Goal: Information Seeking & Learning: Learn about a topic

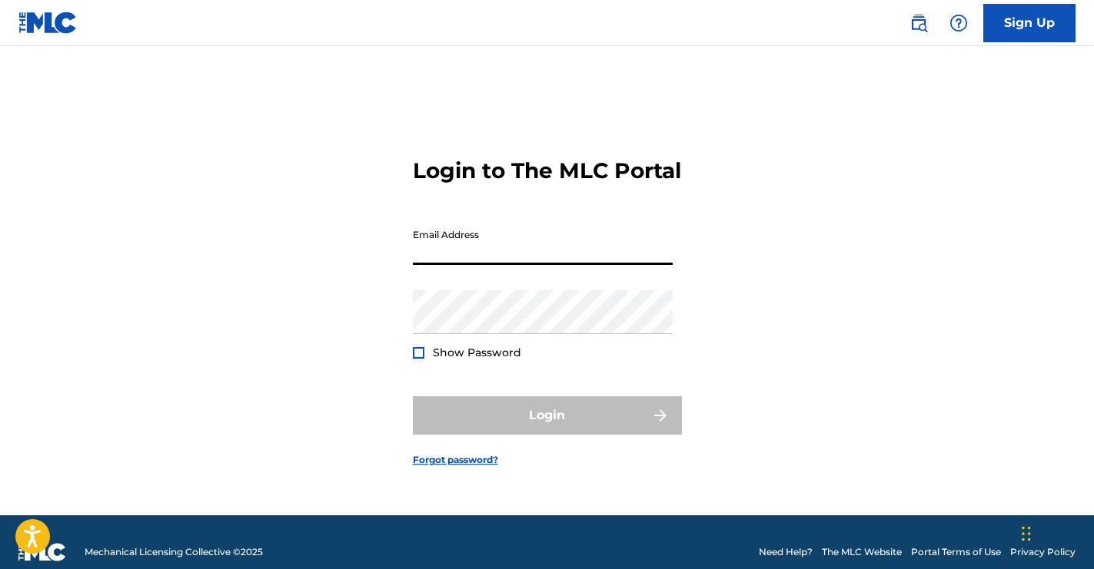
type input "[PERSON_NAME][EMAIL_ADDRESS][DOMAIN_NAME]"
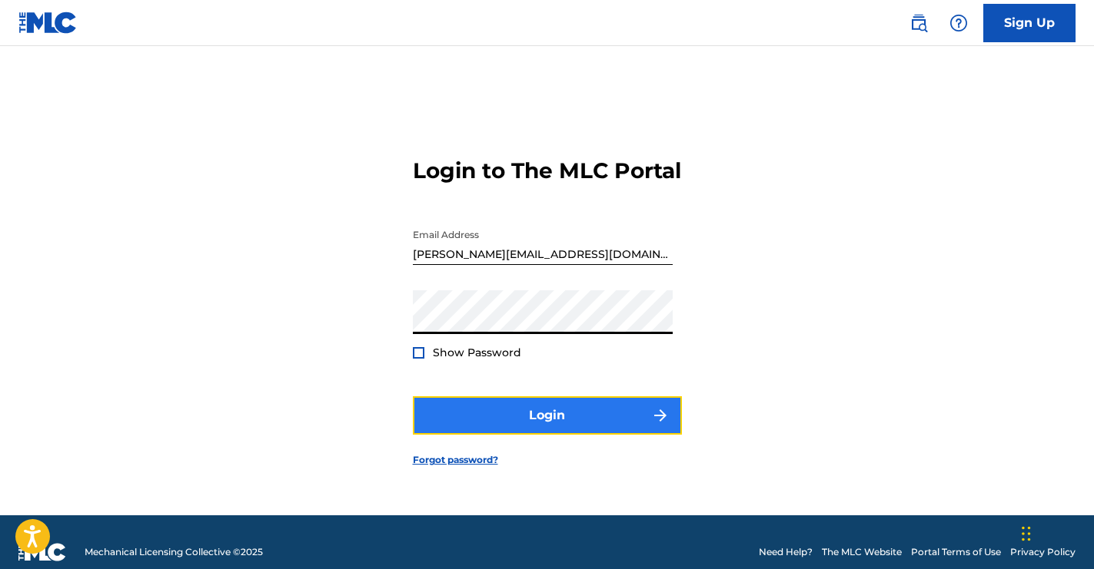
click at [571, 427] on button "Login" at bounding box center [547, 416] width 269 height 38
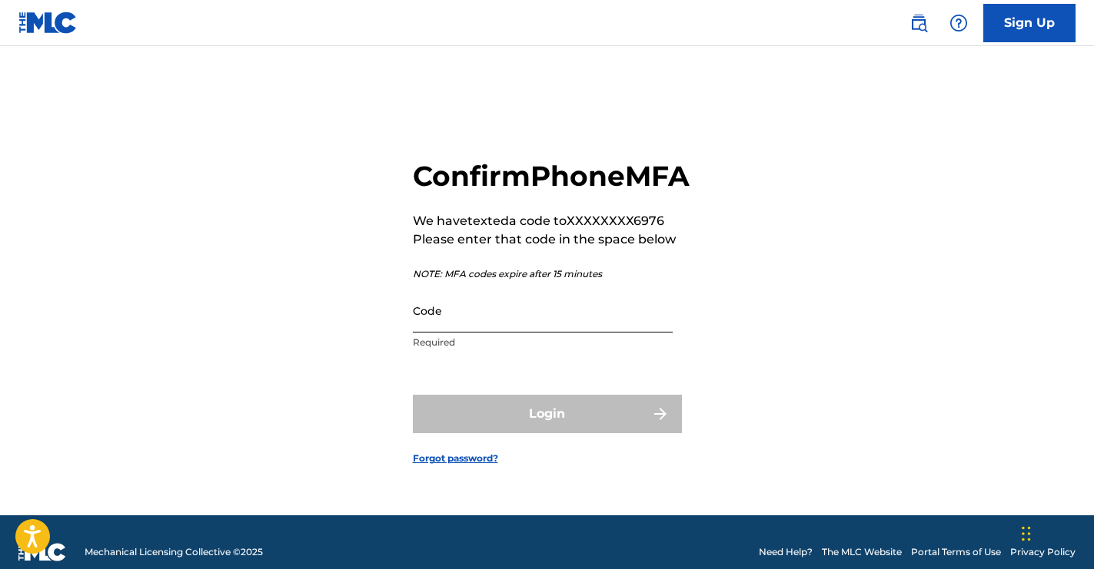
click at [529, 333] on input "Code" at bounding box center [543, 311] width 260 height 44
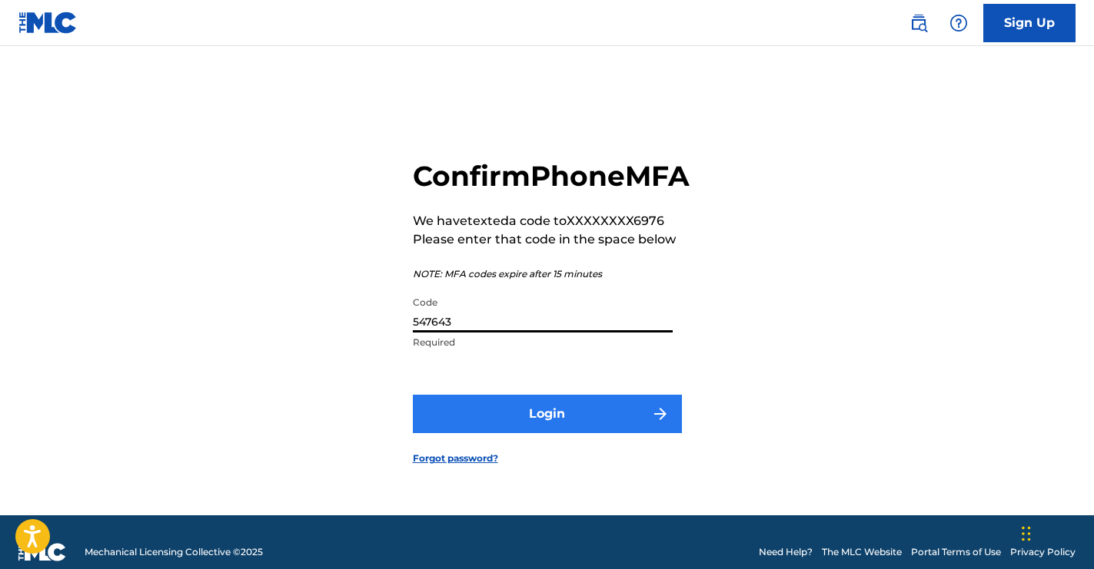
type input "547643"
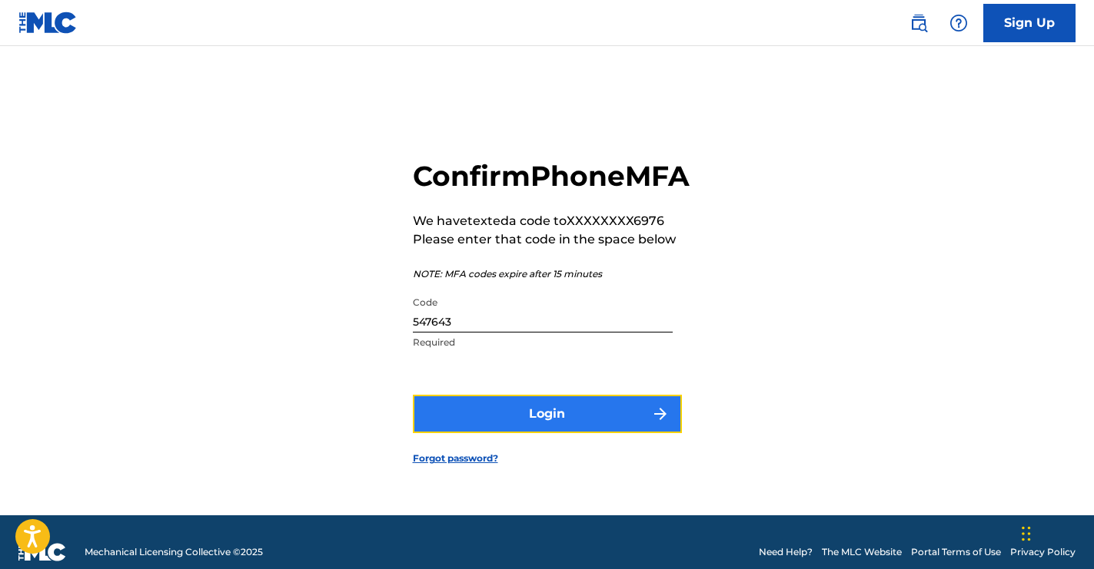
click at [612, 426] on button "Login" at bounding box center [547, 414] width 269 height 38
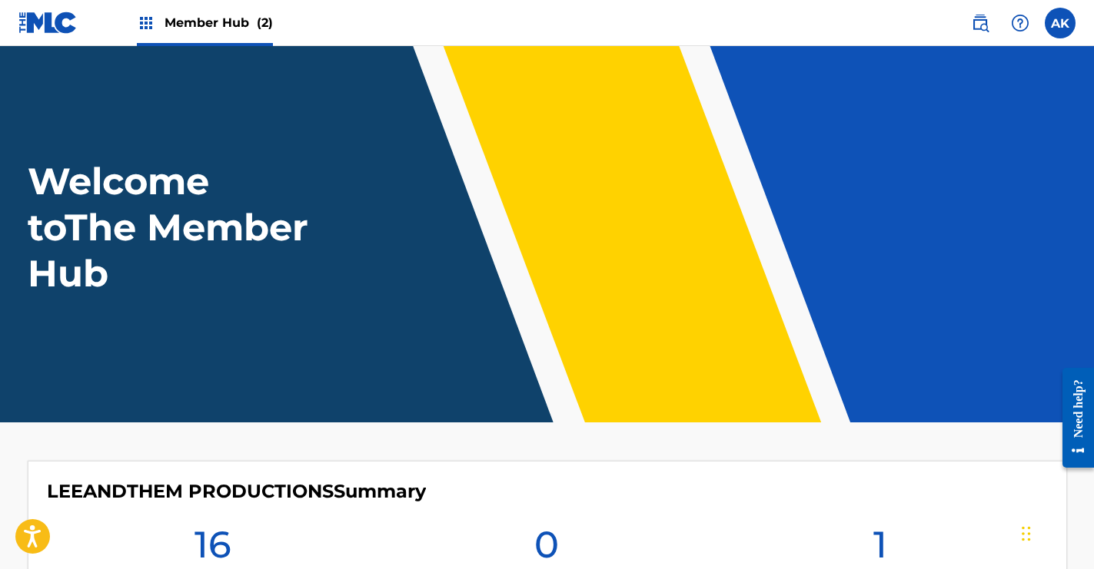
click at [257, 28] on span "(2)" at bounding box center [265, 22] width 16 height 15
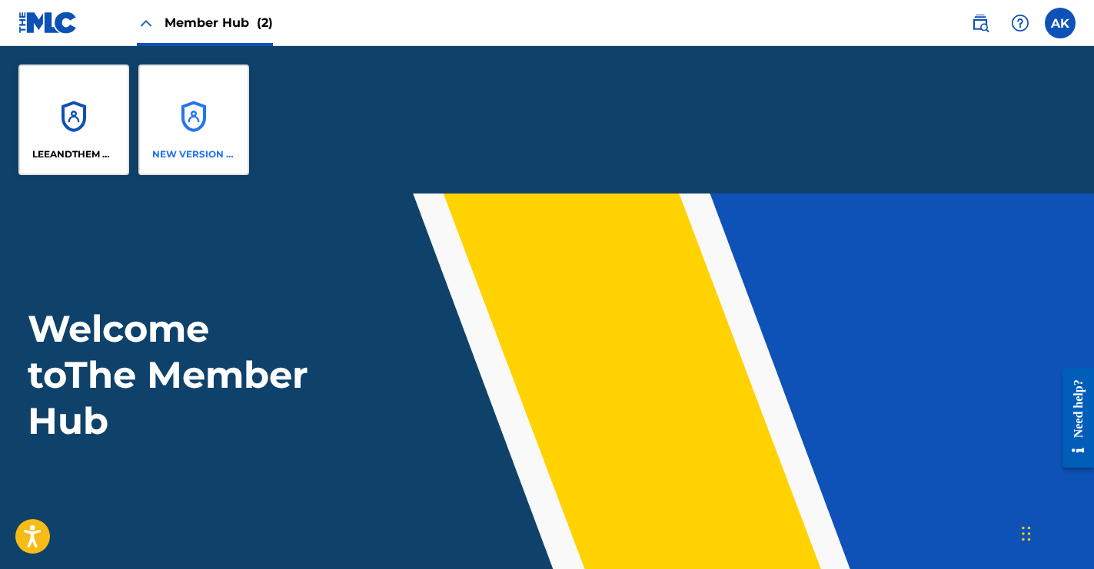
click at [173, 118] on div "NEW VERSION MUSIC" at bounding box center [193, 120] width 111 height 111
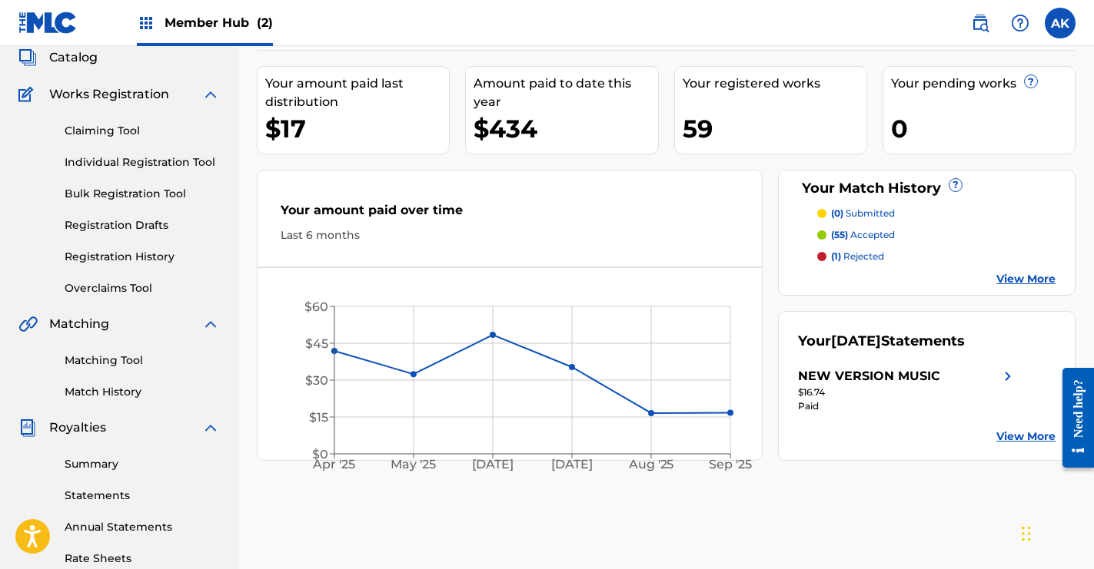
scroll to position [96, 0]
click at [128, 393] on link "Match History" at bounding box center [142, 391] width 155 height 16
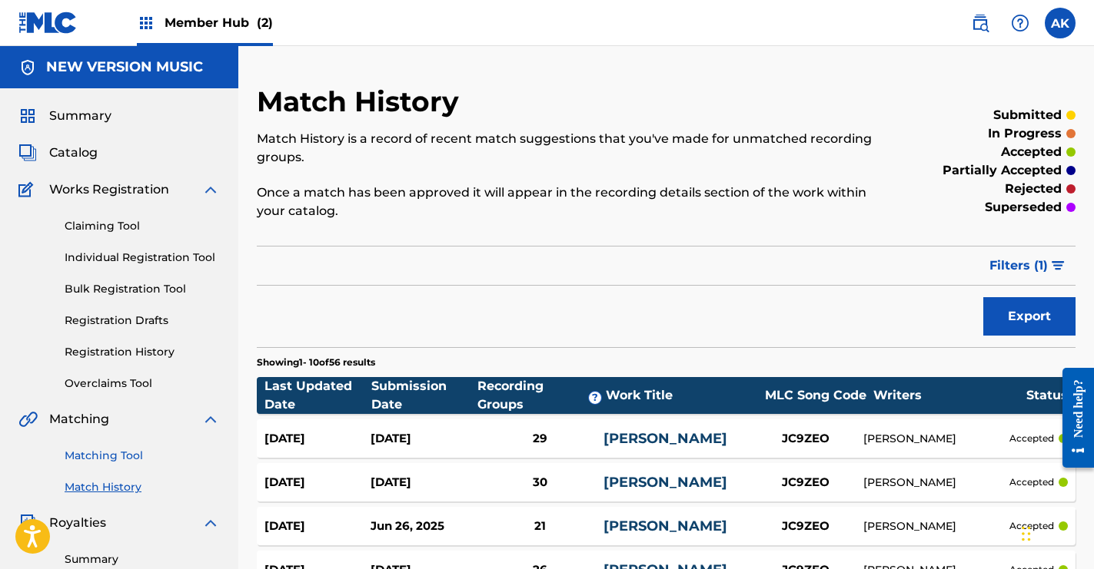
click at [129, 457] on link "Matching Tool" at bounding box center [142, 456] width 155 height 16
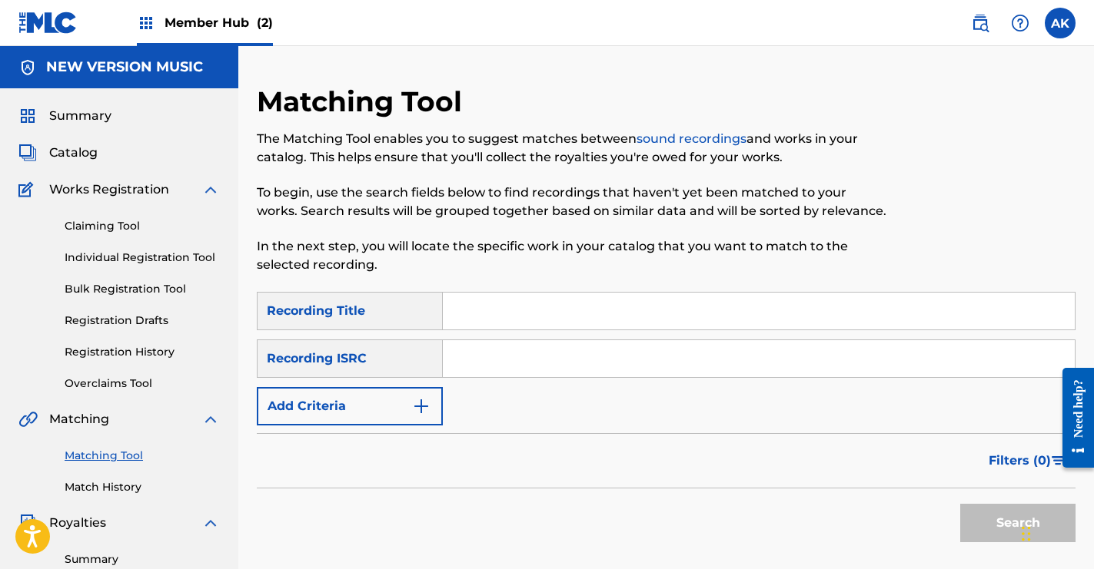
click at [552, 310] on input "Search Form" at bounding box center [759, 311] width 632 height 37
click at [551, 273] on p "In the next step, you will locate the specific work in your catalog that you wa…" at bounding box center [572, 255] width 630 height 37
click at [427, 410] on img "Search Form" at bounding box center [421, 406] width 18 height 18
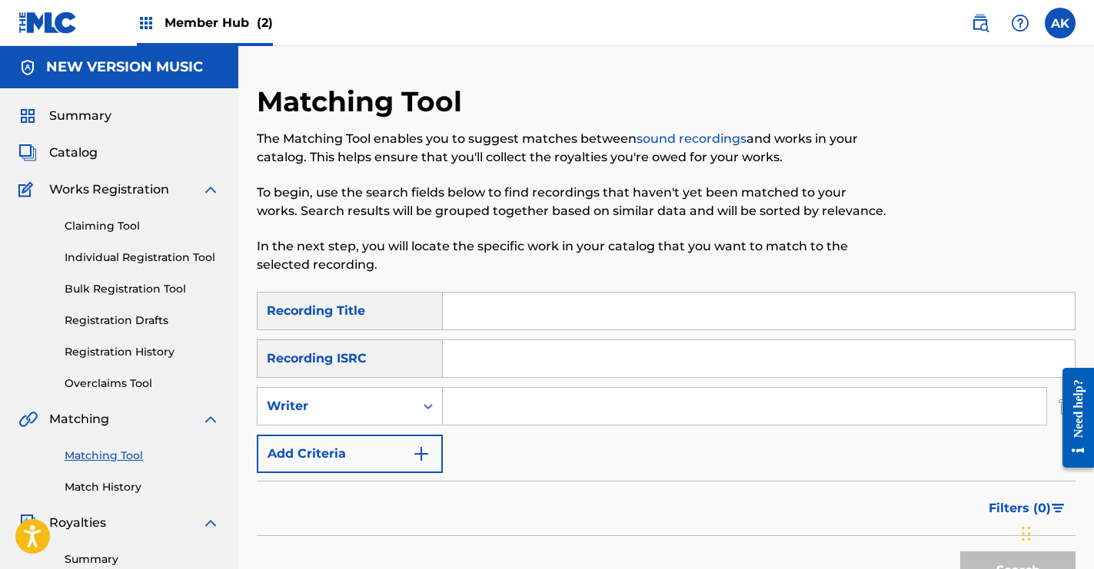
click at [488, 314] on input "Search Form" at bounding box center [759, 311] width 632 height 37
type input "Too Little, Too Late"
click at [473, 407] on input "Search Form" at bounding box center [744, 406] width 603 height 37
type input "[PERSON_NAME]"
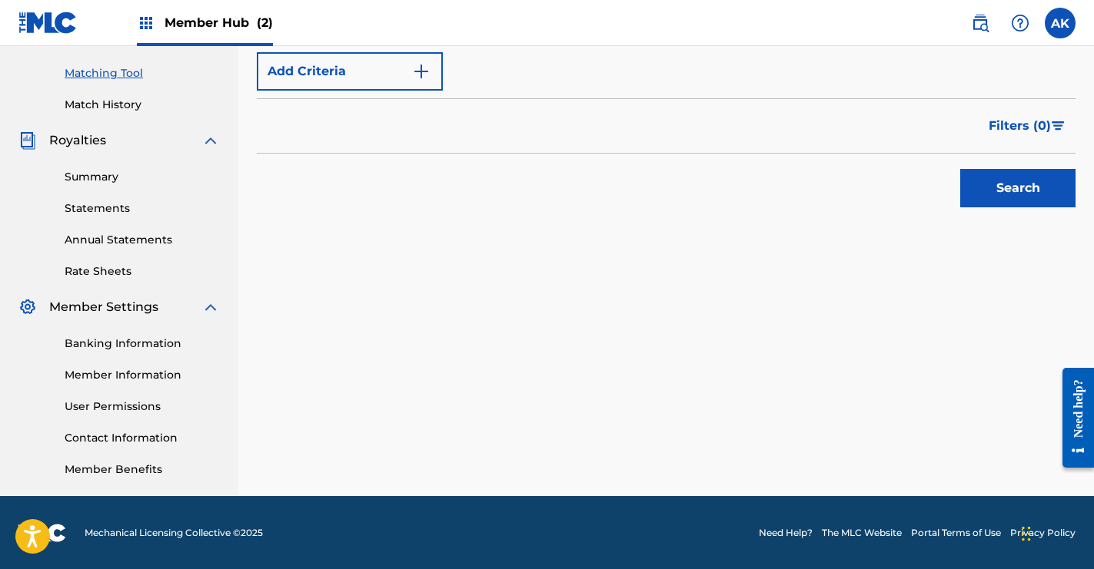
scroll to position [383, 0]
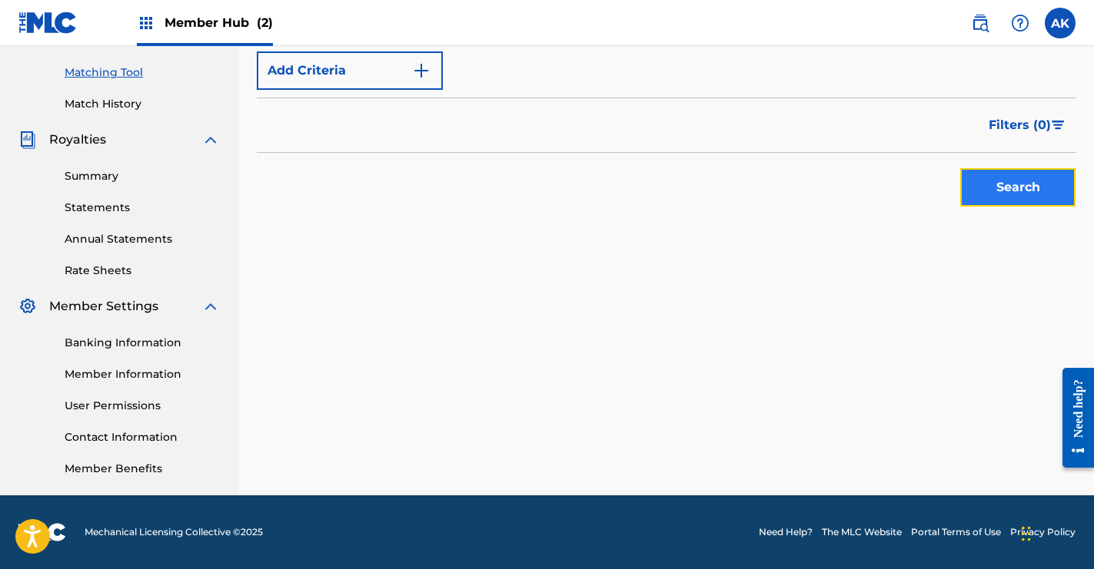
click at [998, 184] on button "Search" at bounding box center [1017, 187] width 115 height 38
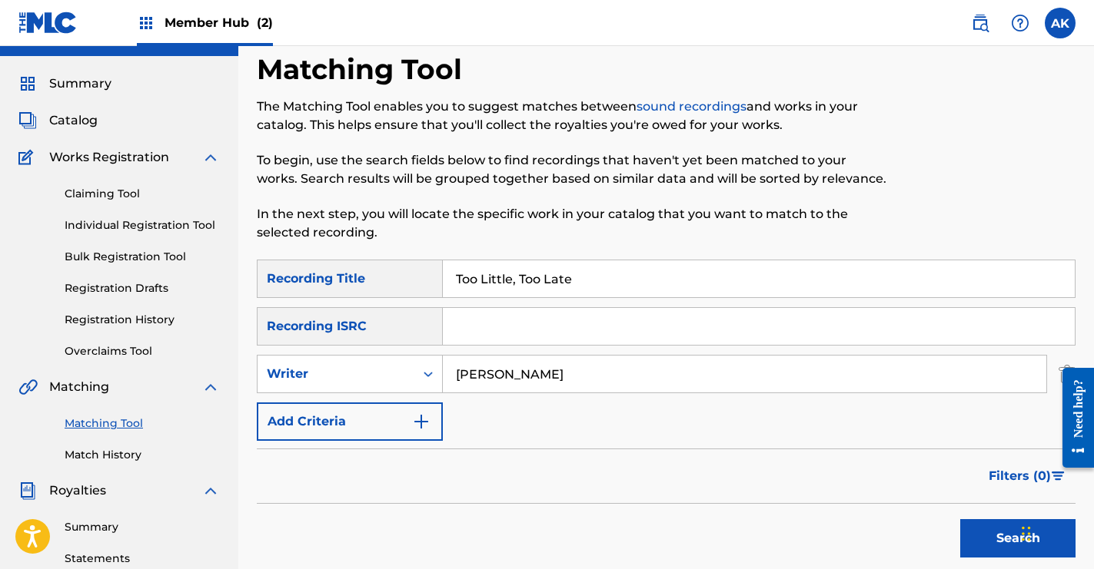
scroll to position [12, 0]
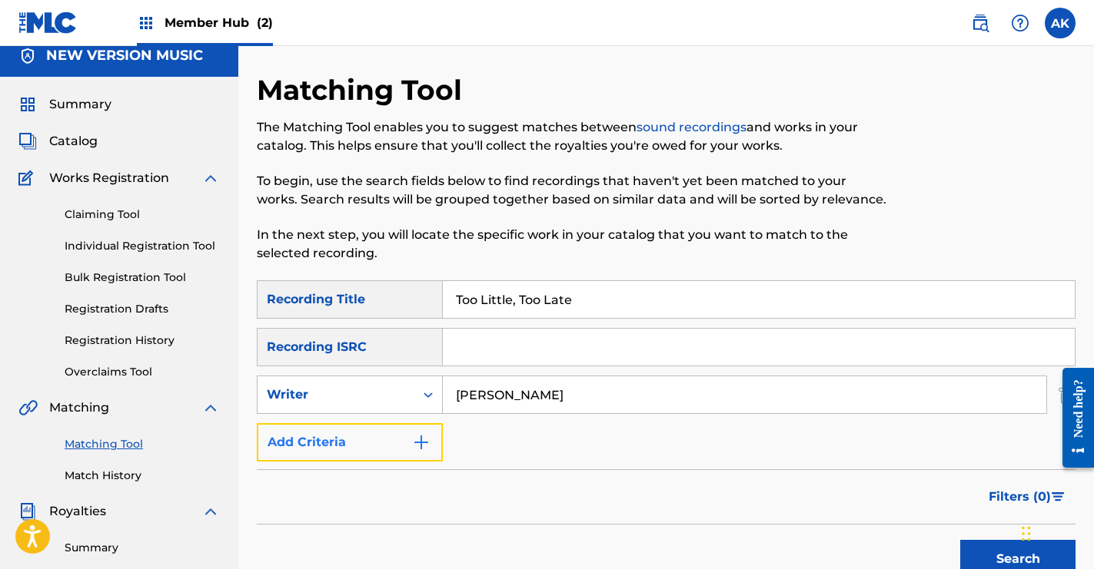
click at [426, 440] on img "Search Form" at bounding box center [421, 442] width 18 height 18
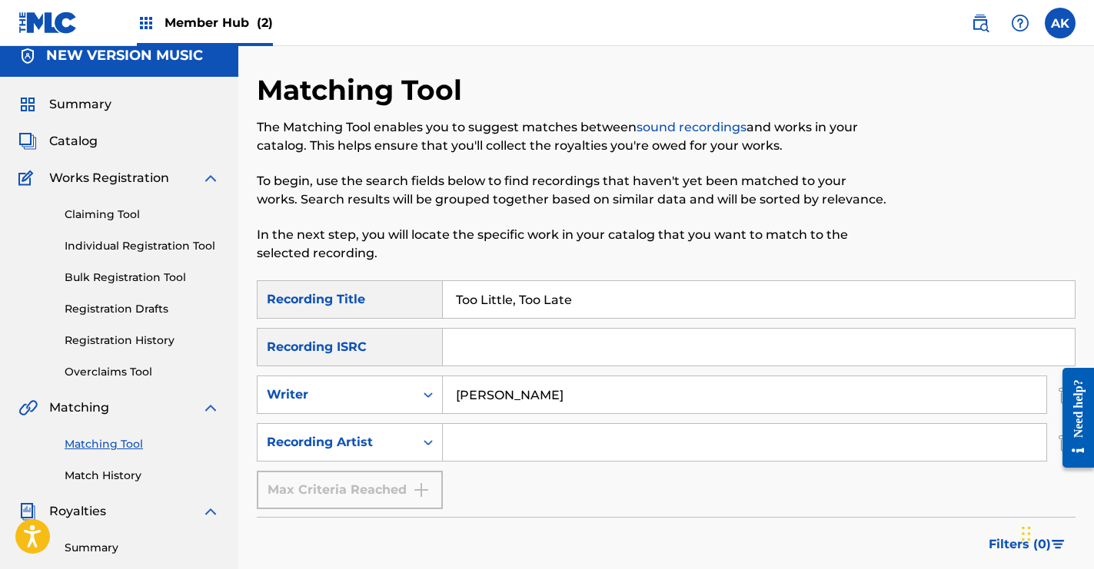
click at [473, 444] on input "Search Form" at bounding box center [744, 442] width 603 height 37
type input "[PERSON_NAME]"
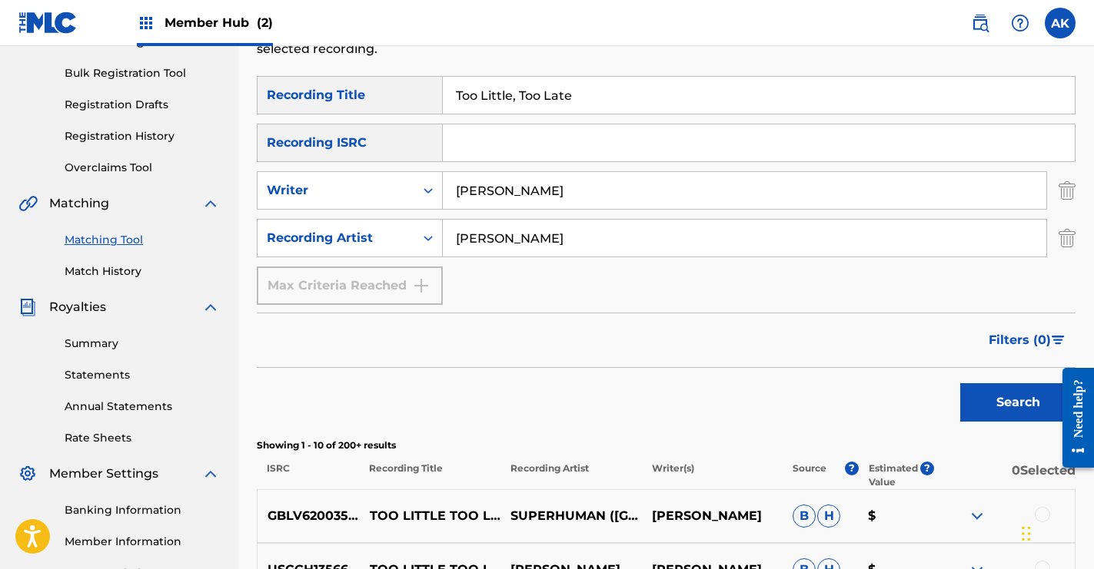
scroll to position [244, 0]
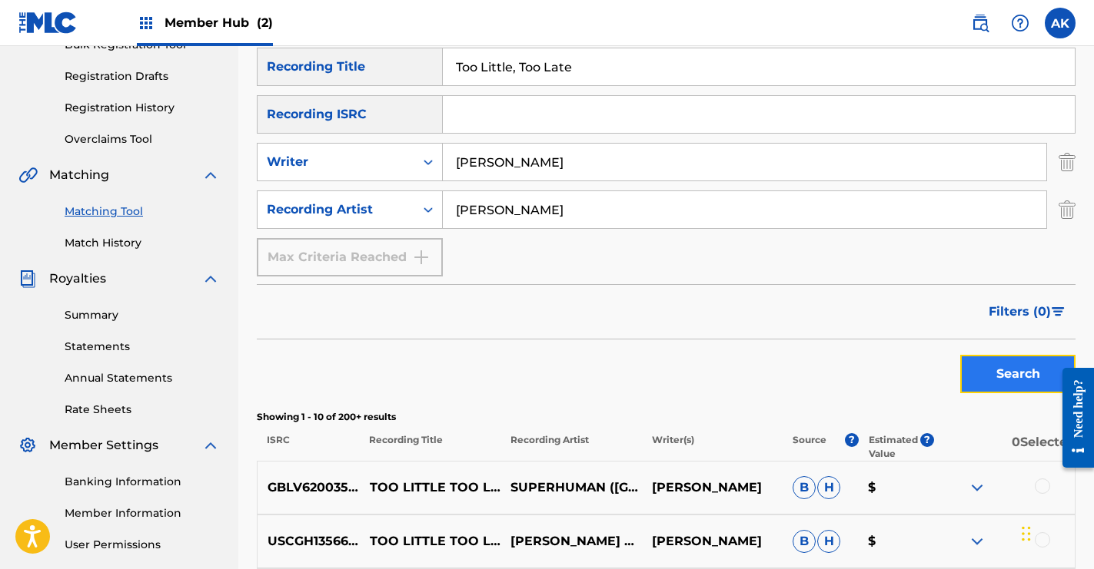
click at [1034, 378] on button "Search" at bounding box center [1017, 374] width 115 height 38
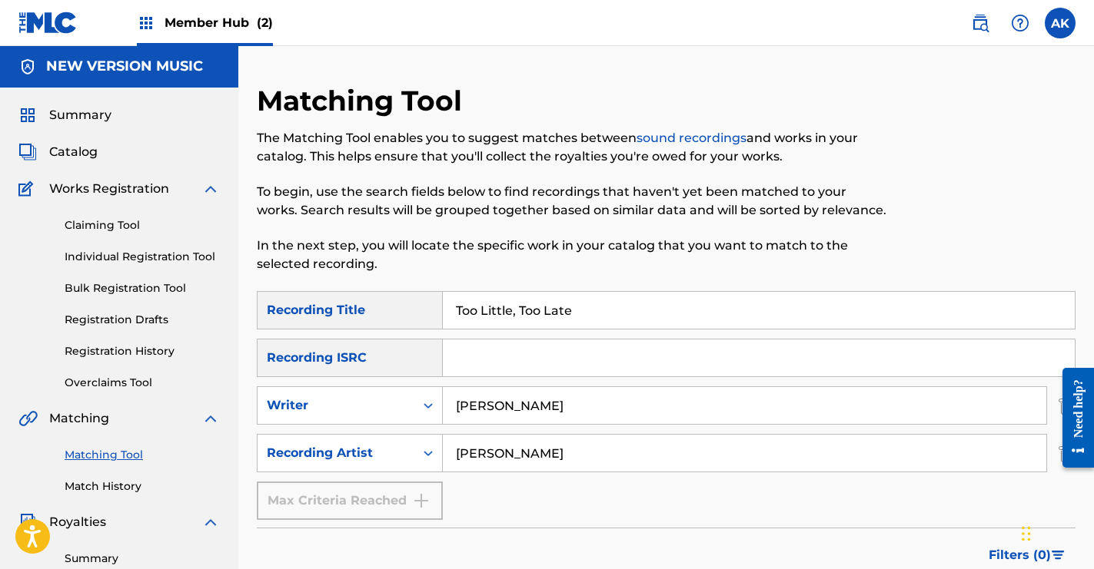
scroll to position [0, 0]
drag, startPoint x: 569, startPoint y: 408, endPoint x: 455, endPoint y: 410, distance: 114.5
click at [455, 410] on input "[PERSON_NAME]" at bounding box center [744, 406] width 603 height 37
type input "T"
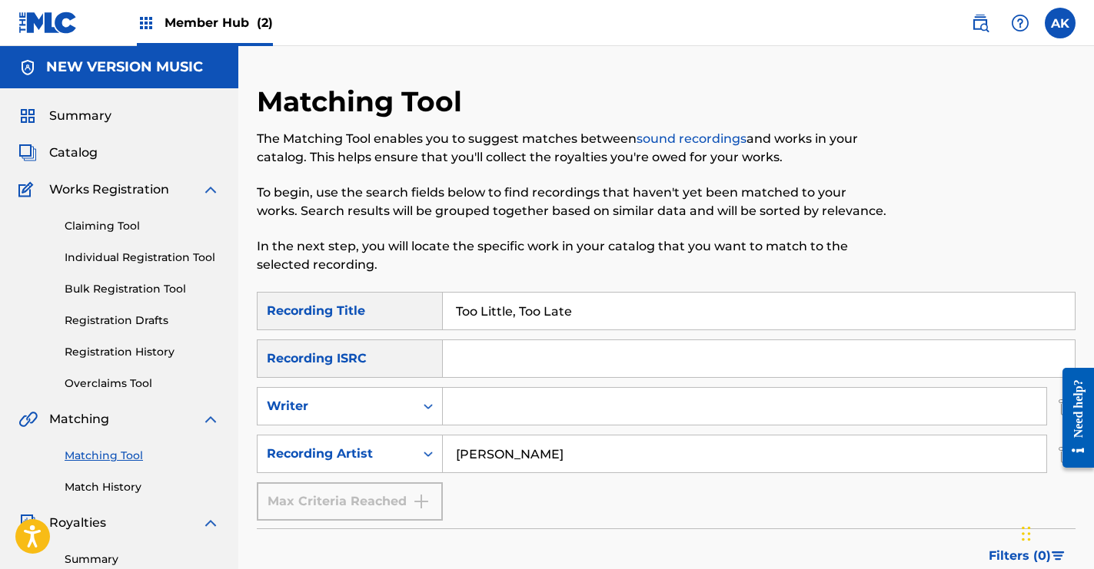
click at [476, 414] on input "Search Form" at bounding box center [744, 406] width 603 height 37
type input "[PERSON_NAME]"
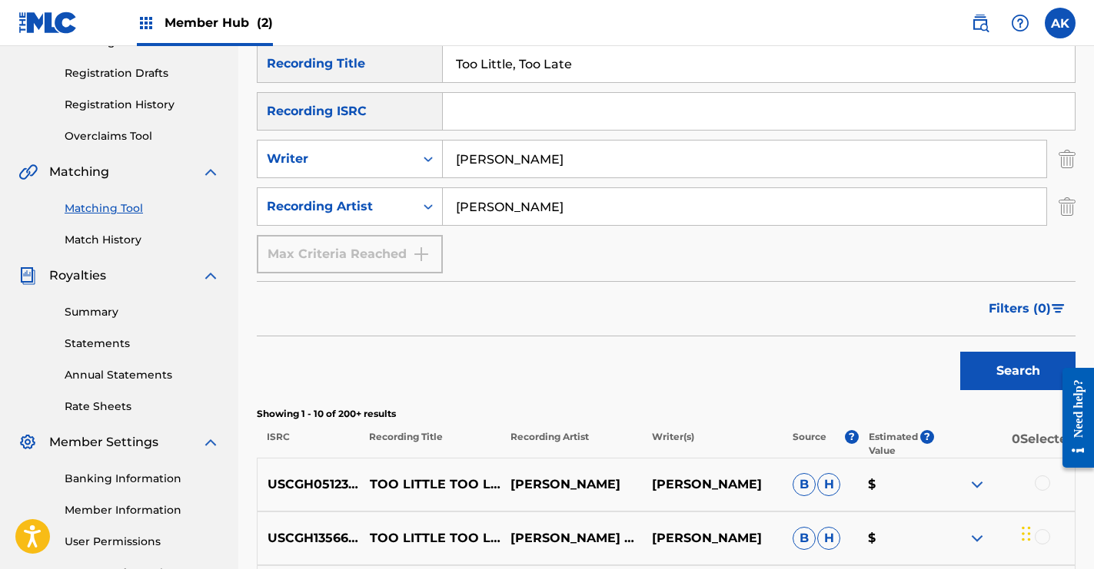
scroll to position [310, 0]
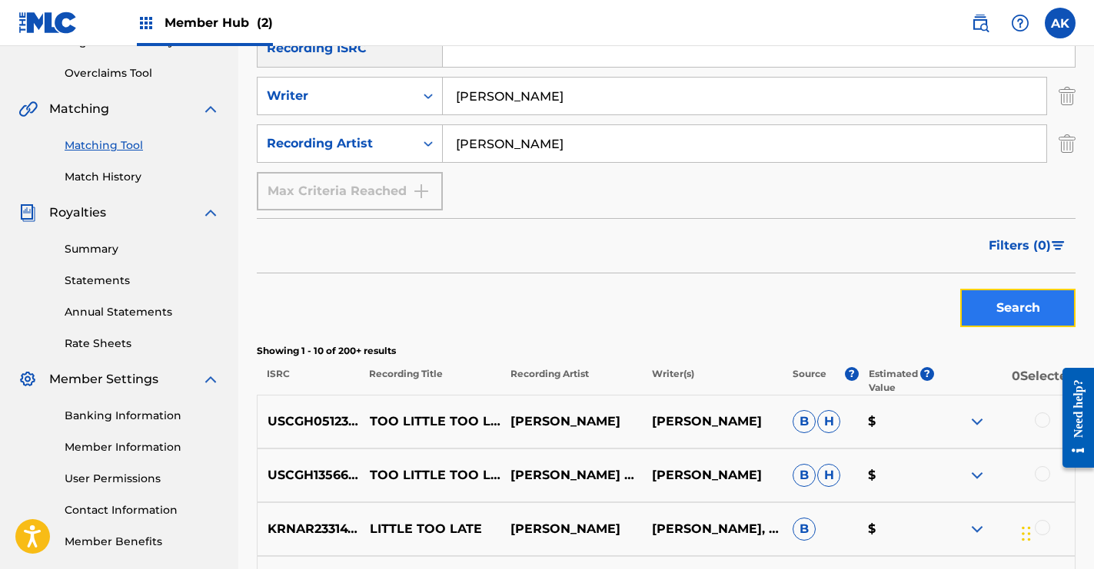
click at [1025, 314] on button "Search" at bounding box center [1017, 308] width 115 height 38
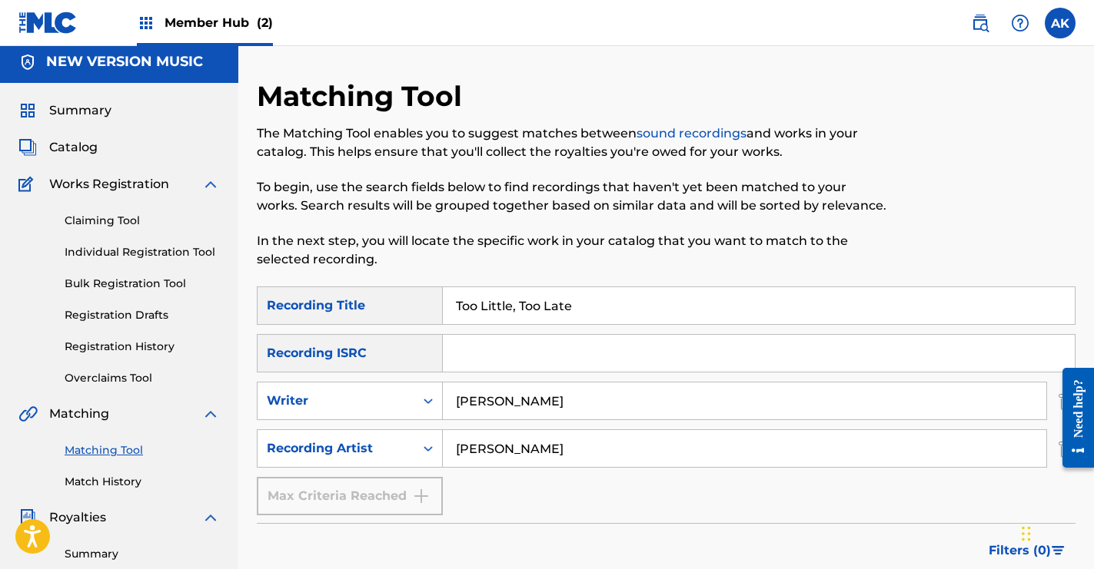
scroll to position [0, 0]
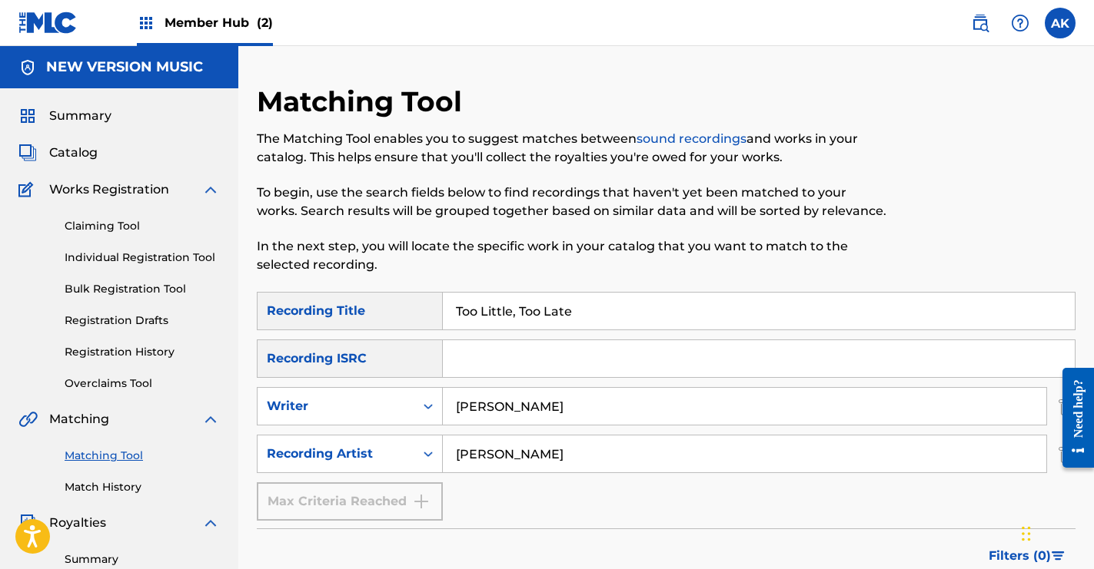
click at [528, 405] on input "[PERSON_NAME]" at bounding box center [744, 406] width 603 height 37
click at [528, 405] on input "Search Form" at bounding box center [744, 406] width 603 height 37
type input "[PERSON_NAME]"
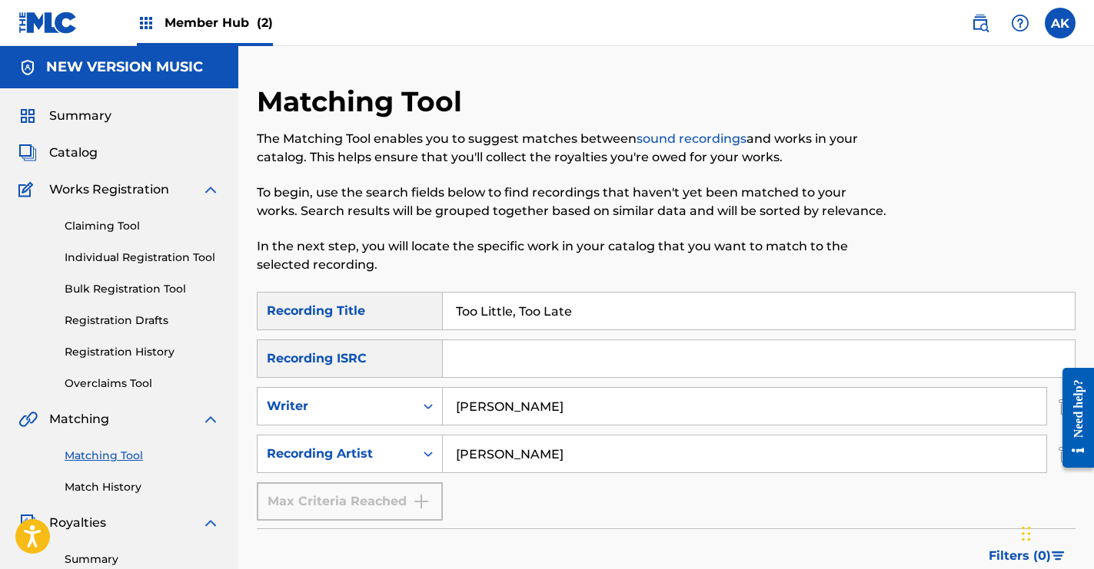
click at [570, 456] on input "[PERSON_NAME]" at bounding box center [744, 454] width 603 height 37
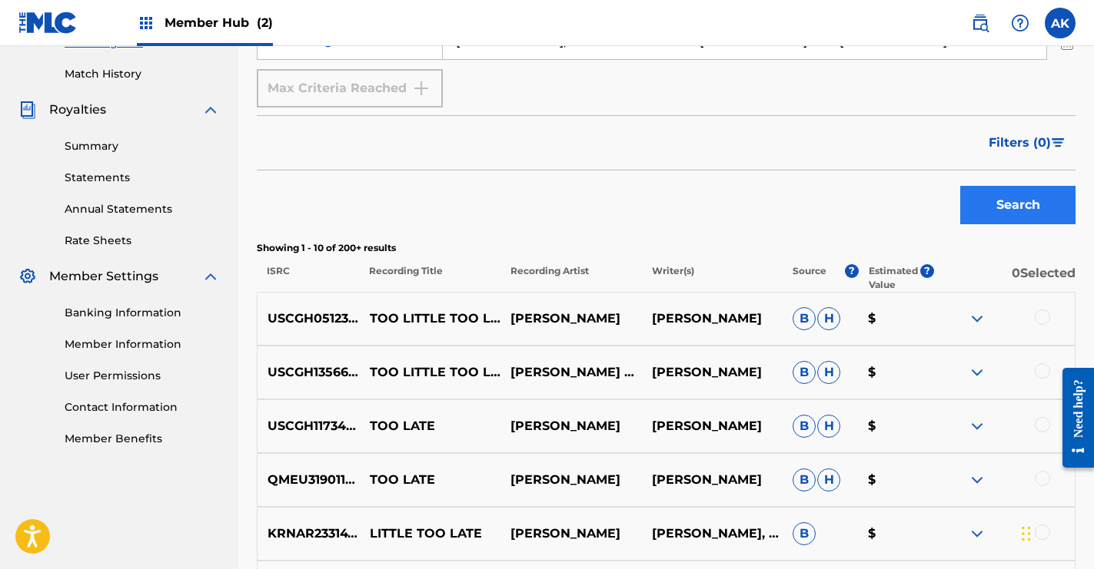
type input "[PERSON_NAME], The Descendants Of [PERSON_NAME] And [PERSON_NAME]"
click at [1029, 215] on button "Search" at bounding box center [1017, 205] width 115 height 38
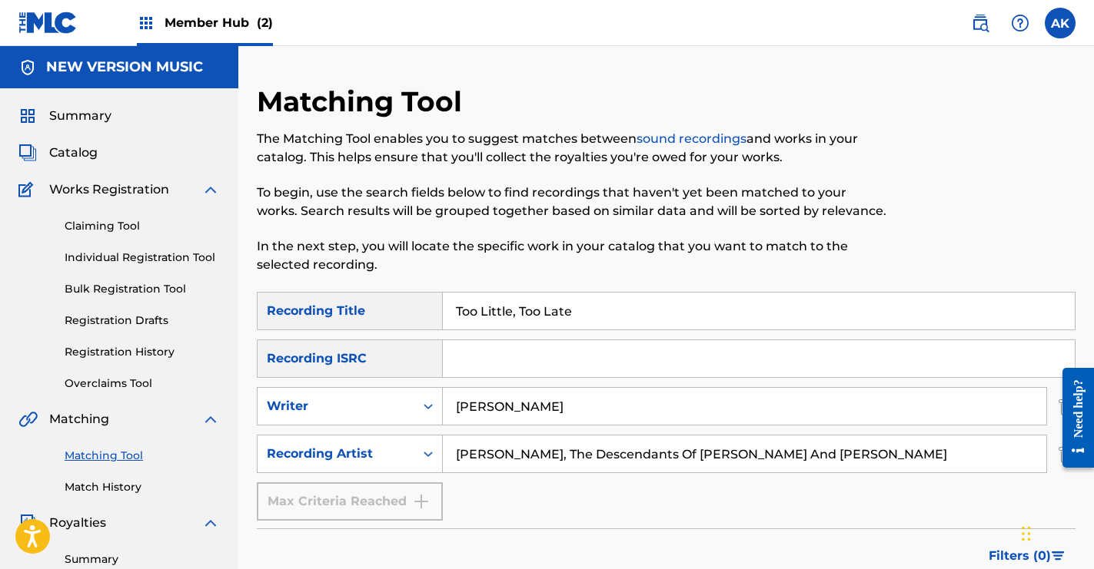
click at [561, 450] on input "[PERSON_NAME], The Descendants Of [PERSON_NAME] And [PERSON_NAME]" at bounding box center [744, 454] width 603 height 37
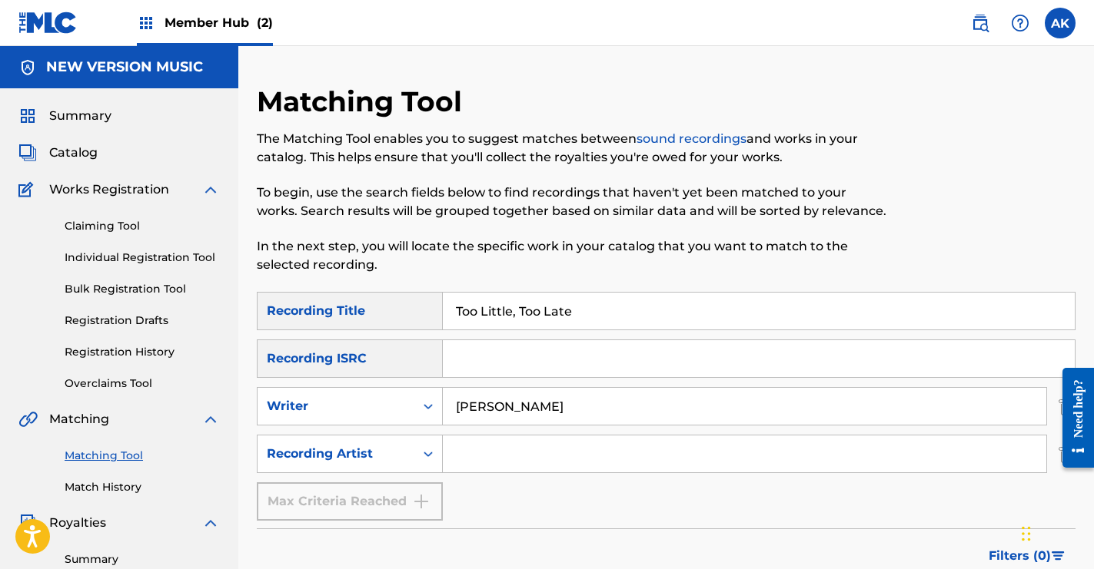
click at [561, 412] on input "[PERSON_NAME]" at bounding box center [744, 406] width 603 height 37
click at [534, 310] on input "Too Little, Too Late" at bounding box center [759, 311] width 632 height 37
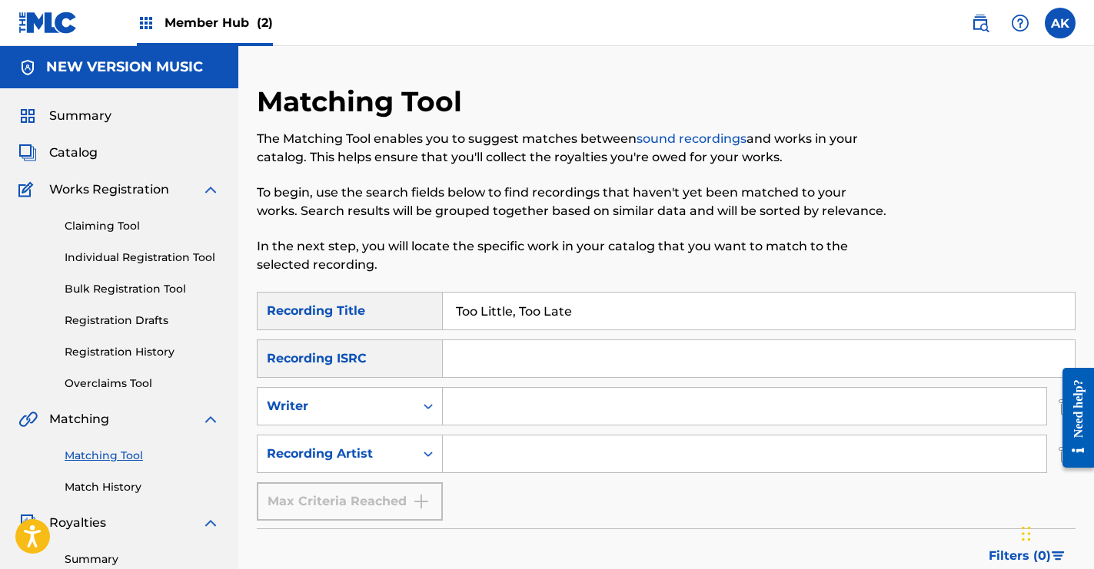
click at [534, 310] on input "Too Little, Too Late" at bounding box center [759, 311] width 632 height 37
click at [78, 151] on span "Catalog" at bounding box center [73, 153] width 48 height 18
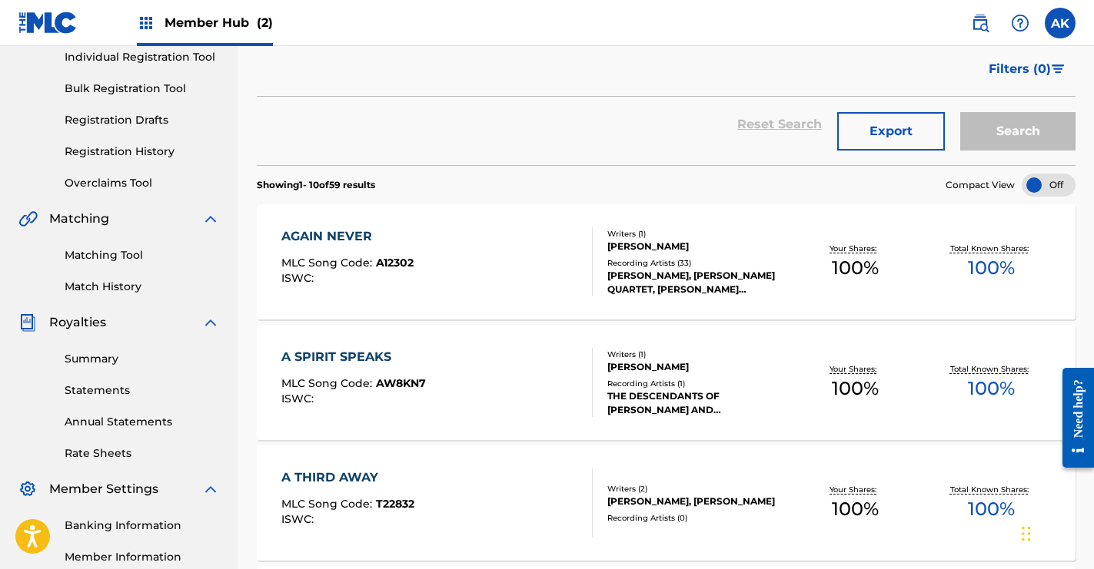
scroll to position [390, 0]
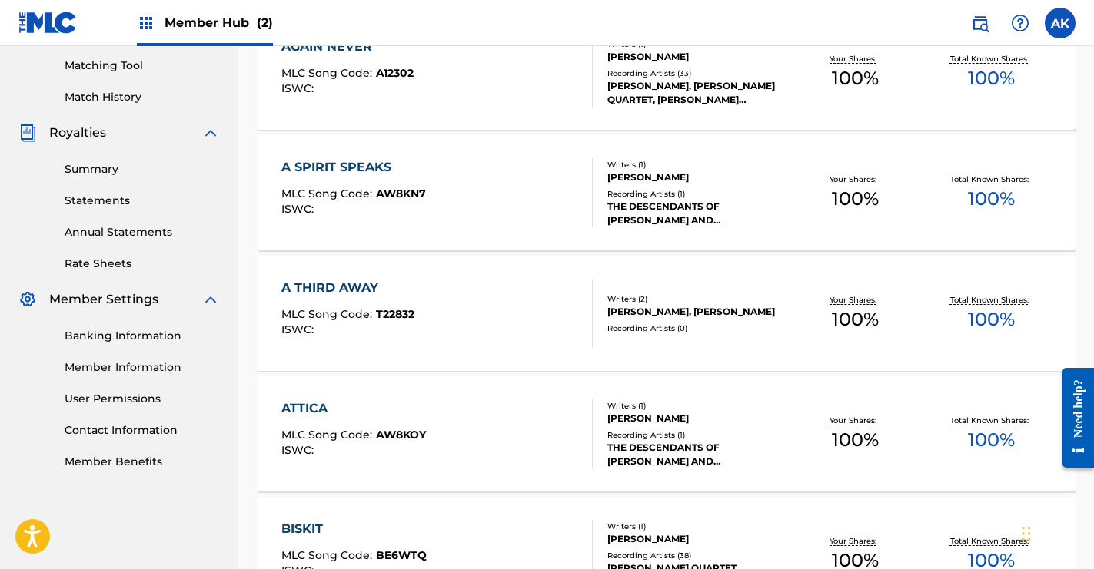
click at [354, 167] on div "A SPIRIT SPEAKS" at bounding box center [353, 167] width 144 height 18
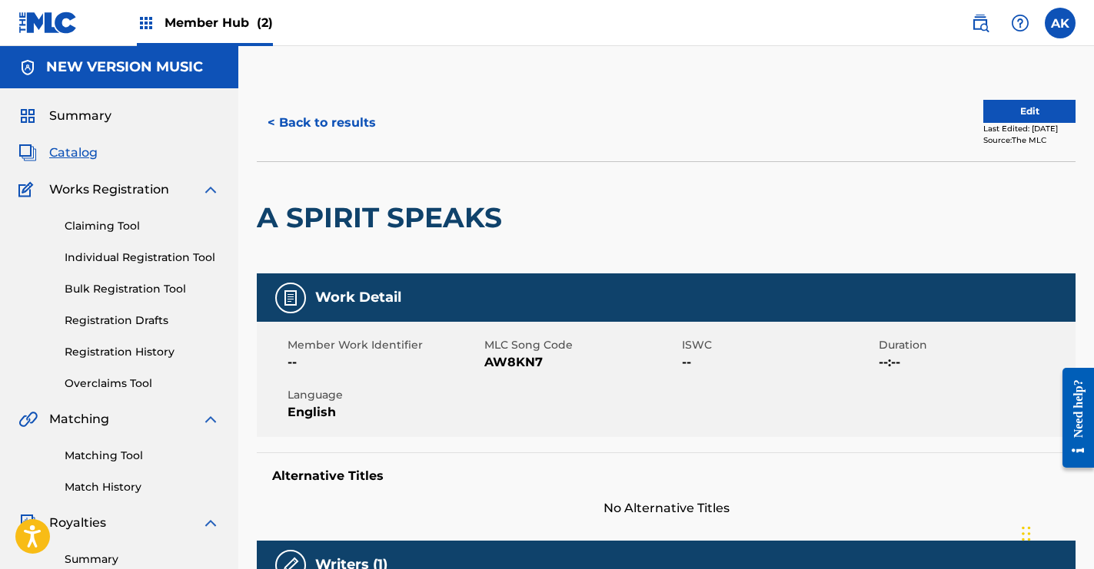
click at [83, 154] on span "Catalog" at bounding box center [73, 153] width 48 height 18
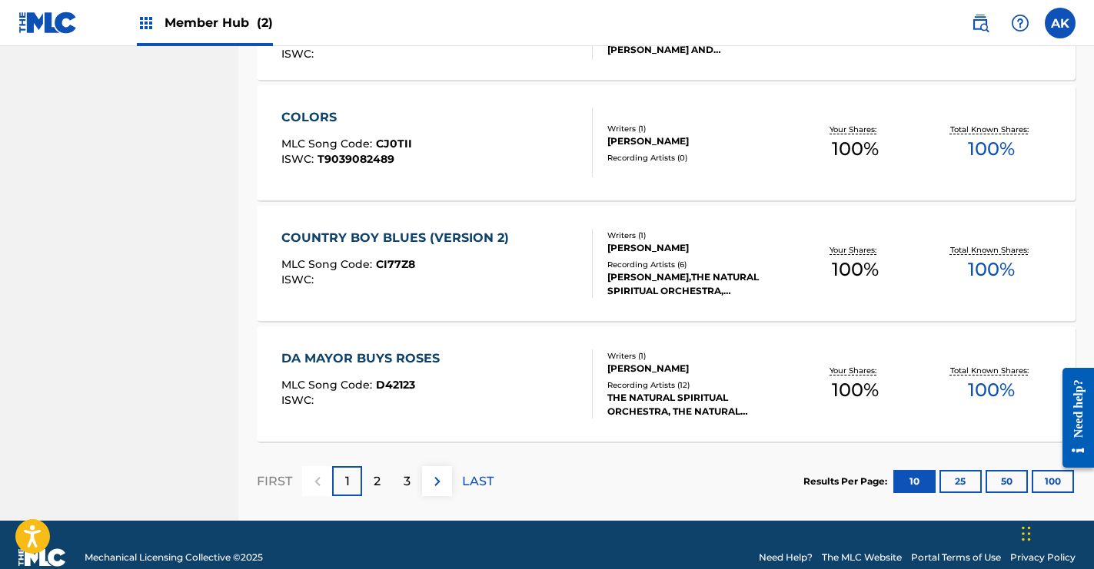
scroll to position [1190, 0]
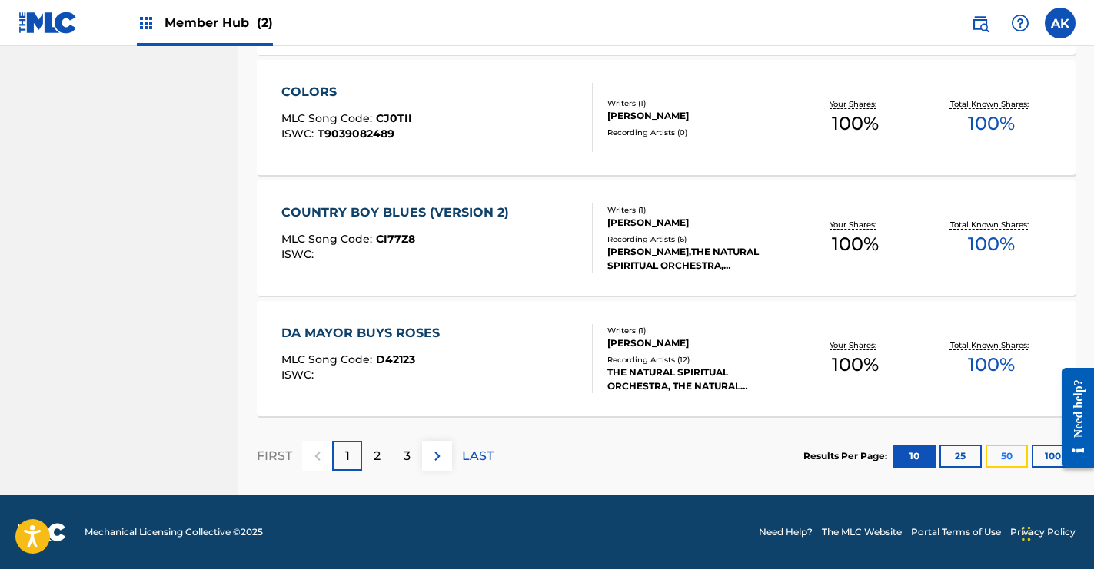
click at [1009, 456] on button "50" at bounding box center [1006, 456] width 42 height 23
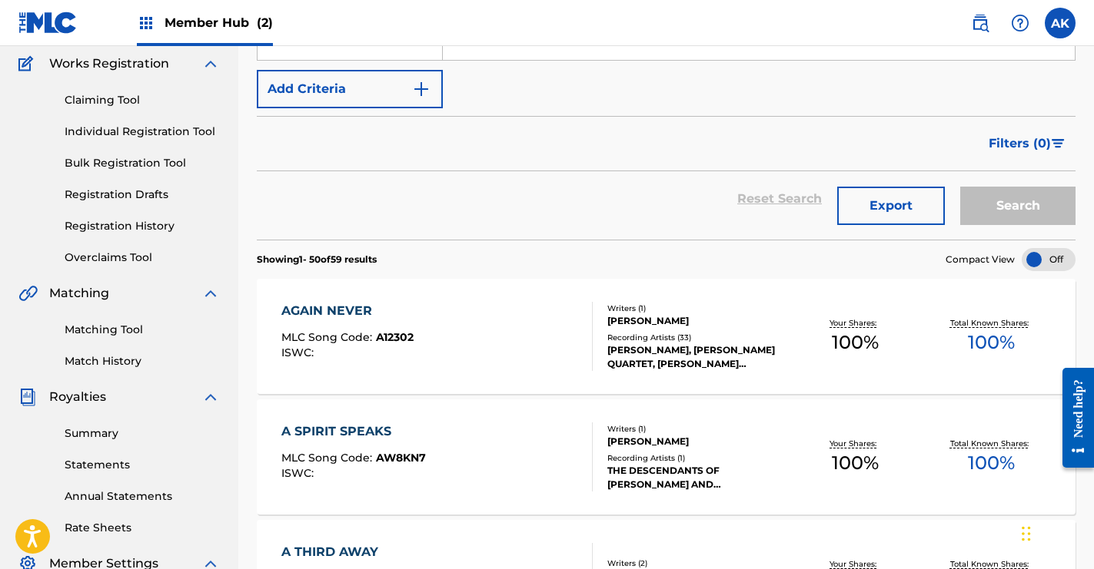
scroll to position [0, 0]
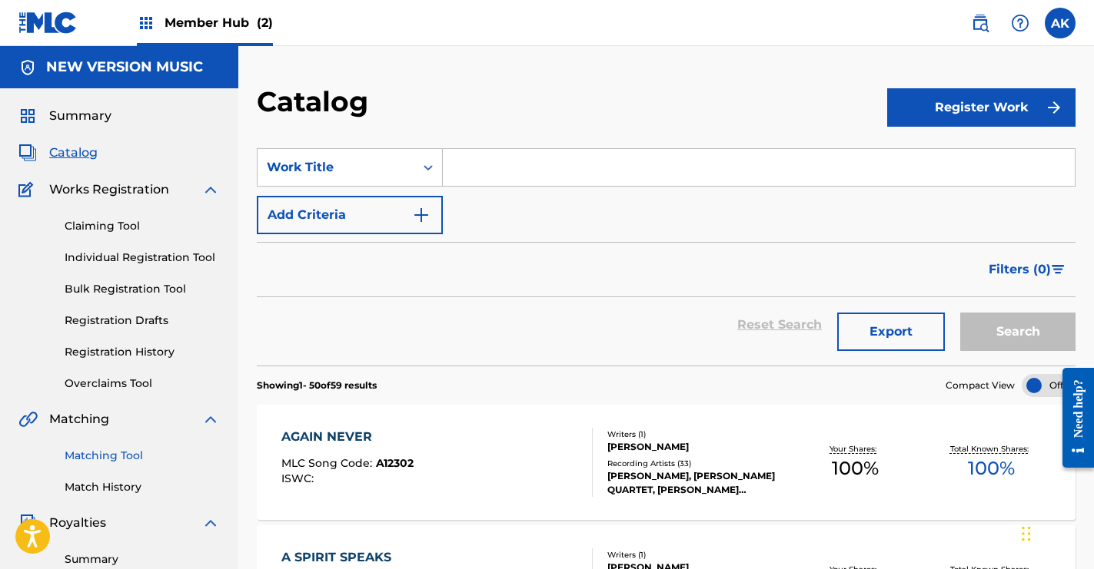
click at [135, 457] on link "Matching Tool" at bounding box center [142, 456] width 155 height 16
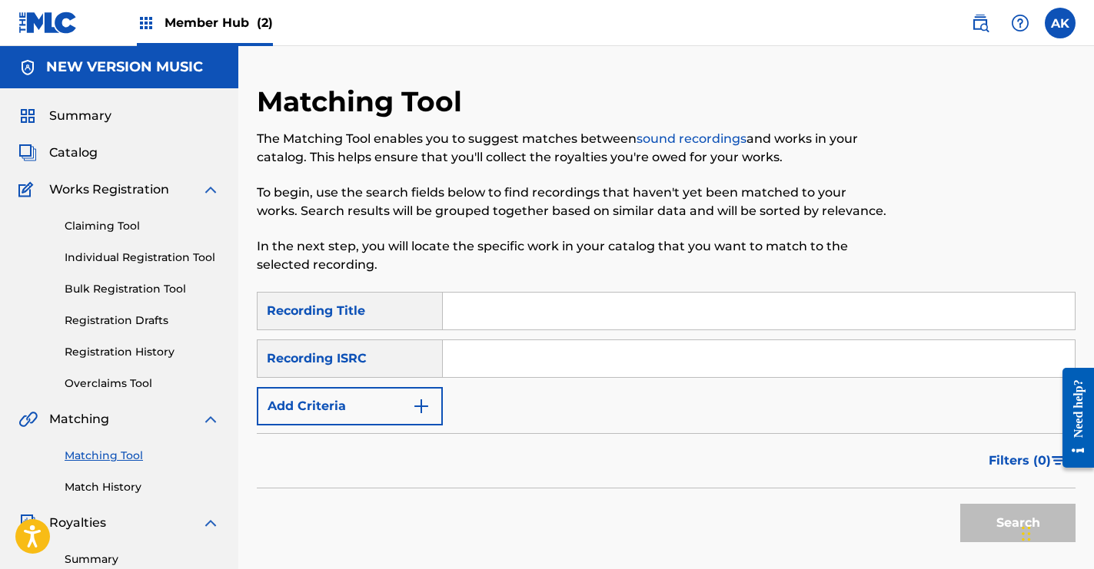
click at [476, 305] on input "Search Form" at bounding box center [759, 311] width 632 height 37
type input "[PERSON_NAME]"
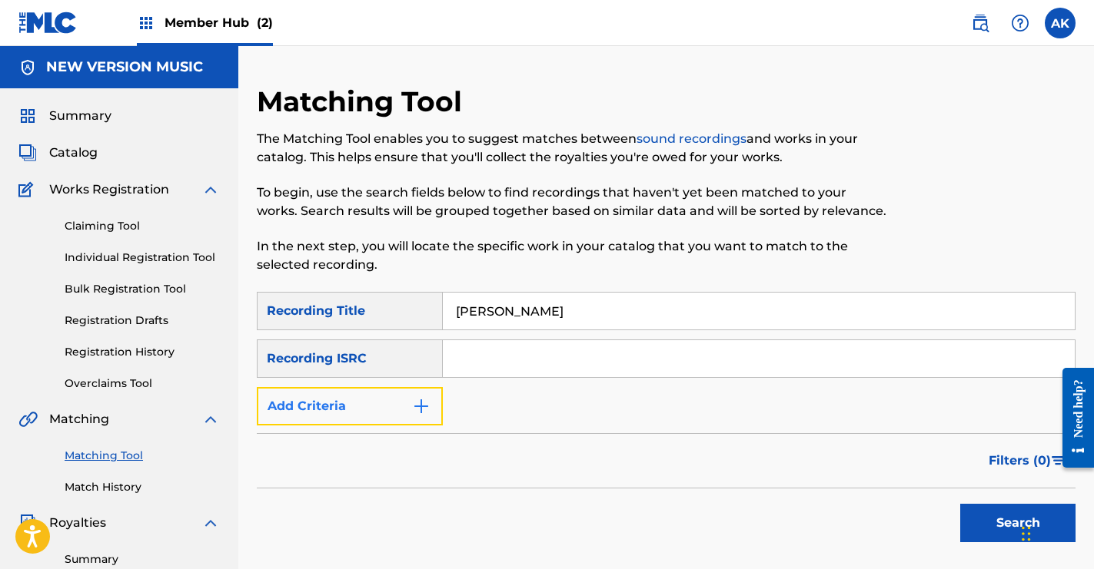
click at [433, 412] on button "Add Criteria" at bounding box center [350, 406] width 186 height 38
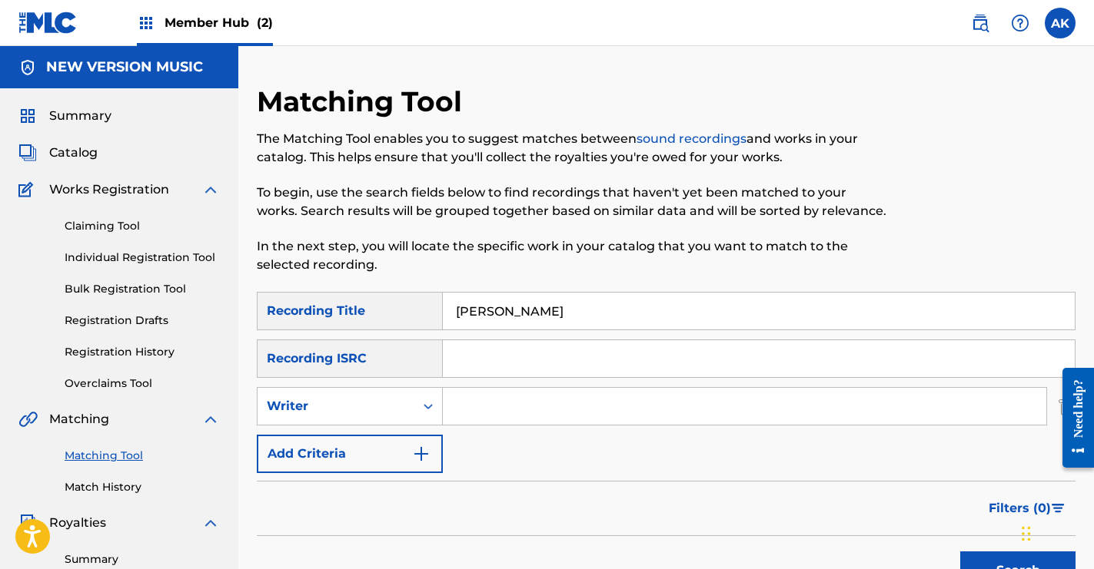
click at [459, 407] on input "Search Form" at bounding box center [744, 406] width 603 height 37
type input "[PERSON_NAME]"
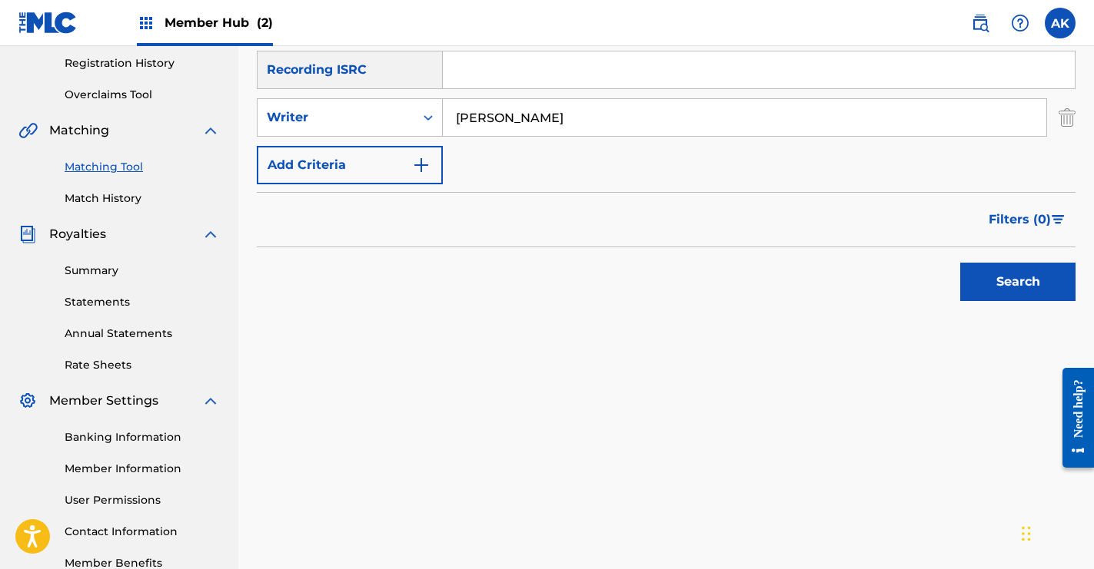
scroll to position [290, 0]
click at [1002, 278] on button "Search" at bounding box center [1017, 281] width 115 height 38
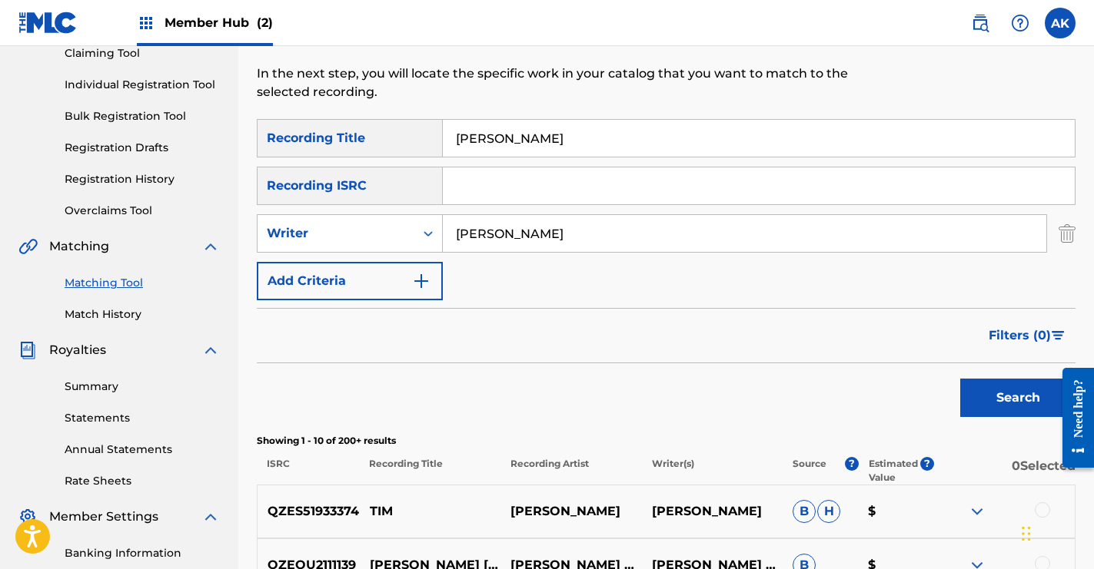
scroll to position [0, 0]
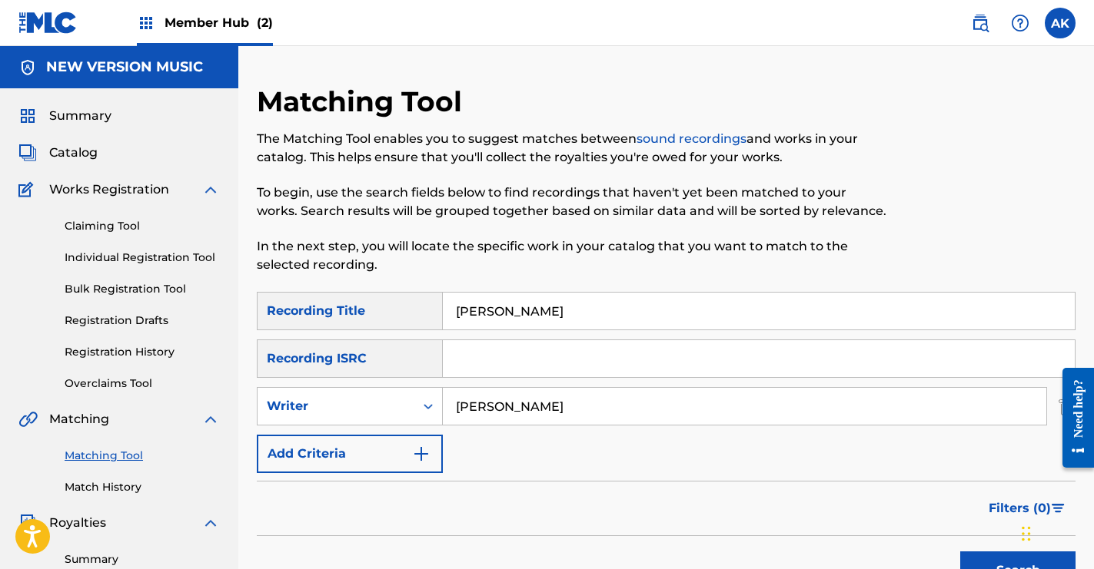
click at [496, 314] on input "[PERSON_NAME]" at bounding box center [759, 311] width 632 height 37
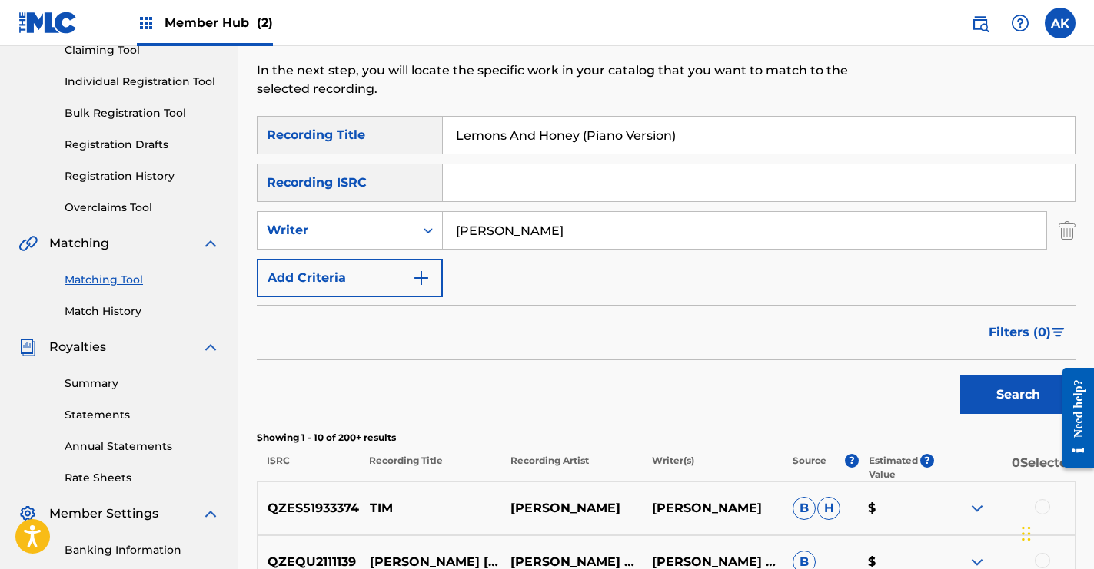
scroll to position [244, 0]
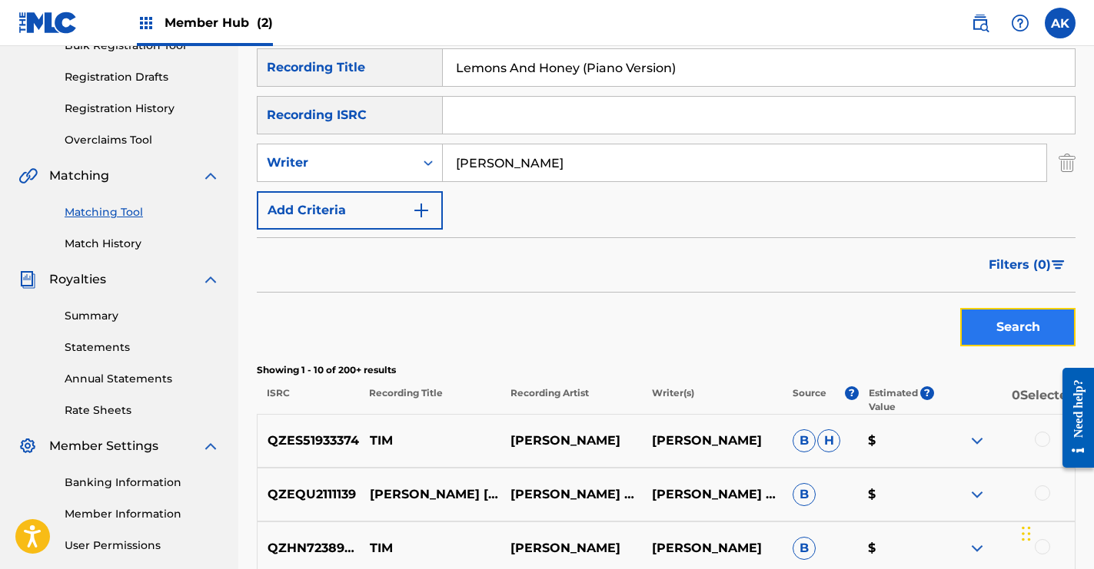
click at [1011, 335] on button "Search" at bounding box center [1017, 327] width 115 height 38
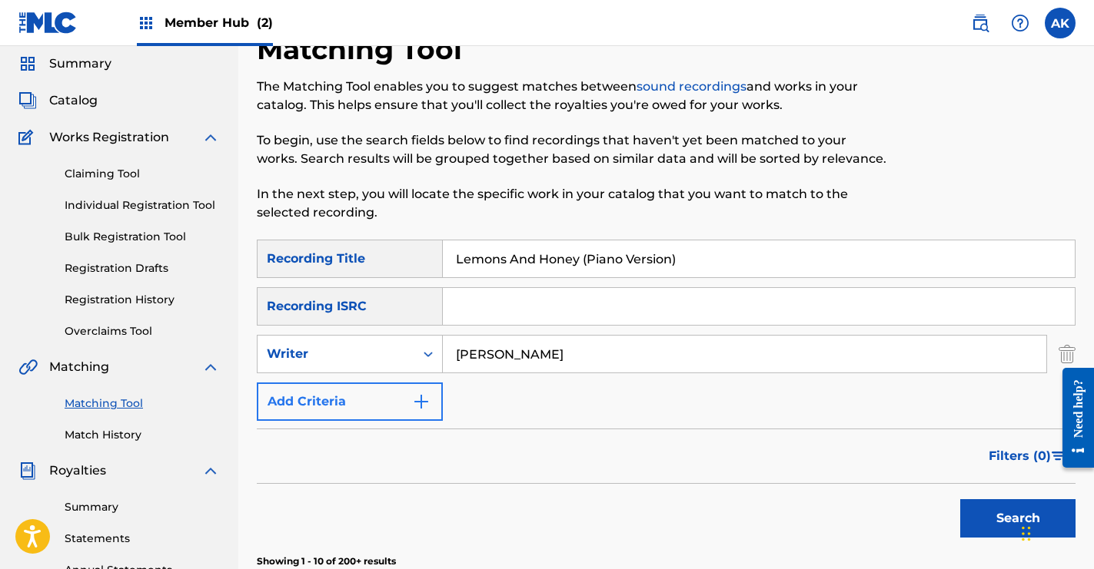
scroll to position [0, 0]
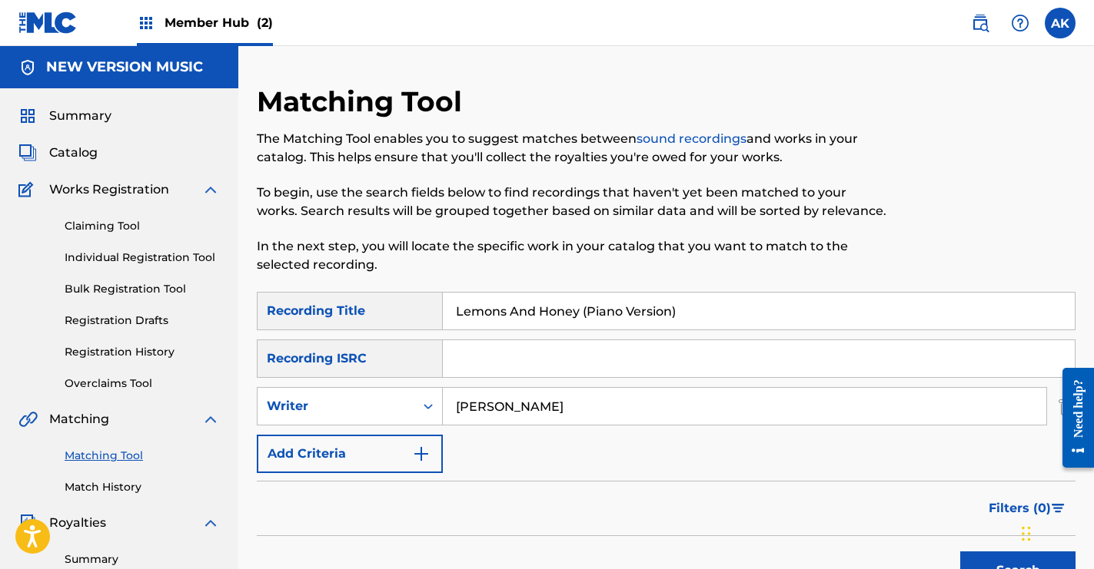
drag, startPoint x: 689, startPoint y: 314, endPoint x: 585, endPoint y: 314, distance: 104.5
click at [585, 314] on input "Lemons And Honey (Piano Version)" at bounding box center [759, 311] width 632 height 37
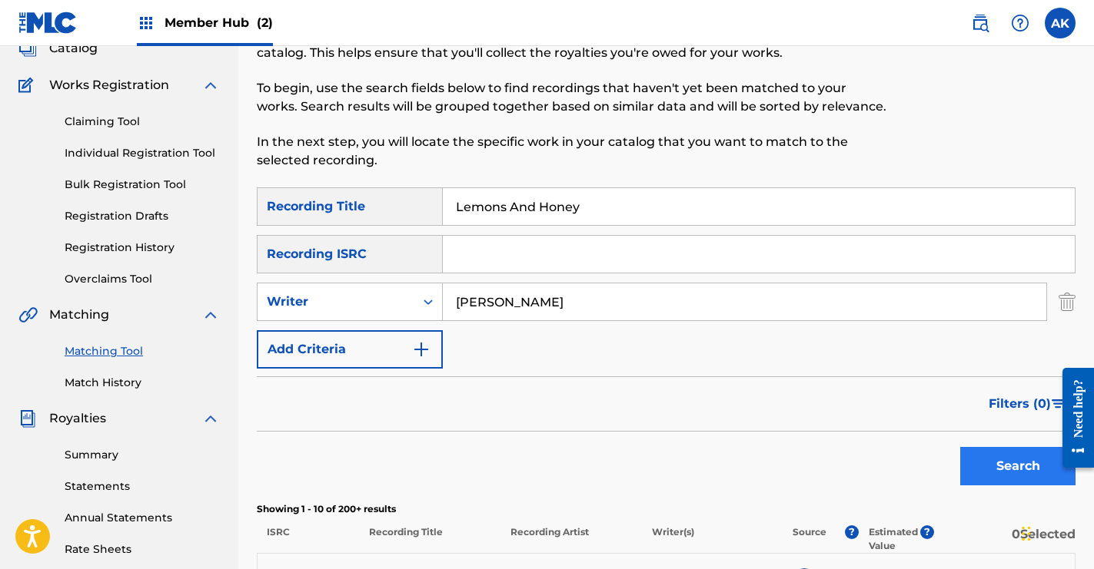
type input "Lemons And Honey"
click at [976, 448] on button "Search" at bounding box center [1017, 466] width 115 height 38
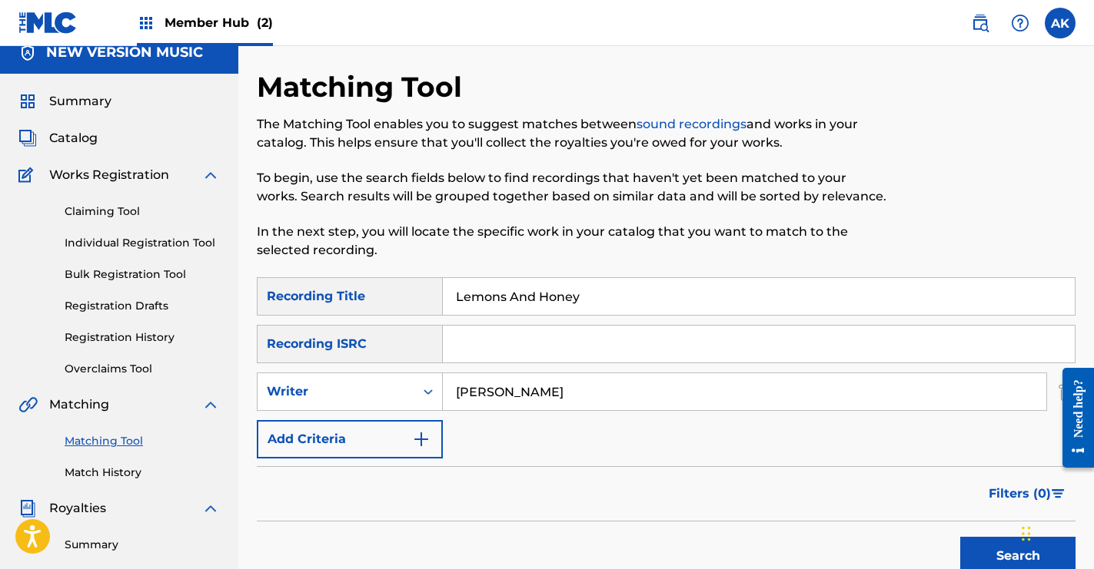
scroll to position [0, 0]
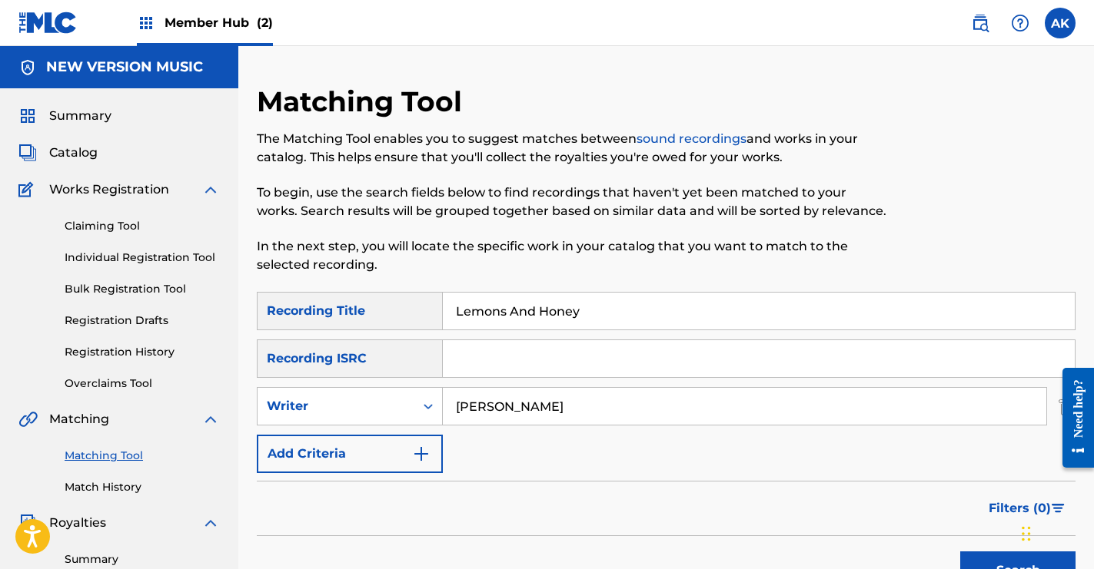
click at [559, 314] on input "Lemons And Honey" at bounding box center [759, 311] width 632 height 37
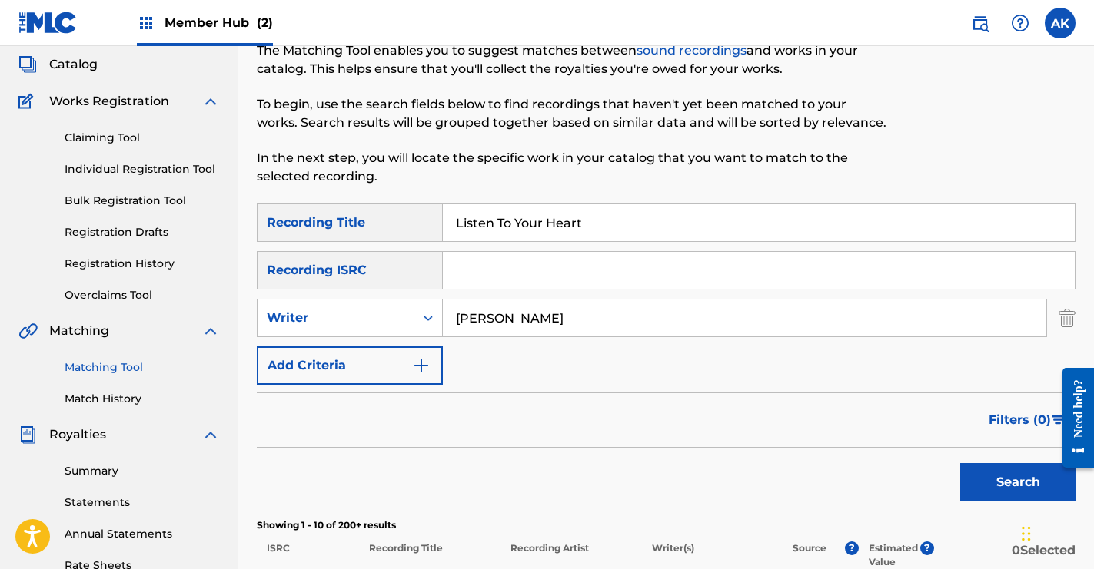
scroll to position [284, 0]
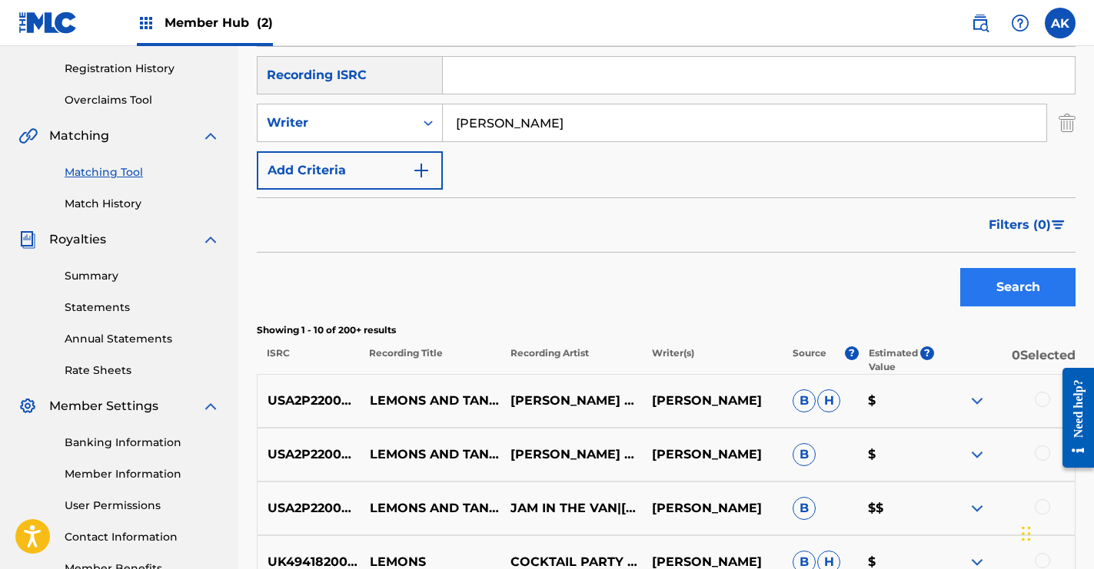
type input "Listen To Your Heart"
click at [967, 287] on button "Search" at bounding box center [1017, 287] width 115 height 38
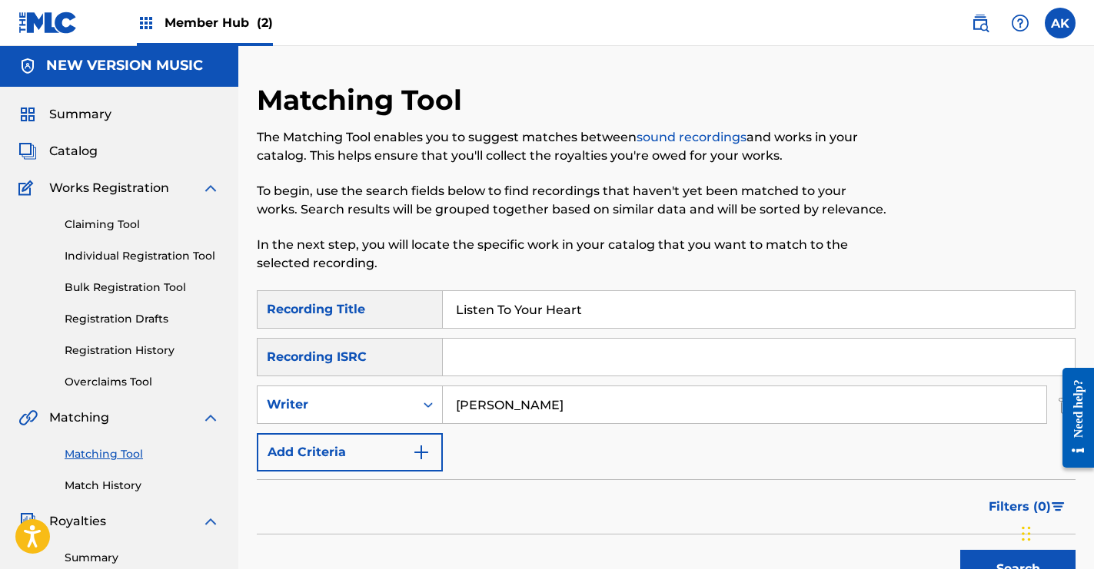
scroll to position [0, 0]
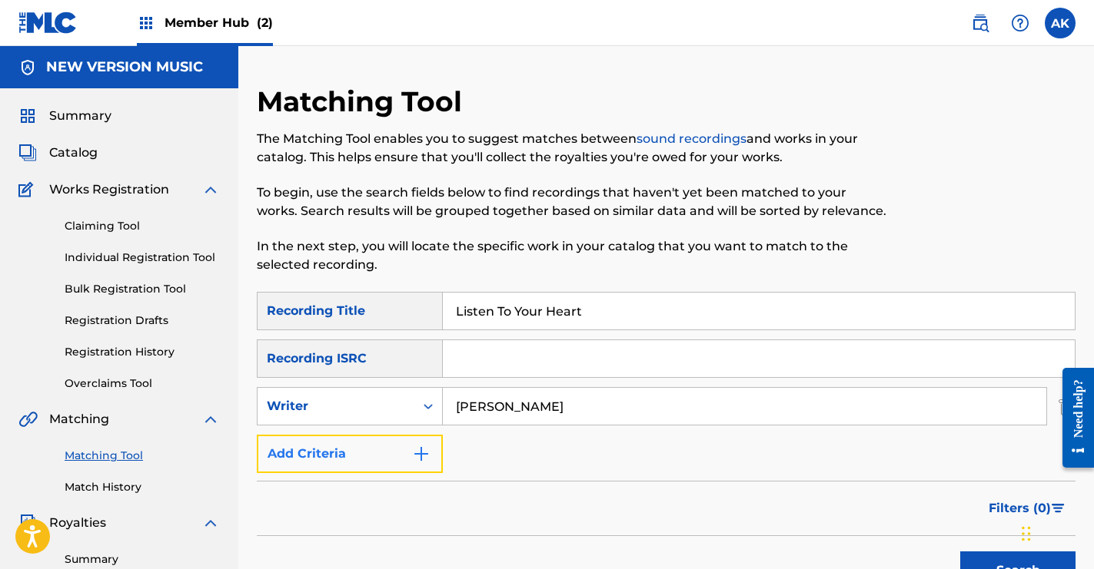
click at [433, 455] on button "Add Criteria" at bounding box center [350, 454] width 186 height 38
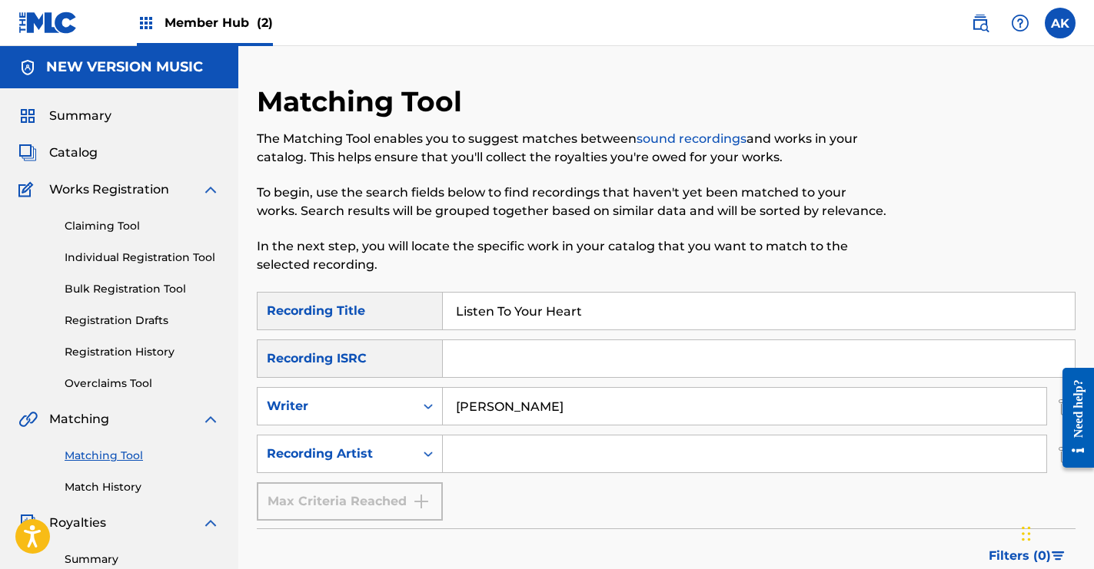
click at [496, 448] on input "Search Form" at bounding box center [744, 454] width 603 height 37
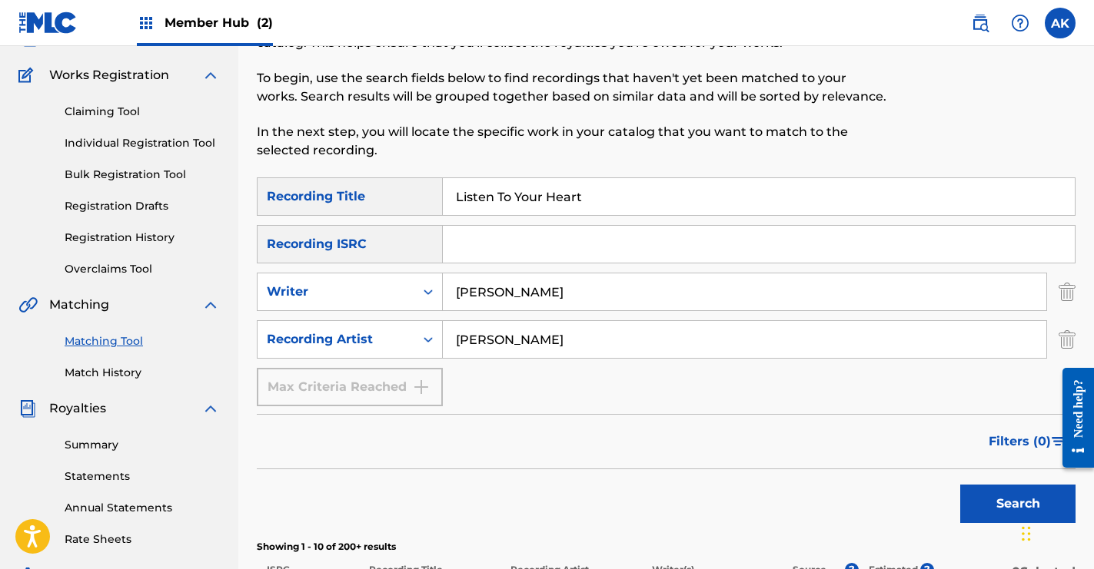
scroll to position [115, 0]
click at [979, 494] on button "Search" at bounding box center [1017, 503] width 115 height 38
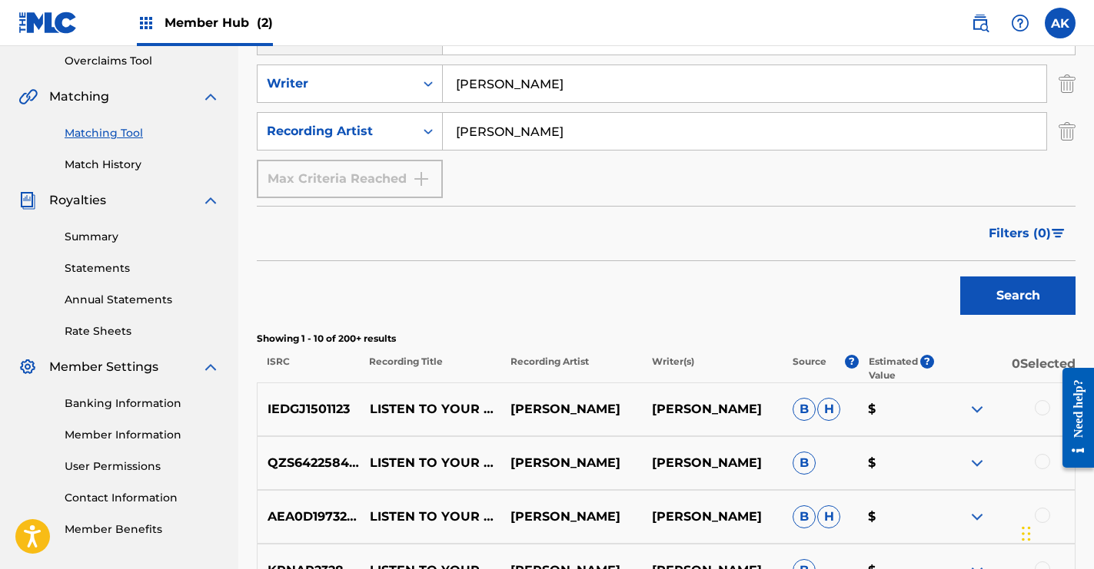
scroll to position [241, 0]
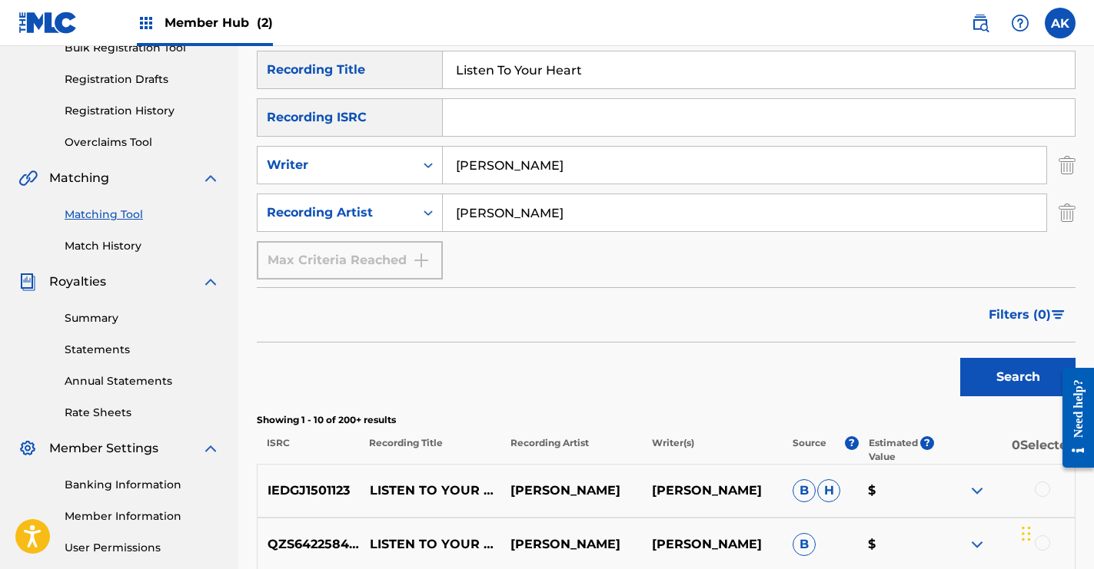
click at [553, 224] on input "[PERSON_NAME]" at bounding box center [744, 212] width 603 height 37
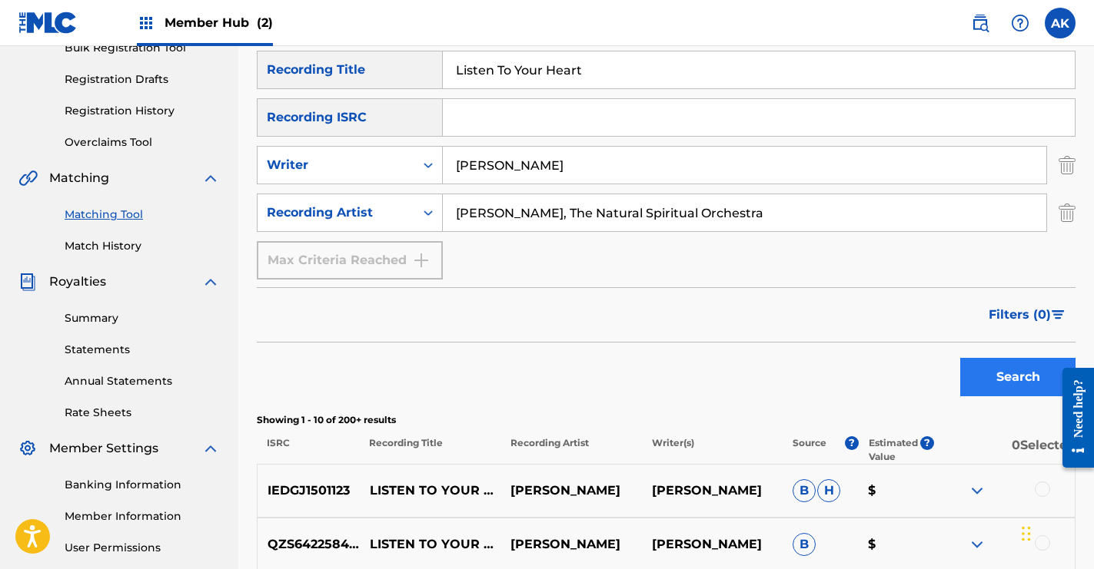
type input "[PERSON_NAME], The Natural Spiritual Orchestra"
click at [1014, 364] on button "Search" at bounding box center [1017, 377] width 115 height 38
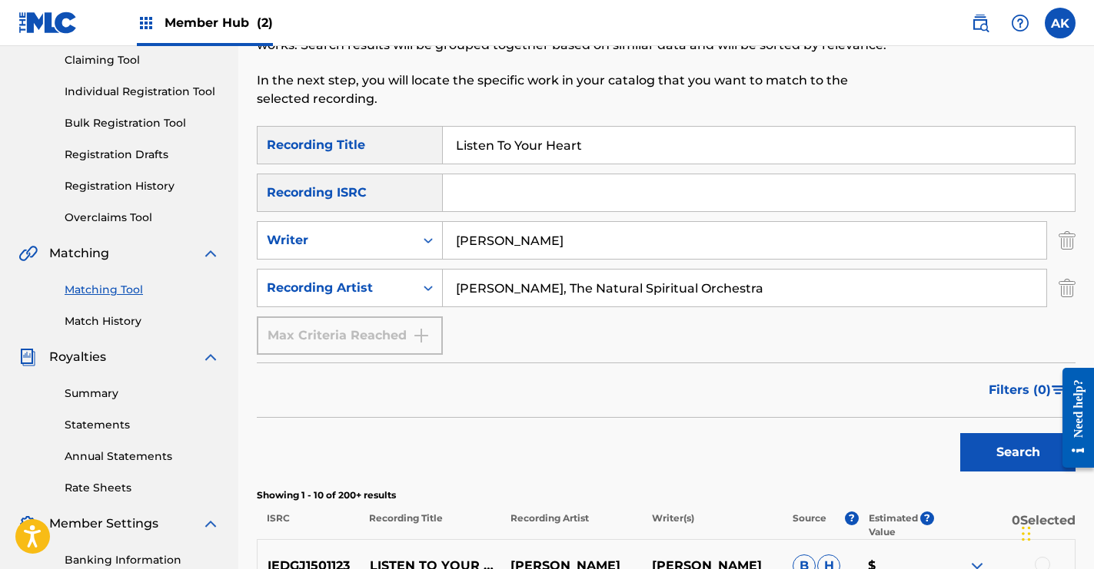
scroll to position [101, 0]
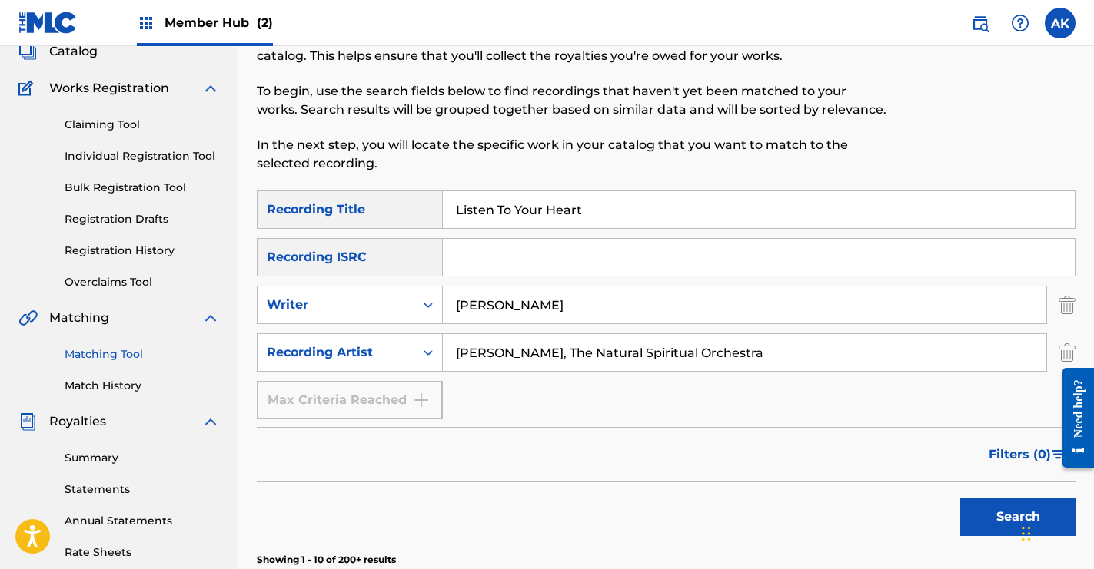
drag, startPoint x: 599, startPoint y: 214, endPoint x: 437, endPoint y: 213, distance: 162.9
click at [437, 213] on div "SearchWithCriteria56349479-08b7-4fa2-8e59-422bf605c09f Recording Title Listen T…" at bounding box center [666, 210] width 818 height 38
type input "[PERSON_NAME]"
click at [970, 514] on button "Search" at bounding box center [1017, 517] width 115 height 38
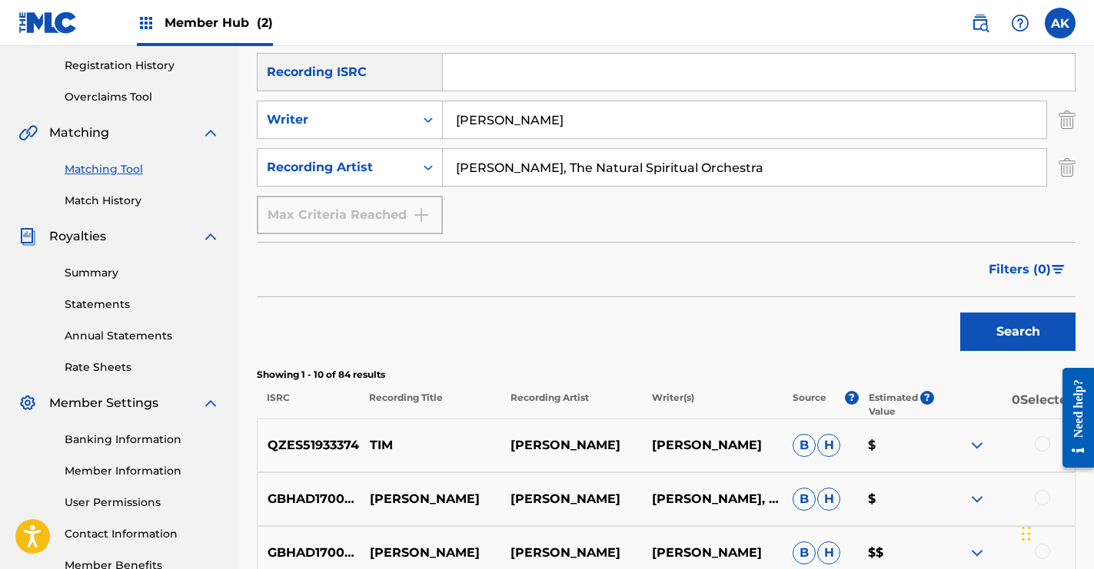
scroll to position [0, 0]
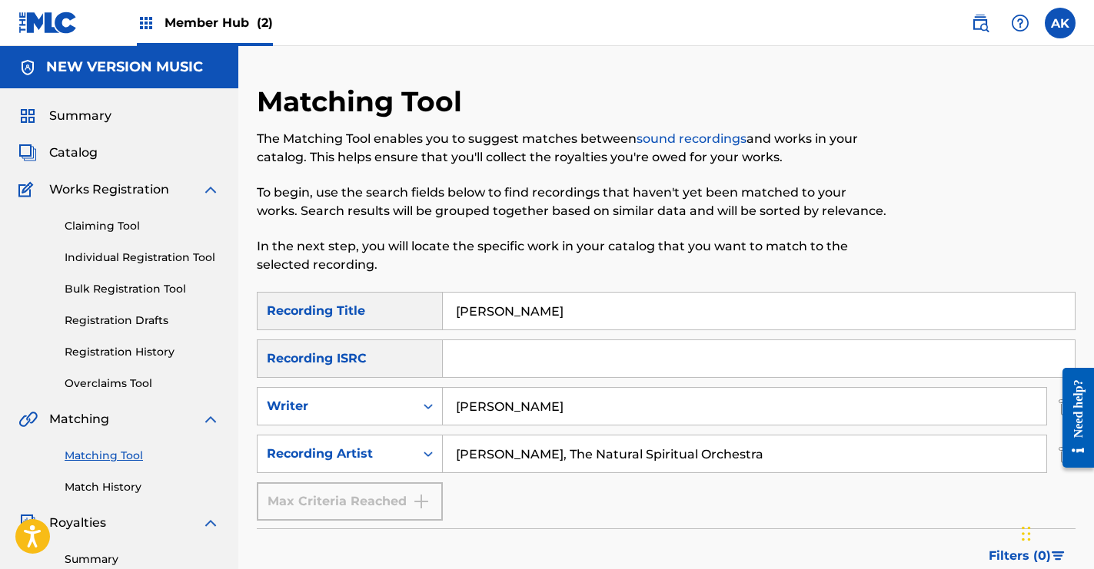
click at [506, 314] on input "[PERSON_NAME]" at bounding box center [759, 311] width 632 height 37
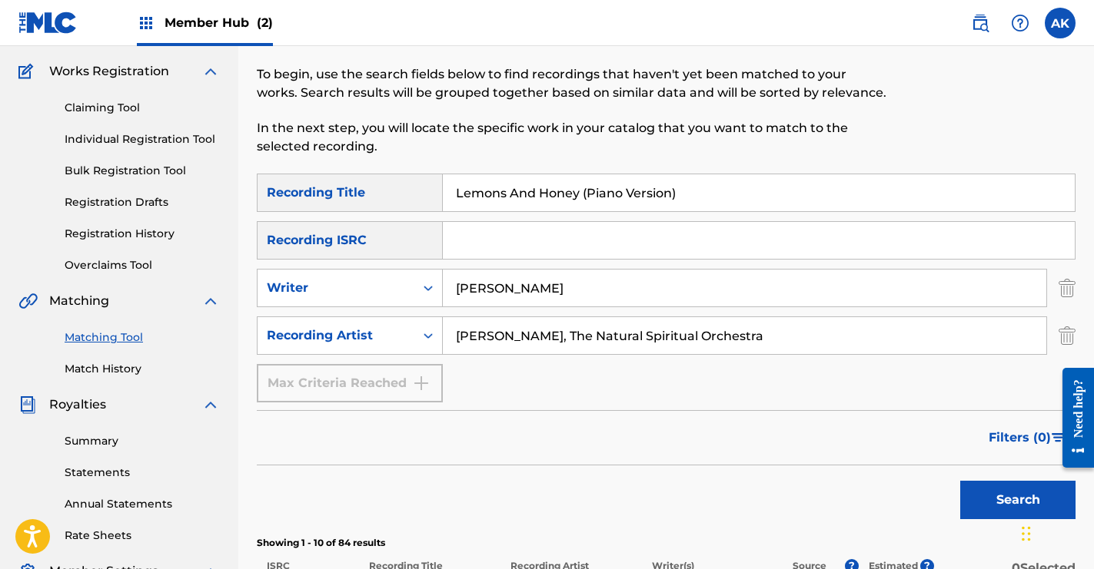
scroll to position [300, 0]
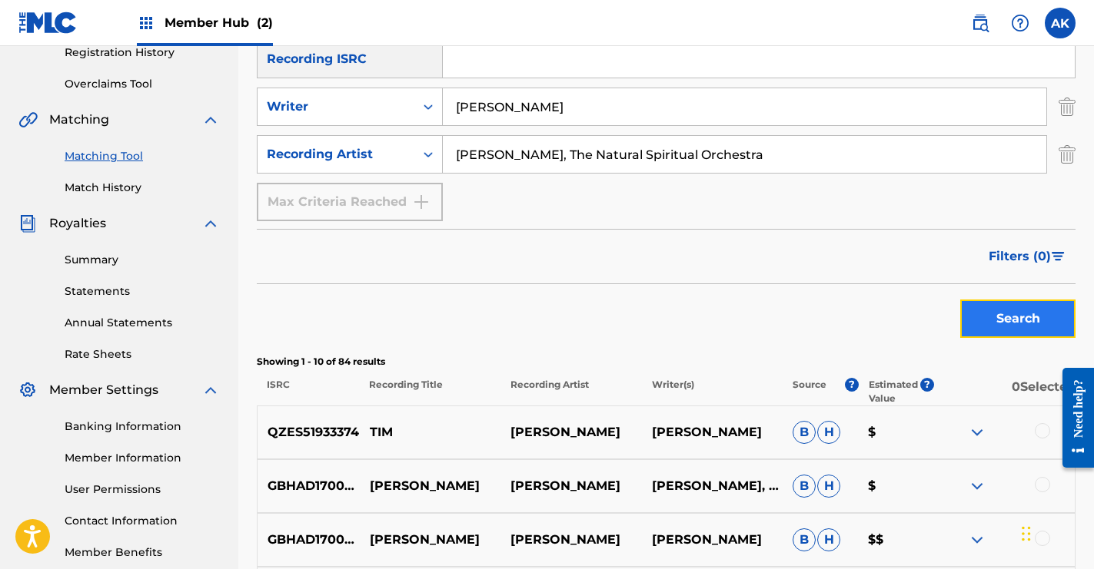
click at [988, 321] on button "Search" at bounding box center [1017, 319] width 115 height 38
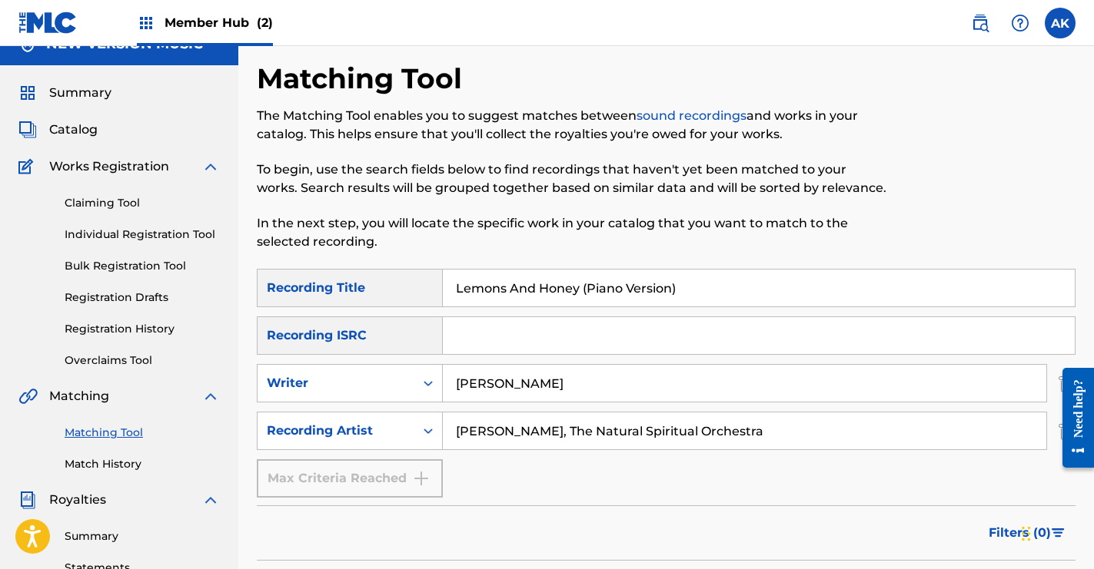
scroll to position [18, 0]
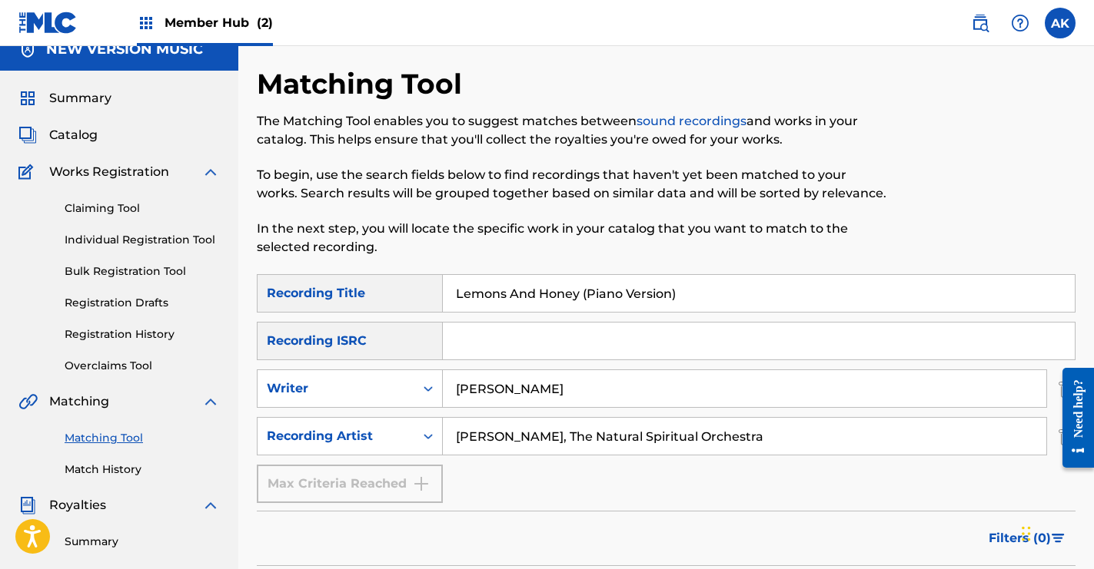
drag, startPoint x: 690, startPoint y: 296, endPoint x: 583, endPoint y: 296, distance: 106.8
click at [583, 296] on input "Lemons And Honey (Piano Version)" at bounding box center [759, 293] width 632 height 37
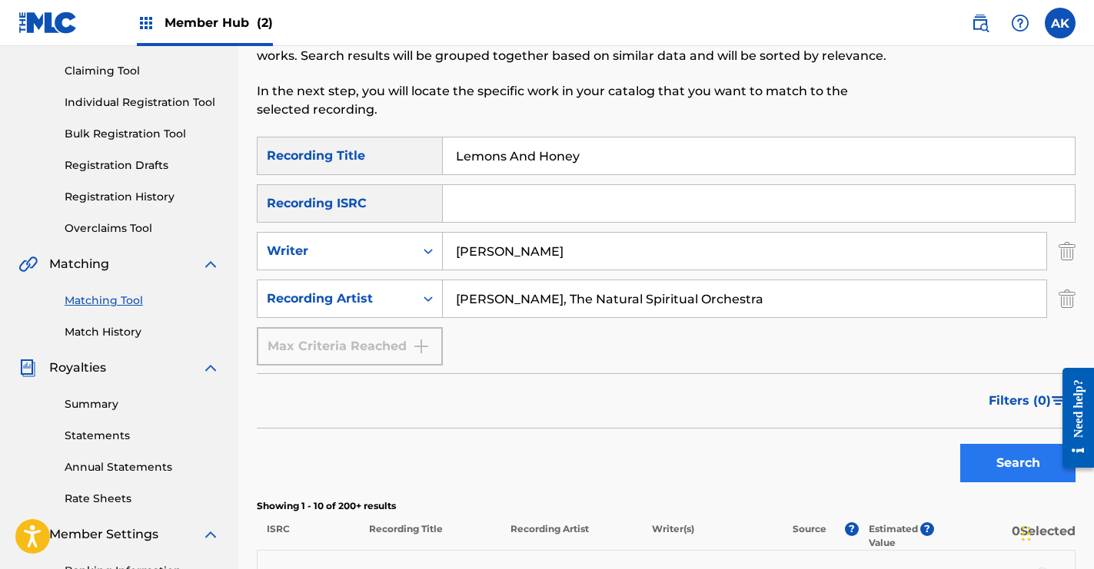
type input "Lemons And Honey"
click at [1005, 453] on button "Search" at bounding box center [1017, 463] width 115 height 38
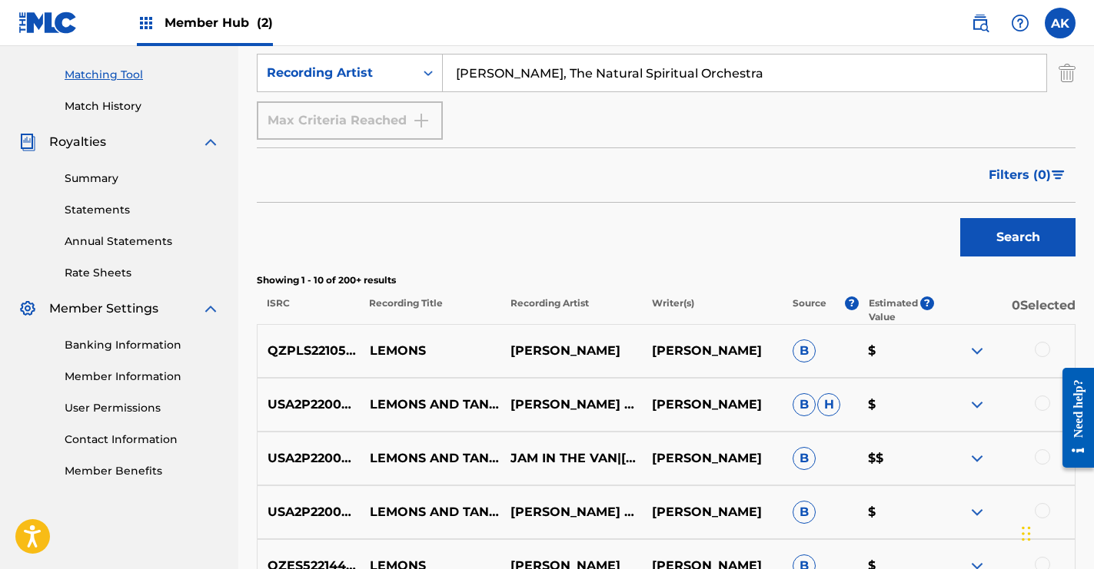
scroll to position [0, 0]
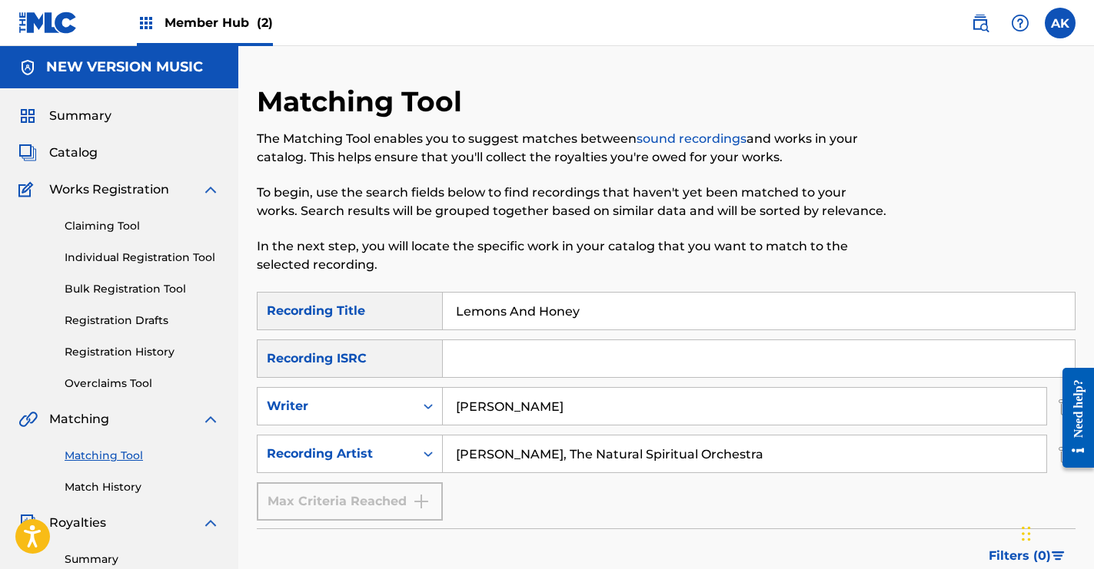
drag, startPoint x: 592, startPoint y: 310, endPoint x: 459, endPoint y: 313, distance: 133.0
click at [459, 313] on input "Lemons And Honey" at bounding box center [759, 311] width 632 height 37
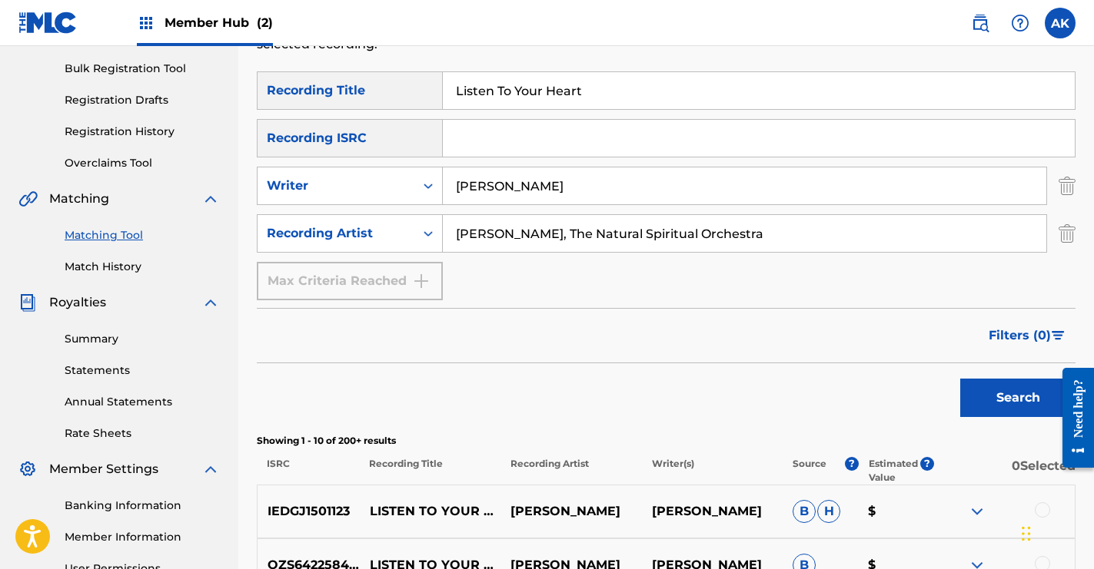
scroll to position [221, 0]
type input "Listen To Your Heart"
click at [1040, 390] on button "Search" at bounding box center [1017, 397] width 115 height 38
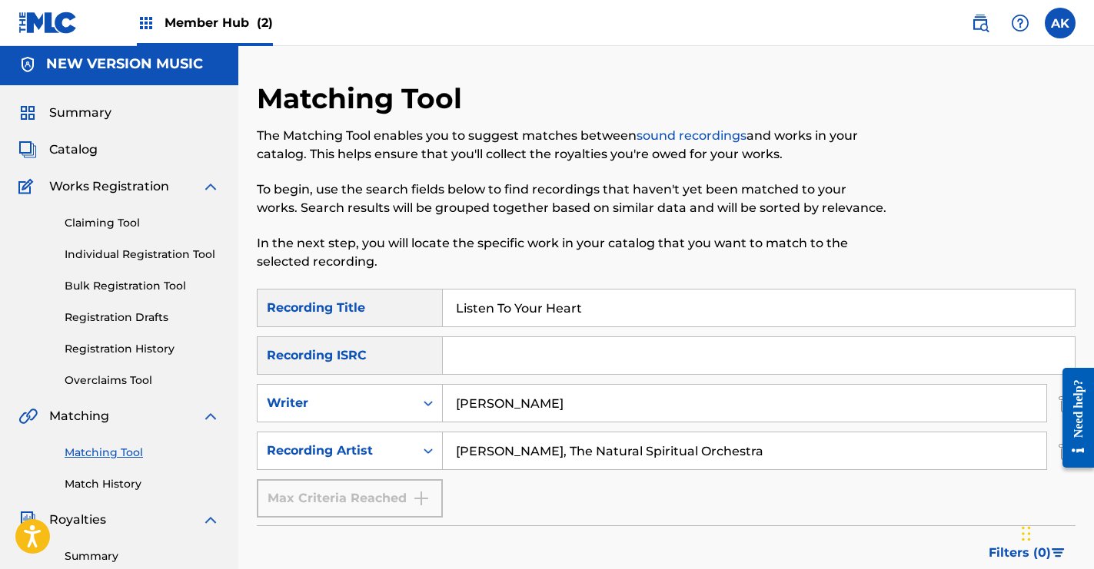
scroll to position [0, 0]
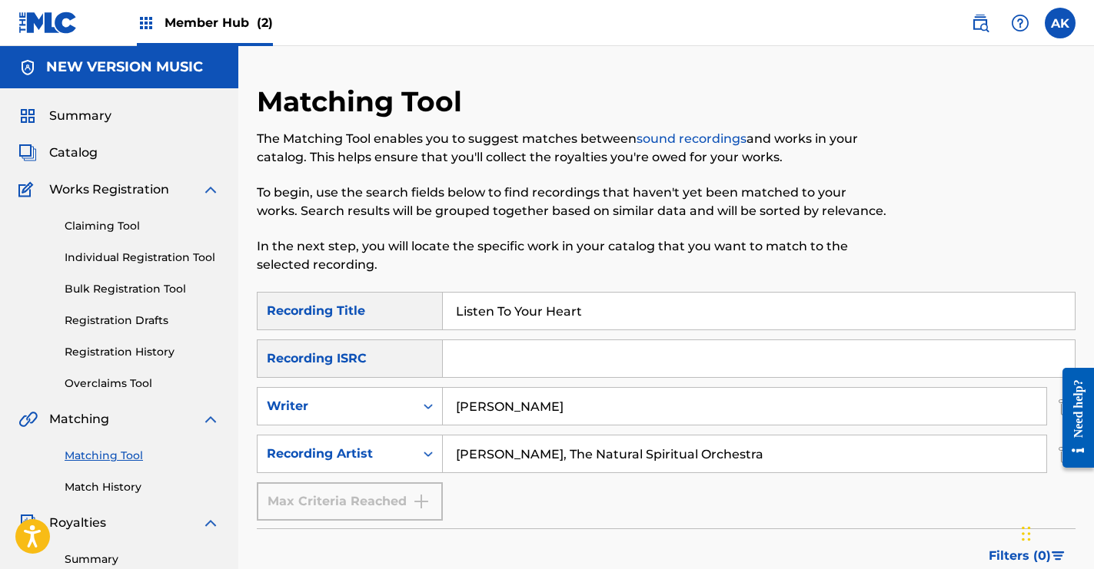
click at [609, 453] on input "[PERSON_NAME], The Natural Spiritual Orchestra" at bounding box center [744, 454] width 603 height 37
click at [558, 405] on input "[PERSON_NAME]" at bounding box center [744, 406] width 603 height 37
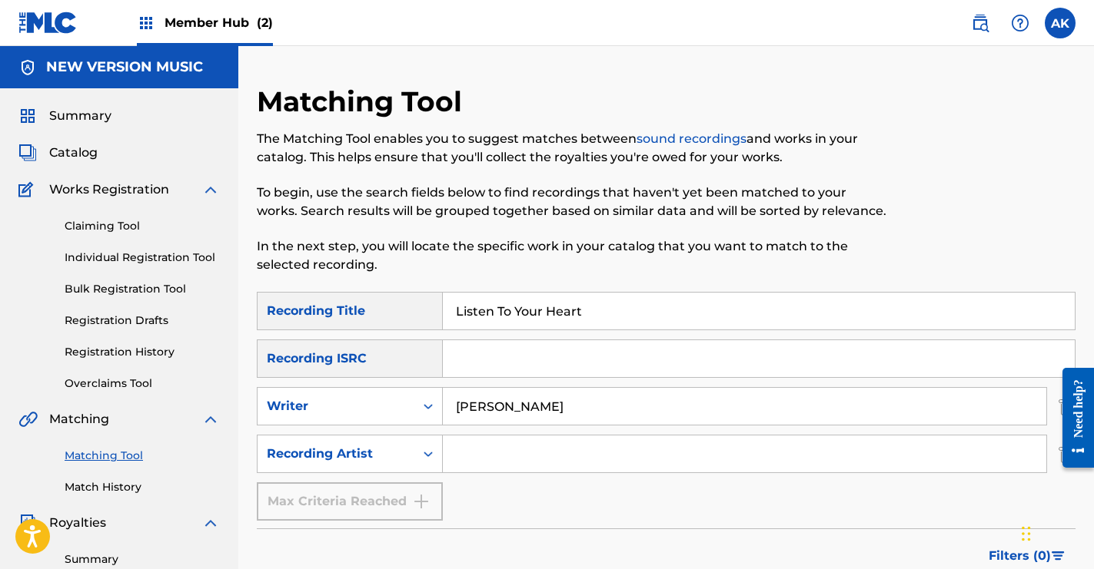
click at [558, 405] on input "[PERSON_NAME]" at bounding box center [744, 406] width 603 height 37
click at [562, 317] on input "Listen To Your Heart" at bounding box center [759, 311] width 632 height 37
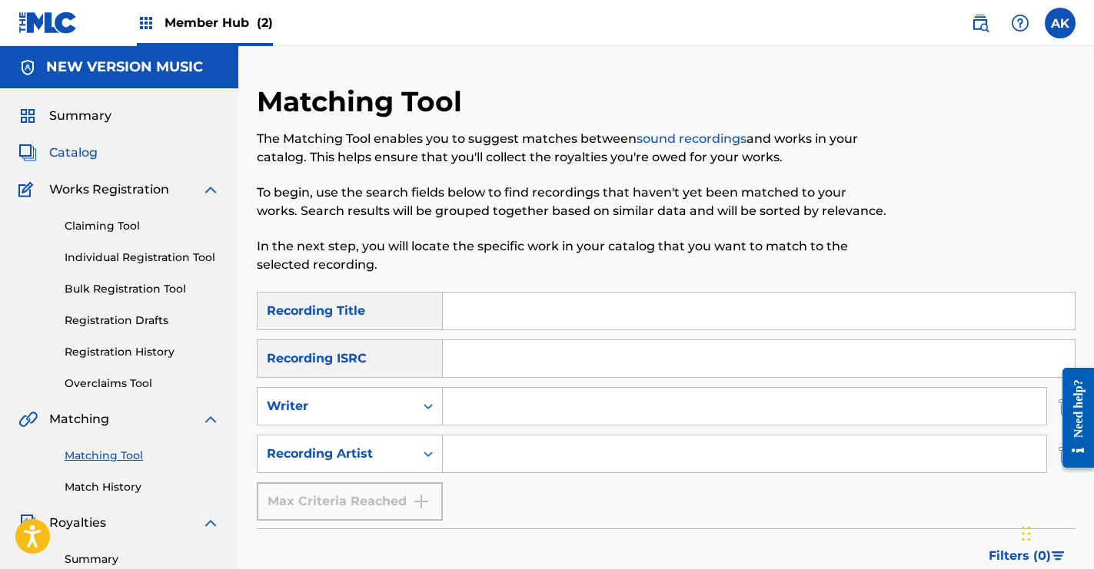
click at [87, 150] on span "Catalog" at bounding box center [73, 153] width 48 height 18
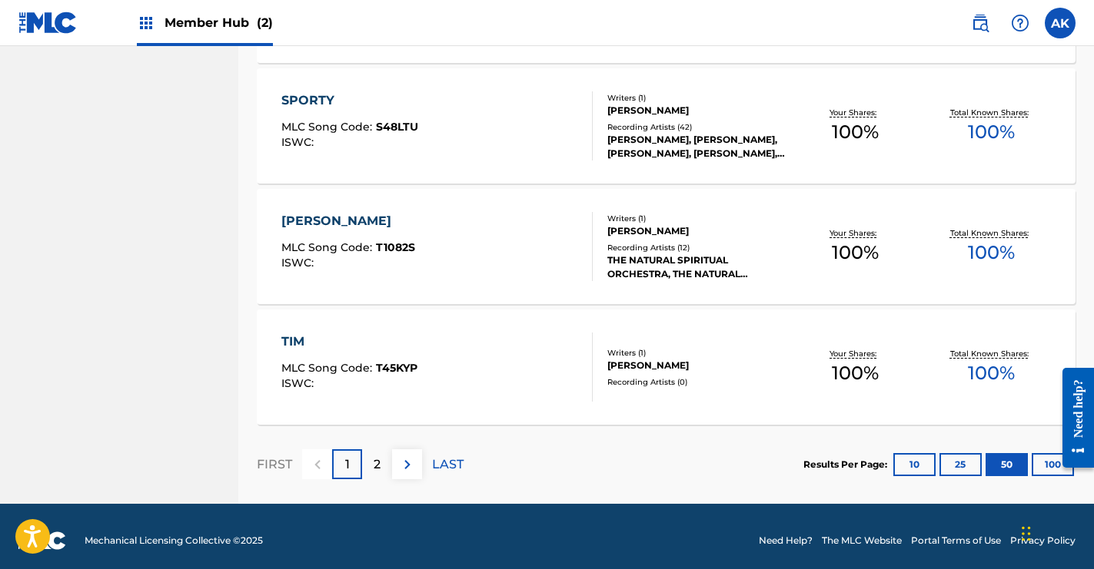
scroll to position [6016, 0]
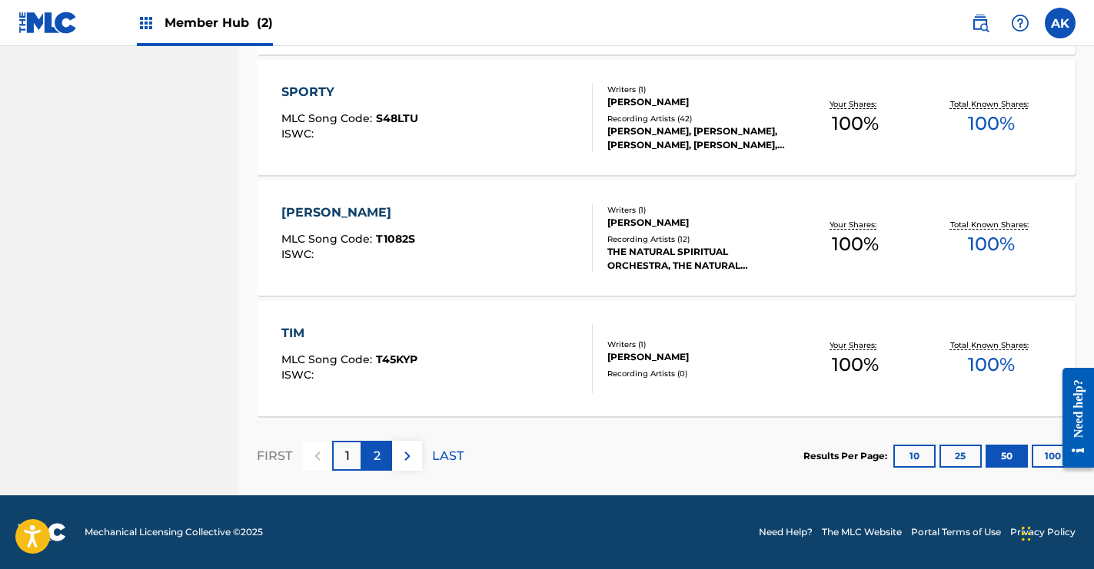
click at [376, 462] on p "2" at bounding box center [376, 456] width 7 height 18
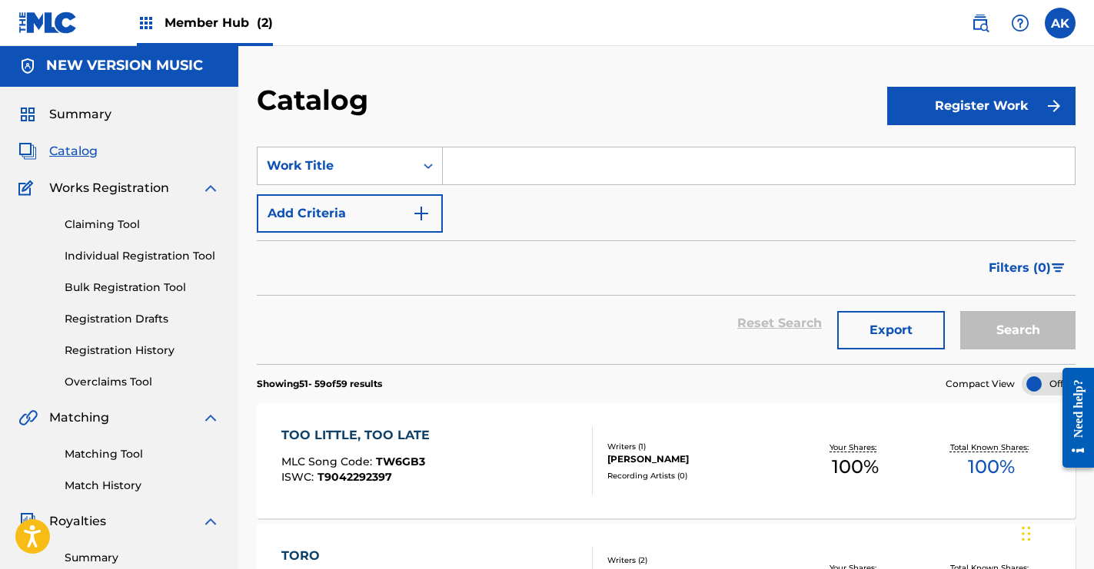
scroll to position [0, 0]
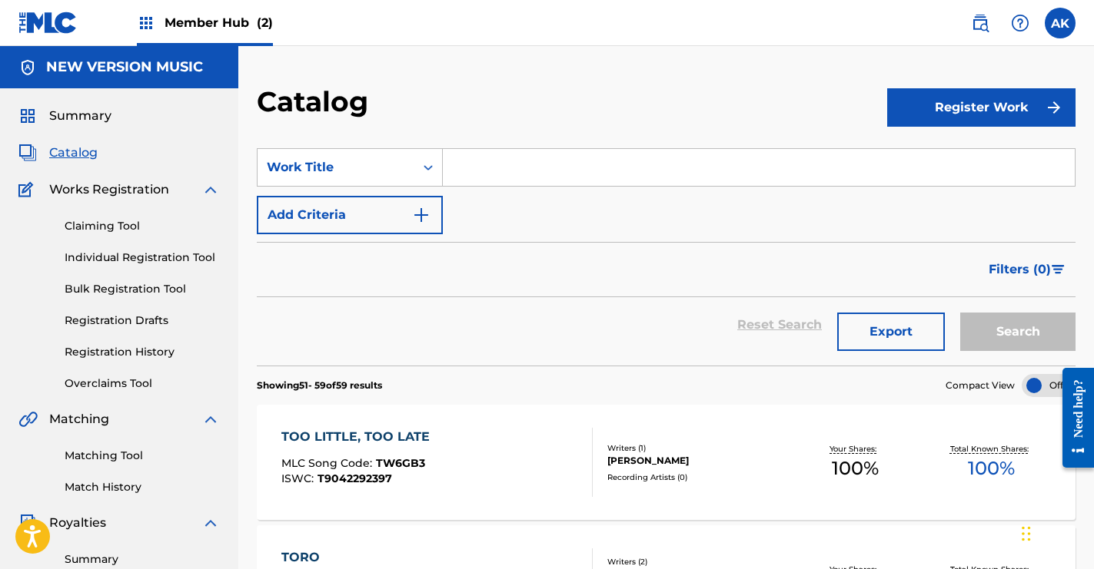
click at [85, 150] on span "Catalog" at bounding box center [73, 153] width 48 height 18
click at [93, 121] on span "Summary" at bounding box center [80, 116] width 62 height 18
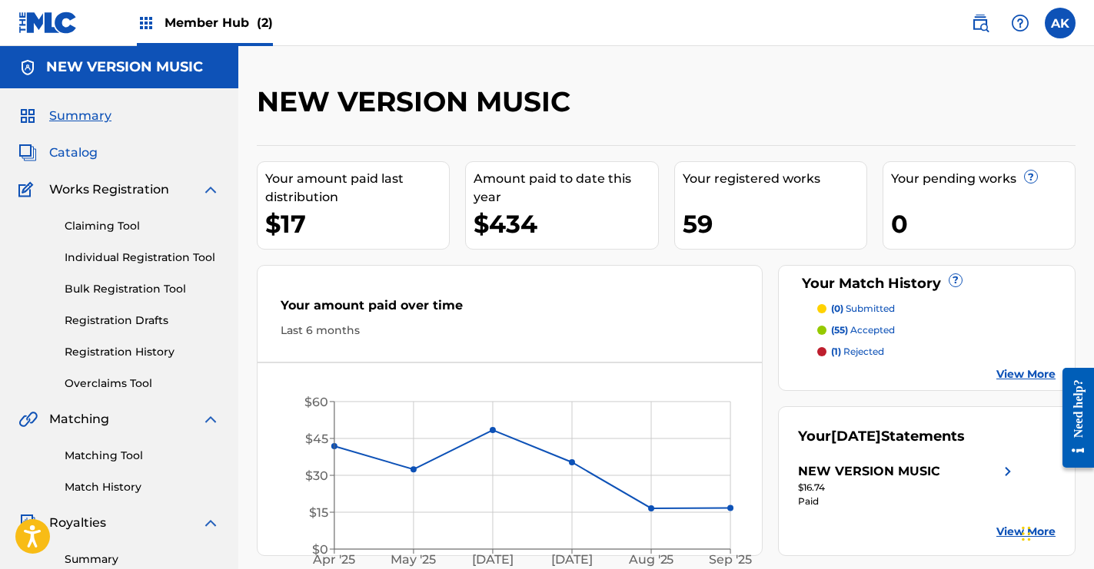
click at [88, 154] on span "Catalog" at bounding box center [73, 153] width 48 height 18
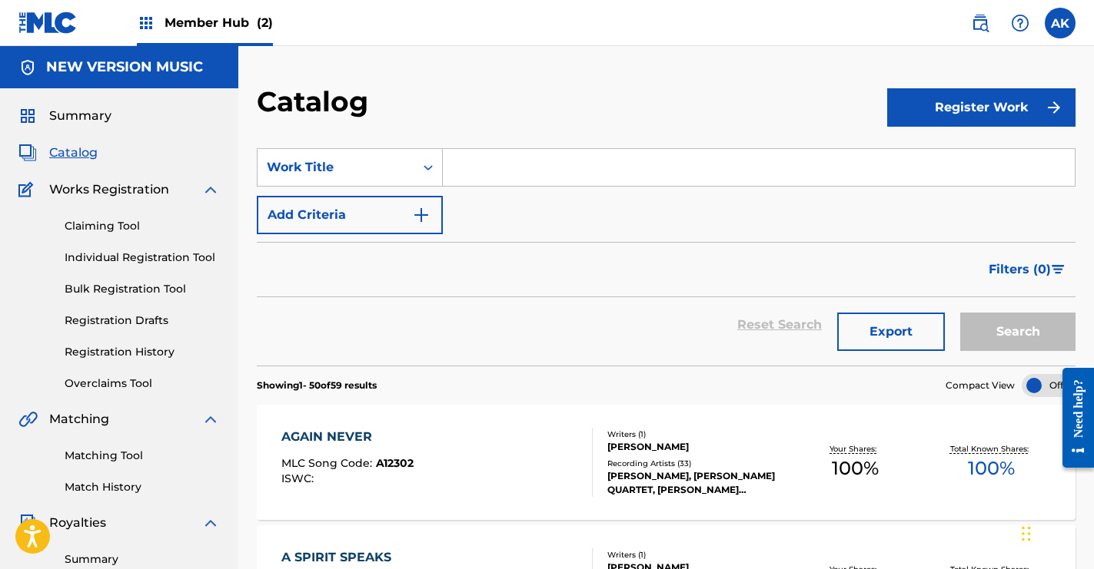
click at [157, 29] on div "Member Hub (2)" at bounding box center [205, 22] width 136 height 45
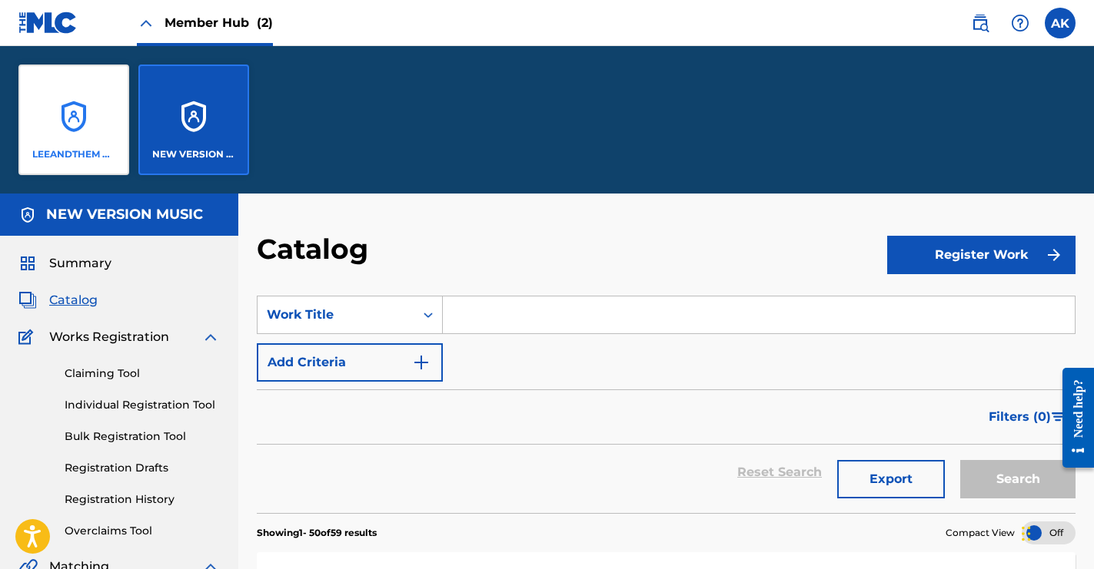
click at [88, 112] on div "LEEANDTHEM PRODUCTIONS" at bounding box center [73, 120] width 111 height 111
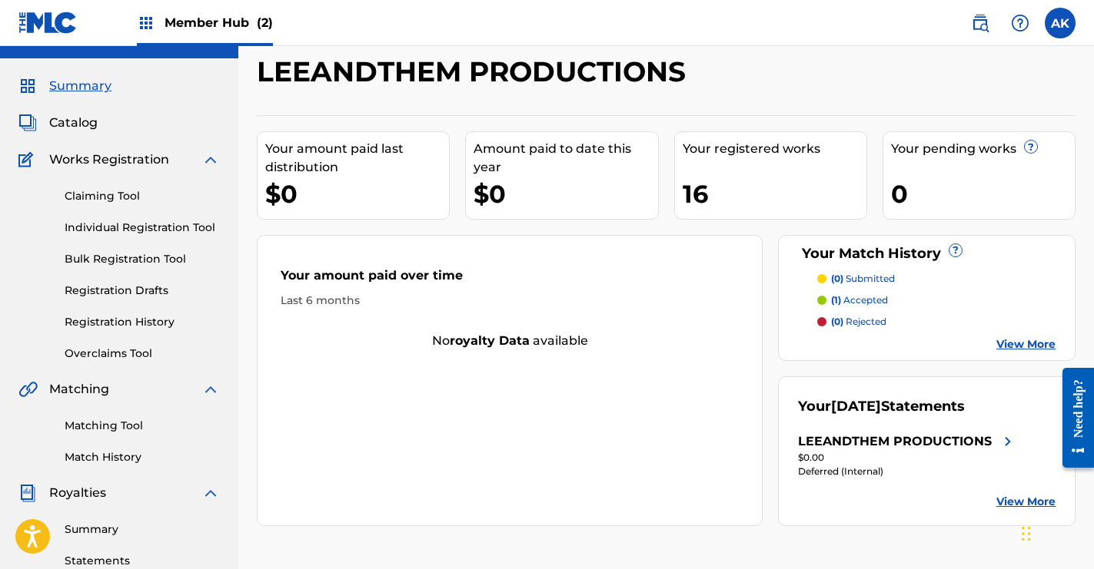
scroll to position [28, 0]
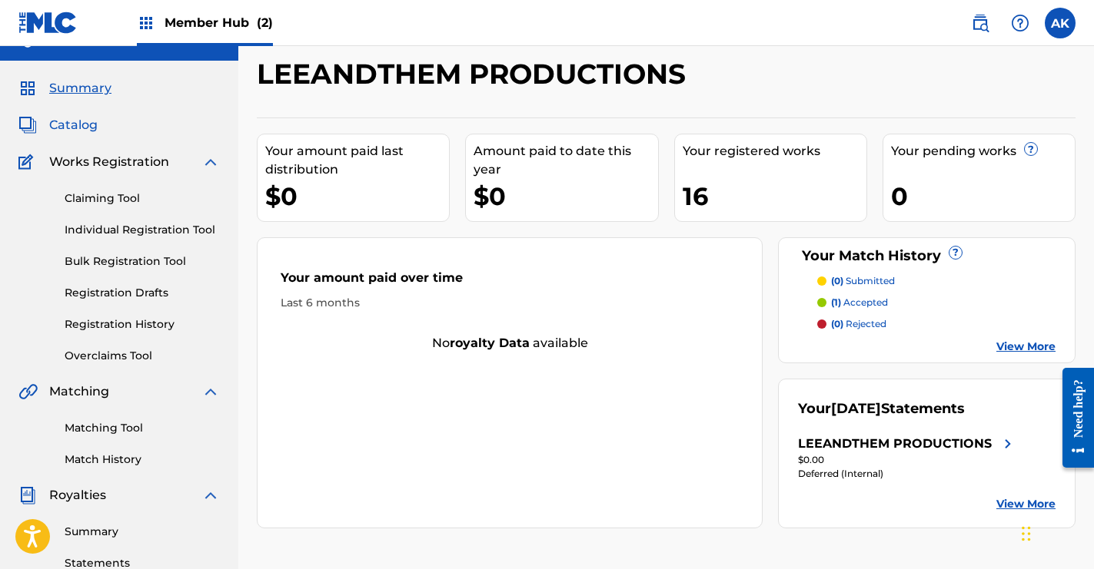
click at [89, 124] on span "Catalog" at bounding box center [73, 125] width 48 height 18
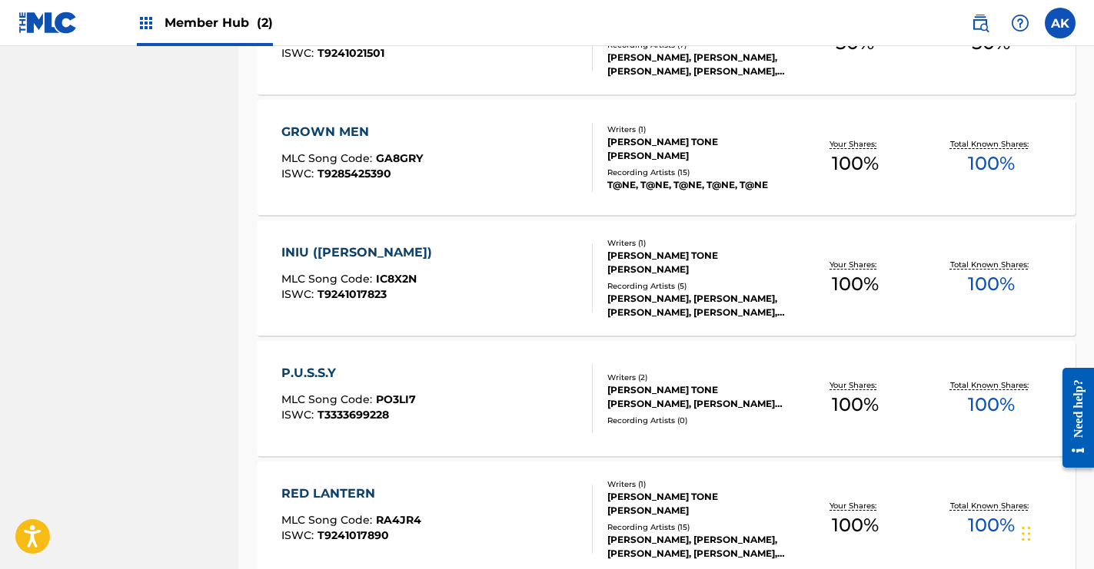
scroll to position [943, 0]
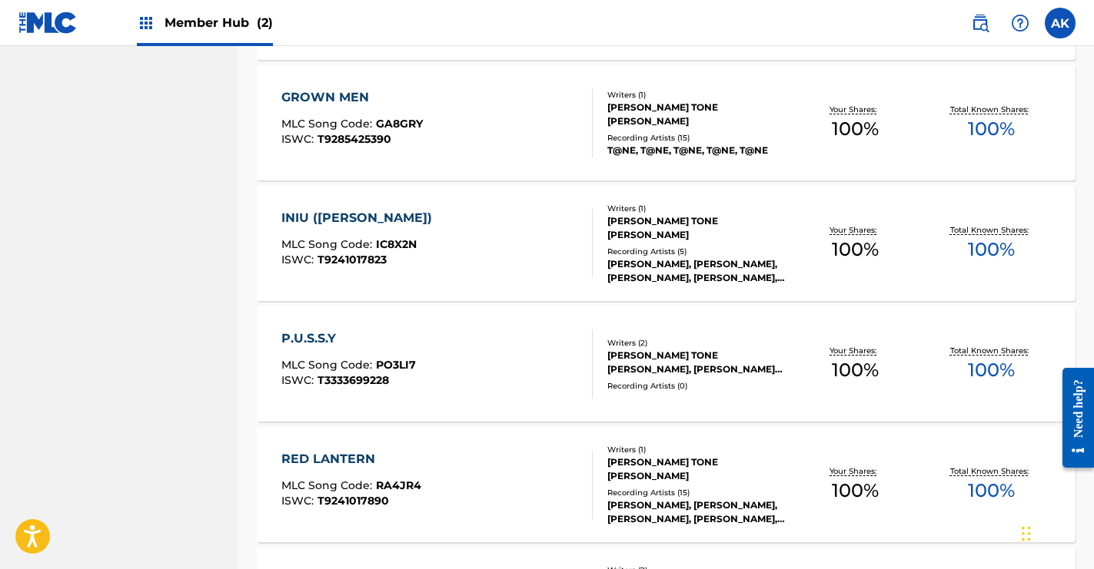
click at [324, 344] on div "P.U.S.S.Y" at bounding box center [348, 339] width 134 height 18
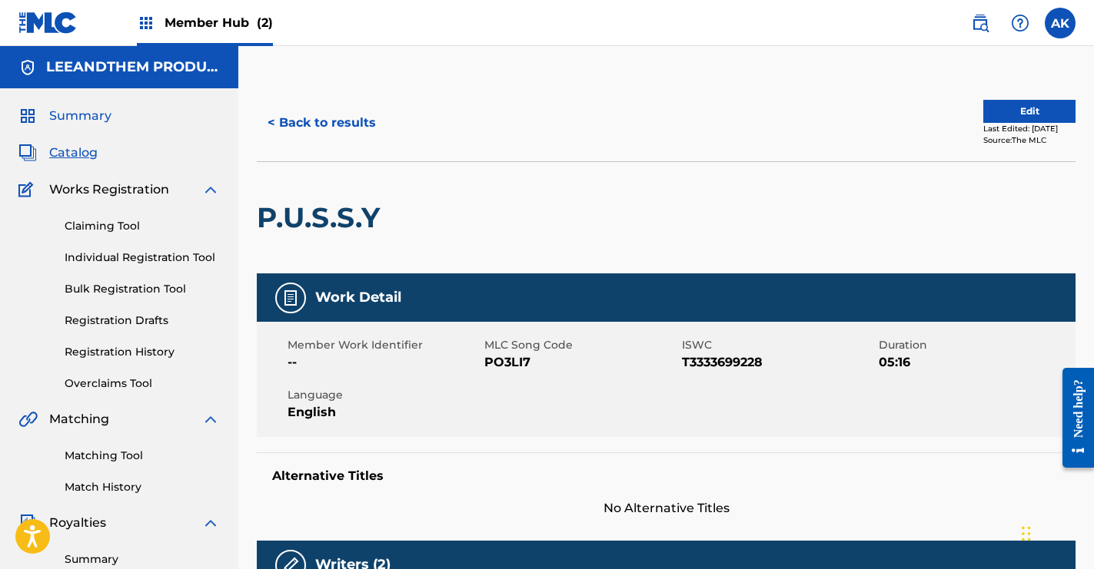
click at [90, 113] on span "Summary" at bounding box center [80, 116] width 62 height 18
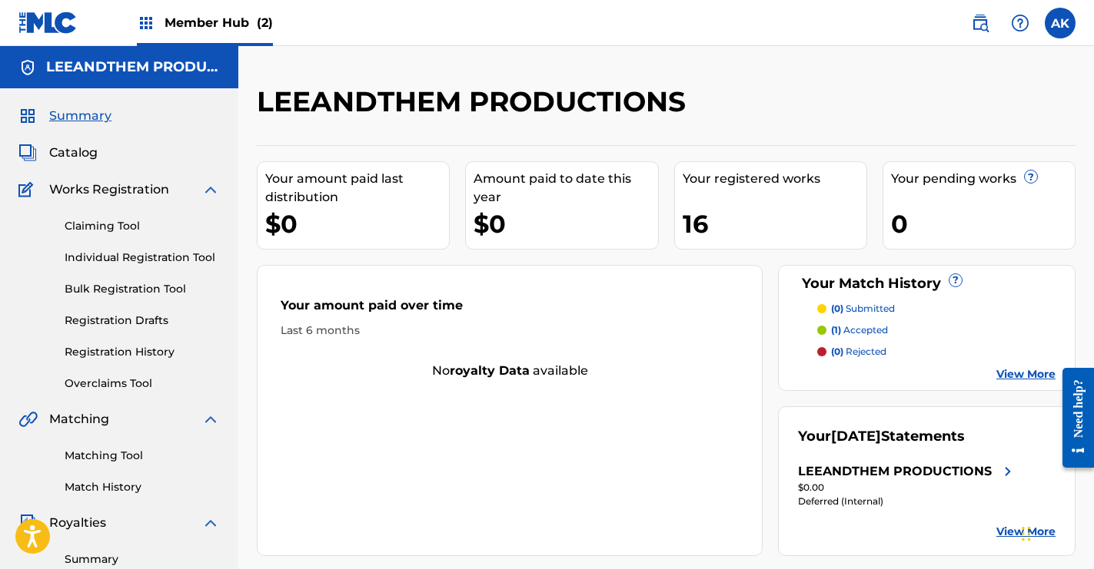
click at [86, 119] on span "Summary" at bounding box center [80, 116] width 62 height 18
click at [83, 164] on div "Summary Catalog Works Registration Claiming Tool Individual Registration Tool B…" at bounding box center [119, 483] width 238 height 791
click at [86, 155] on span "Catalog" at bounding box center [73, 153] width 48 height 18
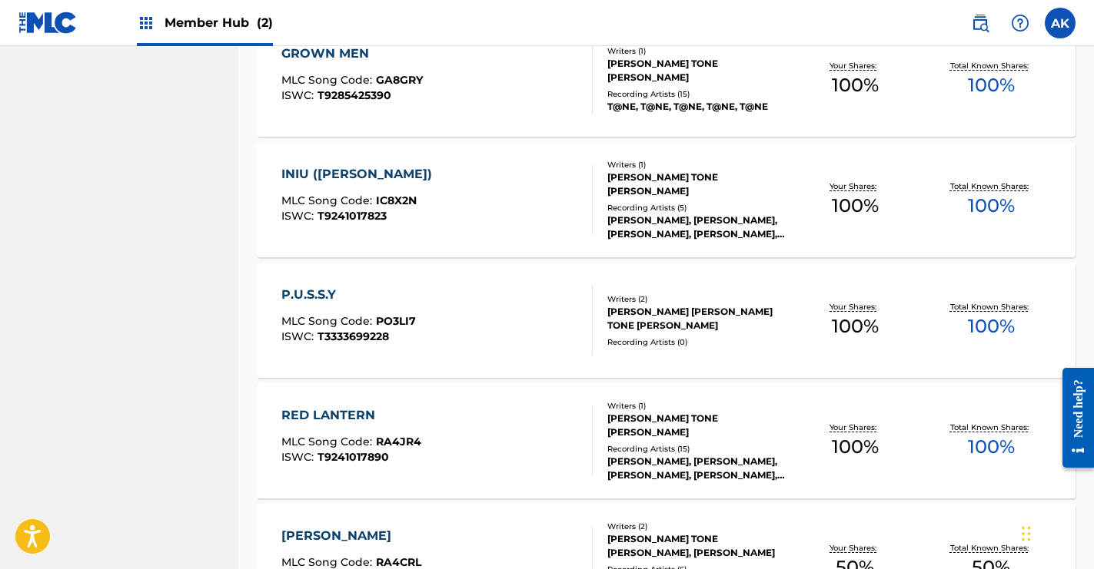
scroll to position [1190, 0]
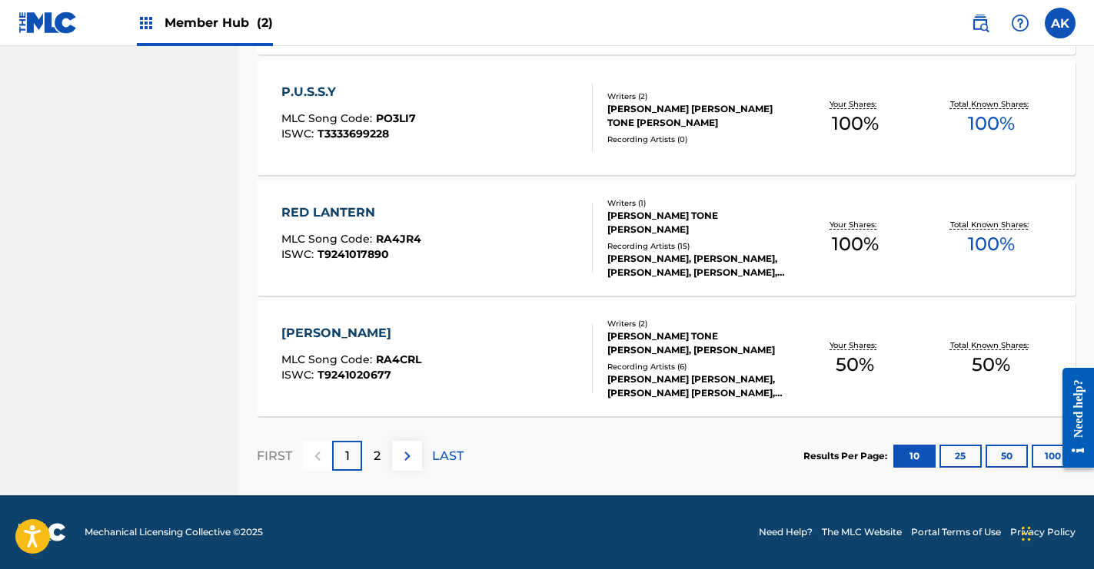
click at [313, 95] on div "P.U.S.S.Y" at bounding box center [348, 92] width 134 height 18
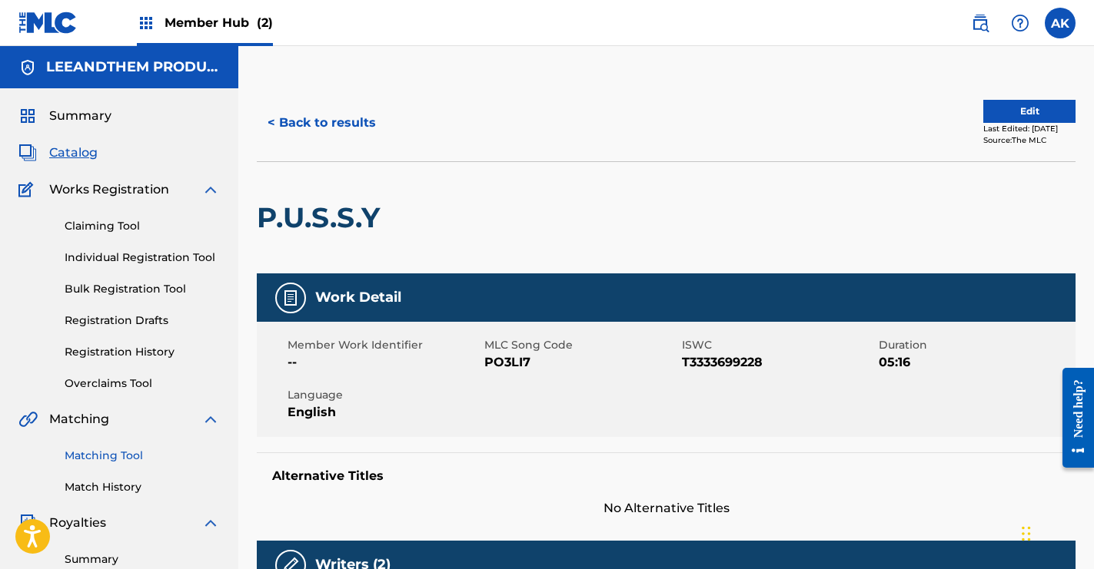
click at [130, 456] on link "Matching Tool" at bounding box center [142, 456] width 155 height 16
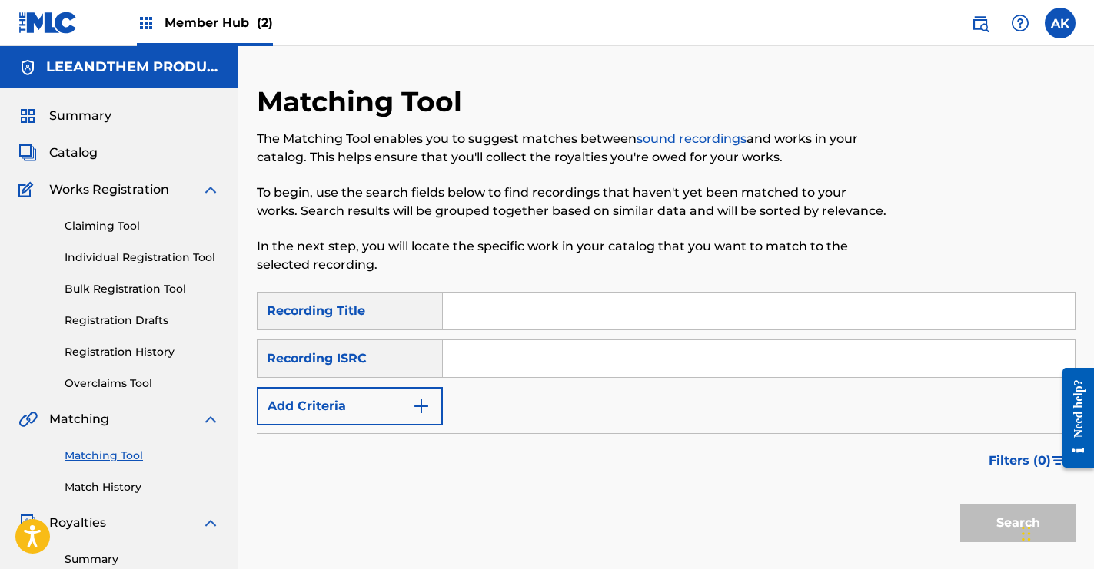
click at [492, 311] on input "Search Form" at bounding box center [759, 311] width 632 height 37
type input "P.U.S.S.Y"
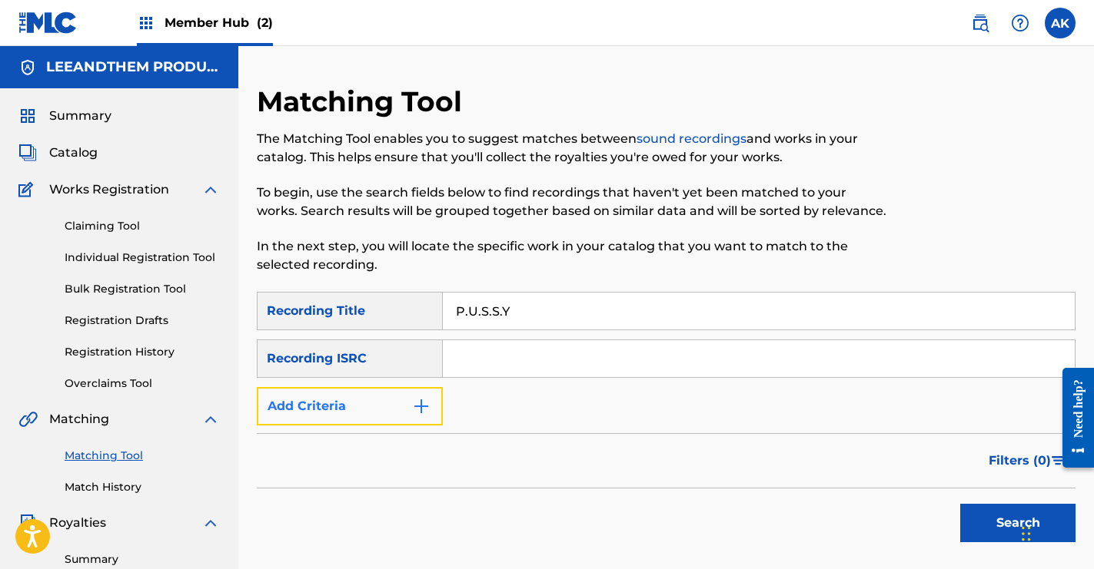
click at [429, 417] on button "Add Criteria" at bounding box center [350, 406] width 186 height 38
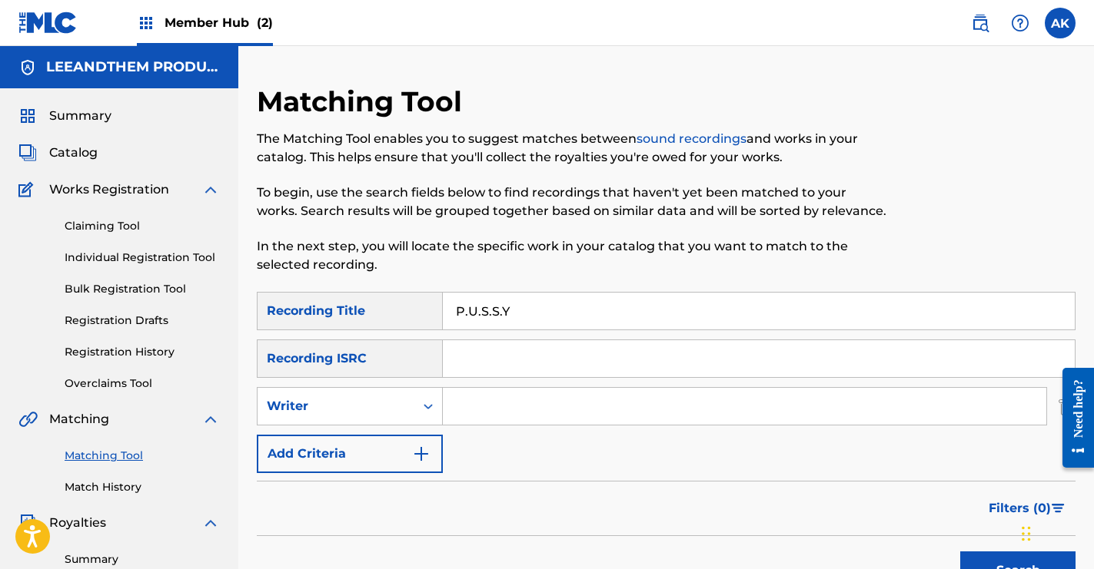
click at [497, 404] on input "Search Form" at bounding box center [744, 406] width 603 height 37
type input "[PERSON_NAME] Tone [PERSON_NAME]"
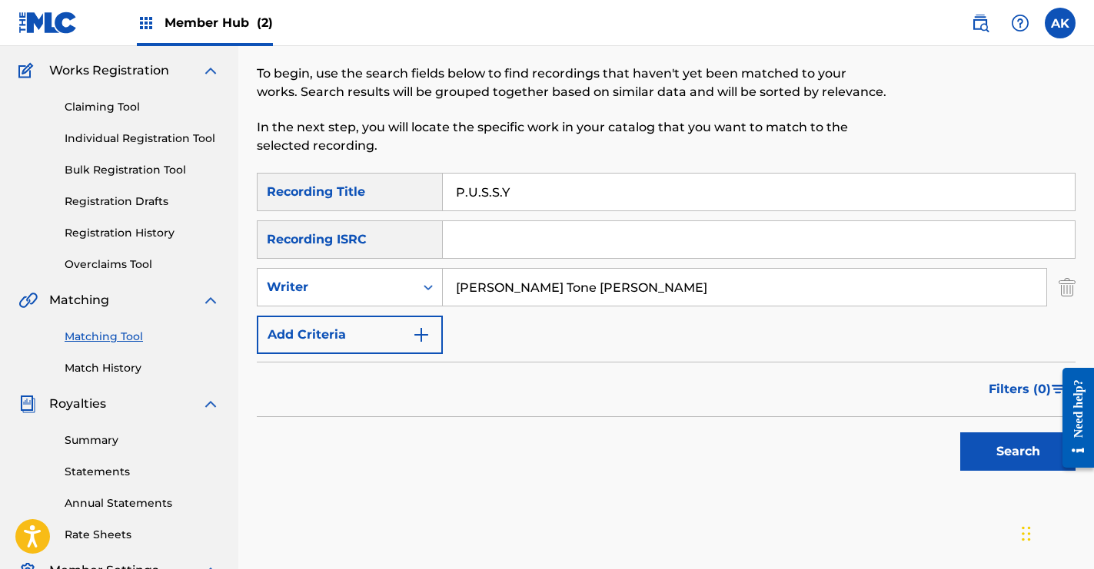
scroll to position [121, 0]
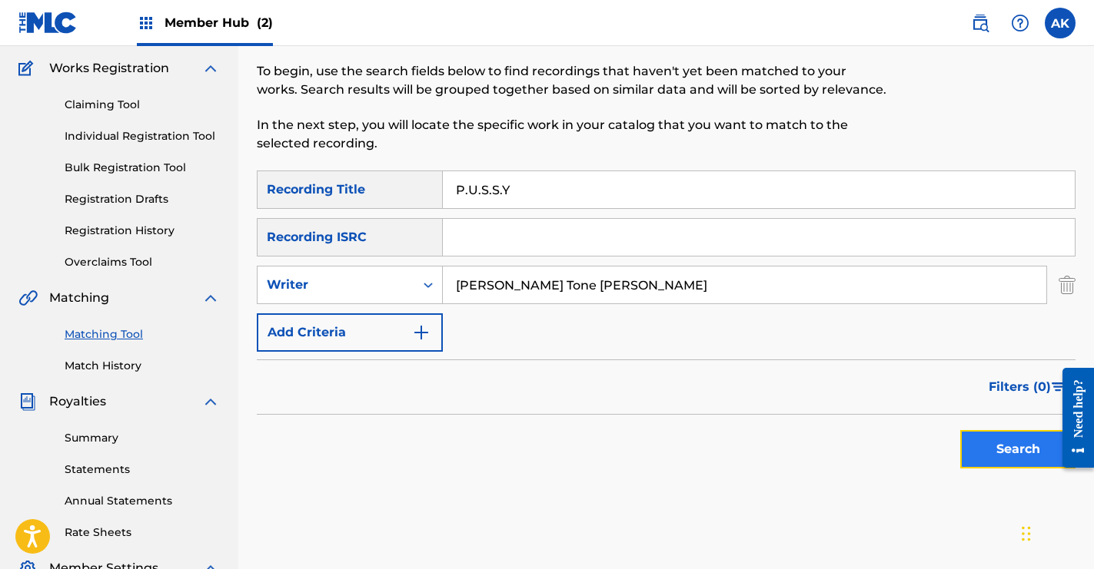
click at [1004, 436] on button "Search" at bounding box center [1017, 449] width 115 height 38
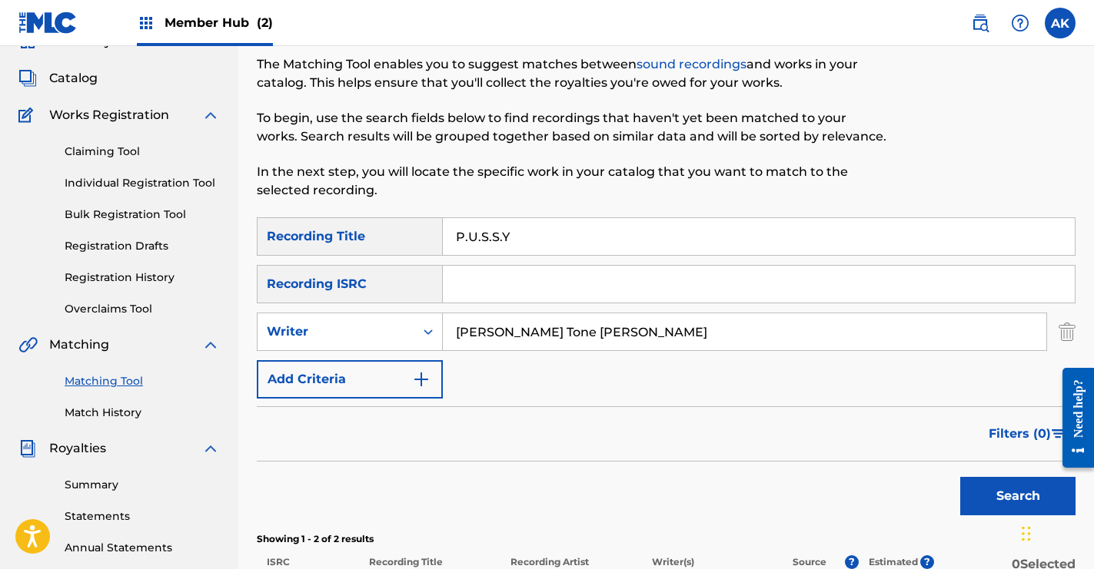
scroll to position [32, 0]
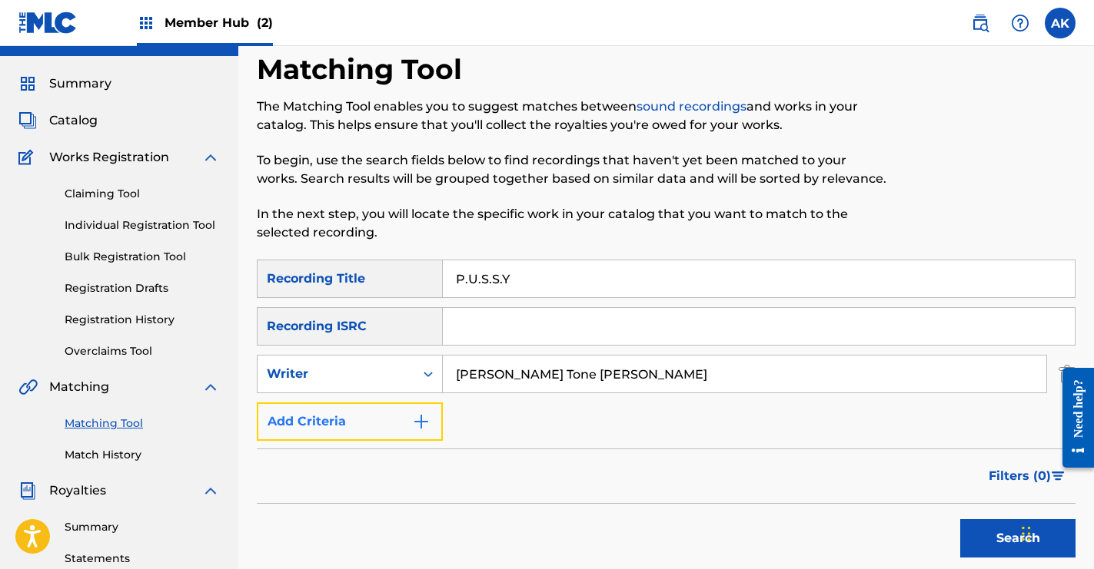
click at [433, 414] on button "Add Criteria" at bounding box center [350, 422] width 186 height 38
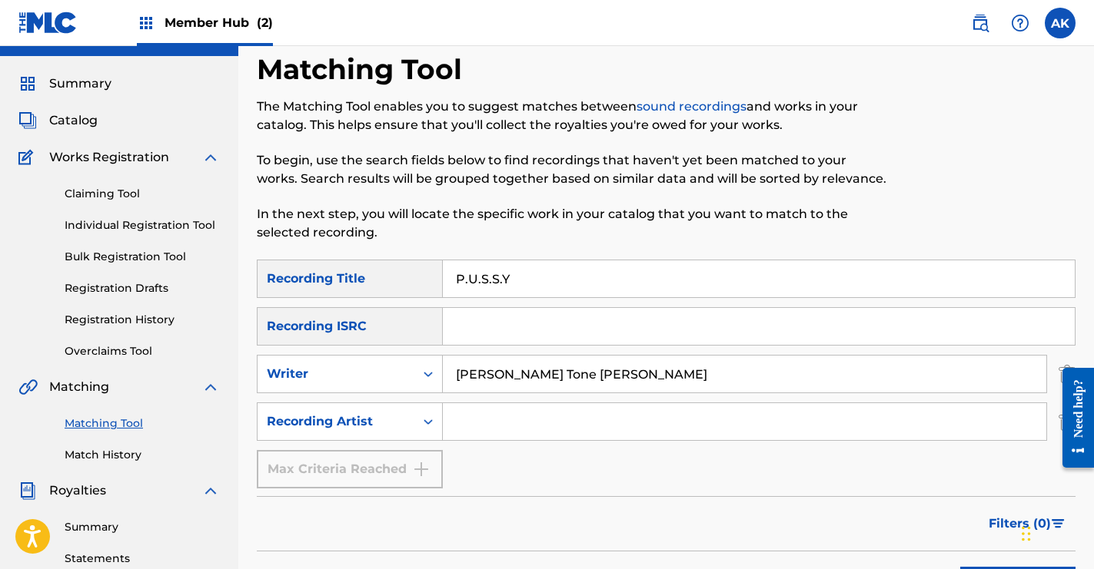
click at [523, 428] on input "Search Form" at bounding box center [744, 421] width 603 height 37
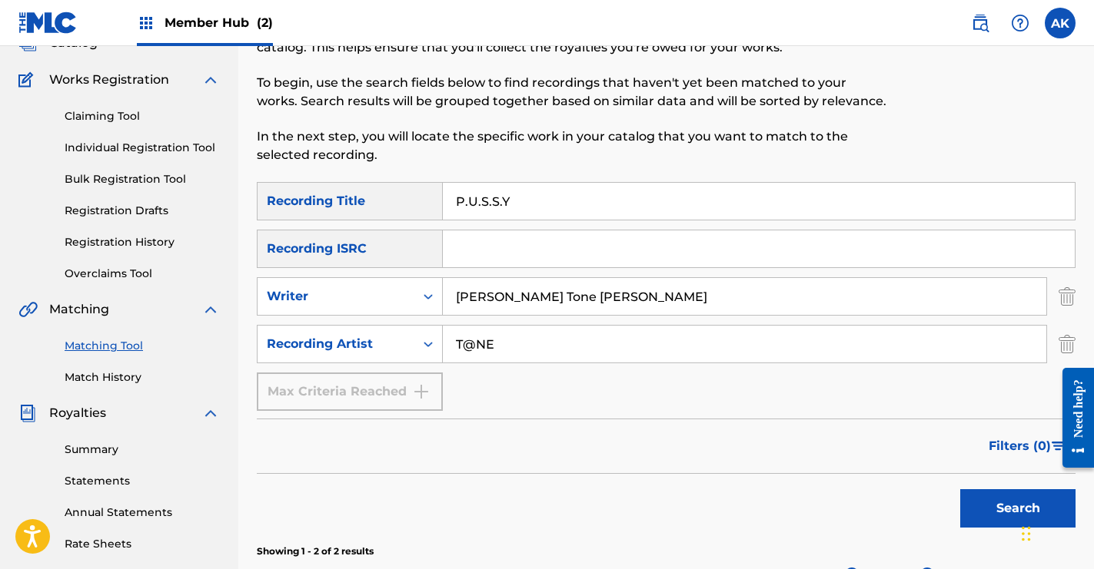
scroll to position [174, 0]
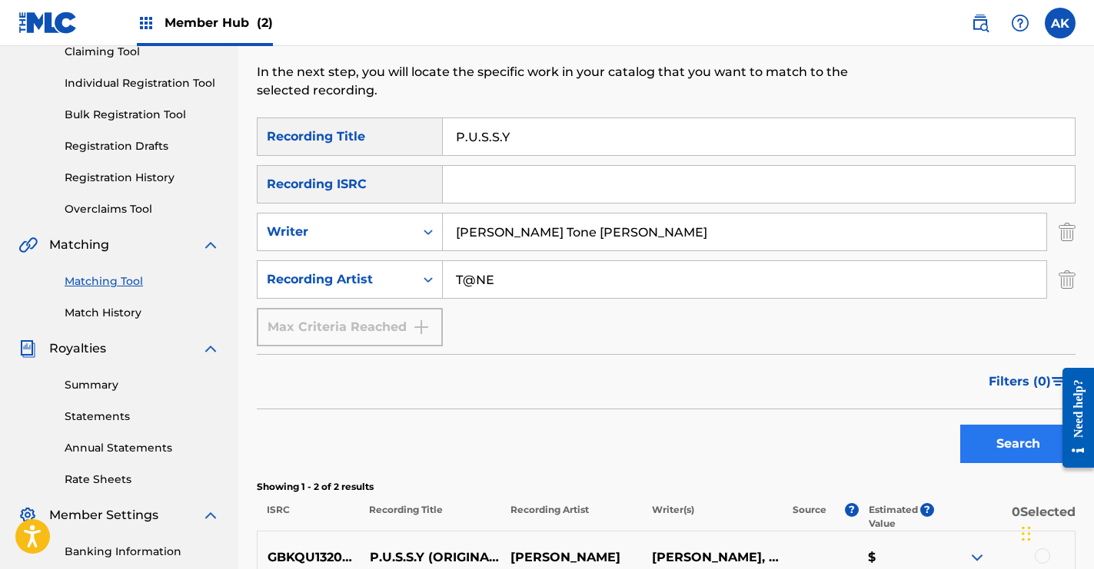
type input "T@NE"
click at [987, 449] on button "Search" at bounding box center [1017, 444] width 115 height 38
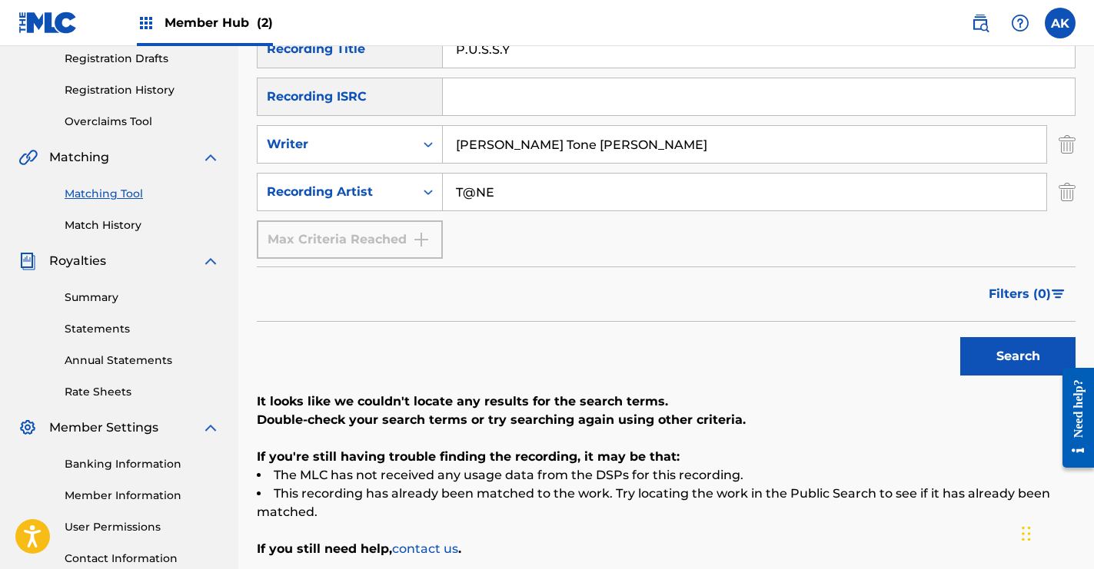
scroll to position [261, 0]
click at [502, 197] on input "T@NE" at bounding box center [744, 192] width 603 height 37
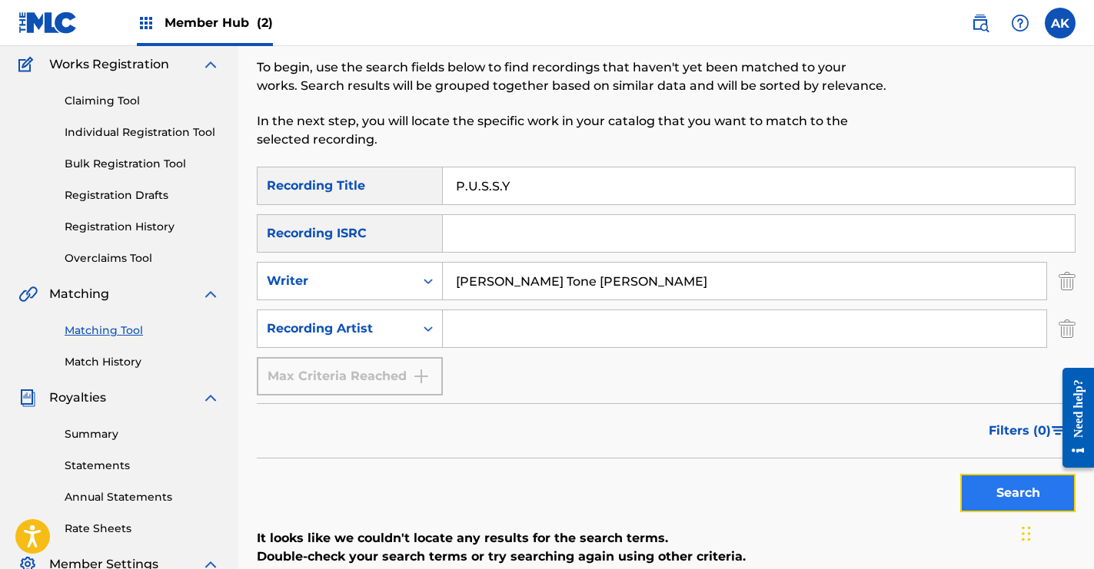
click at [971, 477] on button "Search" at bounding box center [1017, 493] width 115 height 38
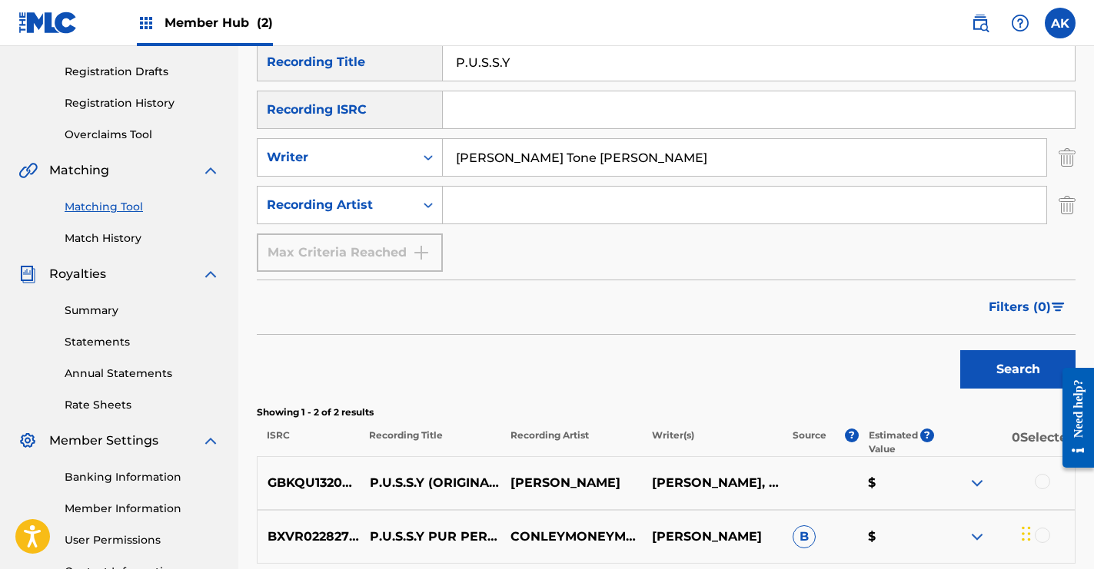
scroll to position [0, 0]
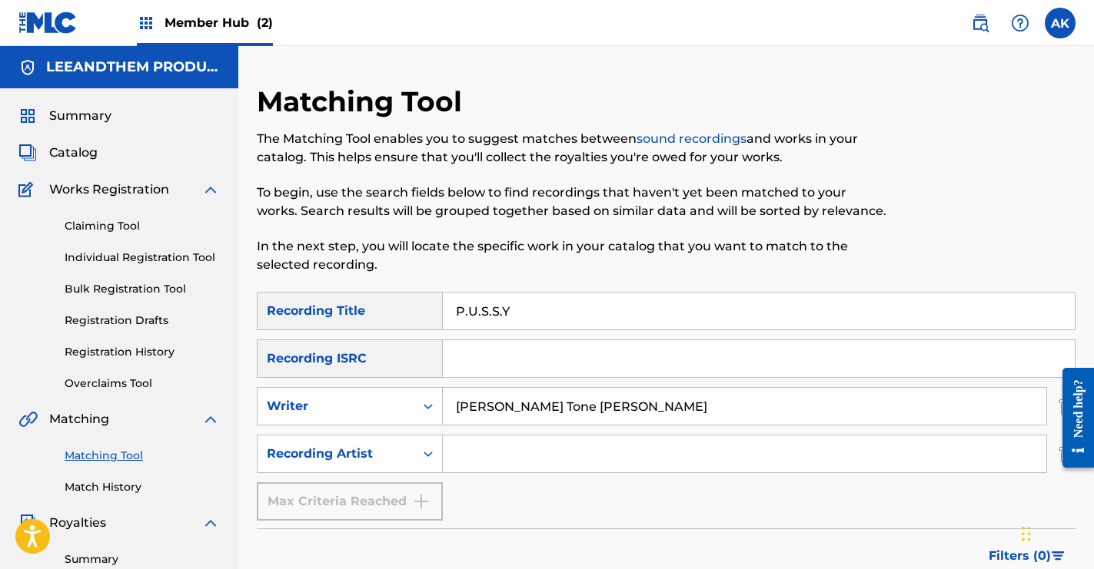
click at [596, 407] on input "[PERSON_NAME] Tone [PERSON_NAME]" at bounding box center [744, 406] width 603 height 37
click at [538, 313] on input "P.U.S.S.Y" at bounding box center [759, 311] width 632 height 37
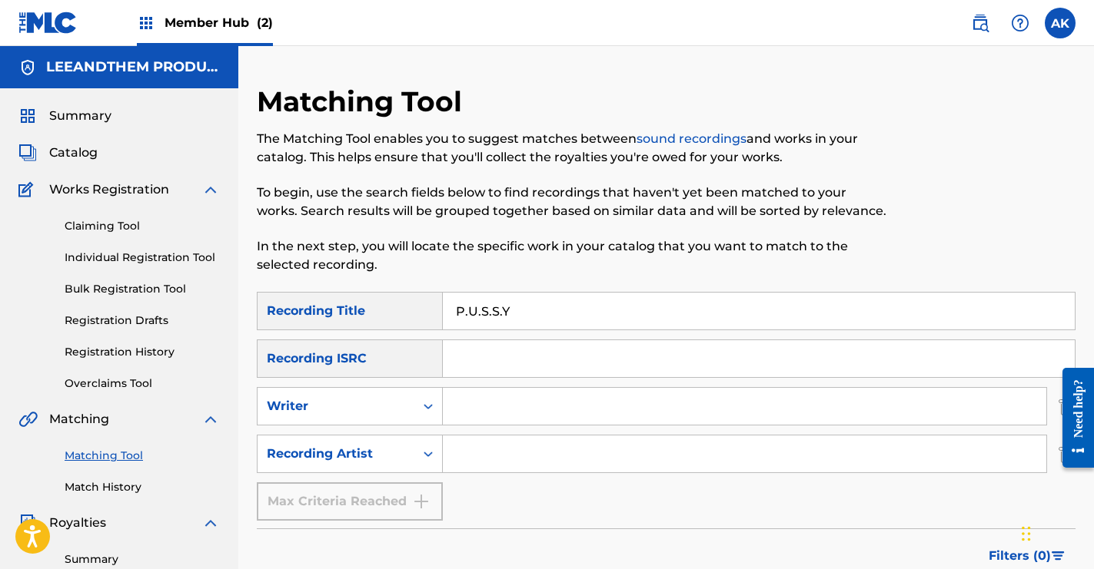
click at [538, 313] on input "P.U.S.S.Y" at bounding box center [759, 311] width 632 height 37
click at [90, 120] on span "Summary" at bounding box center [80, 116] width 62 height 18
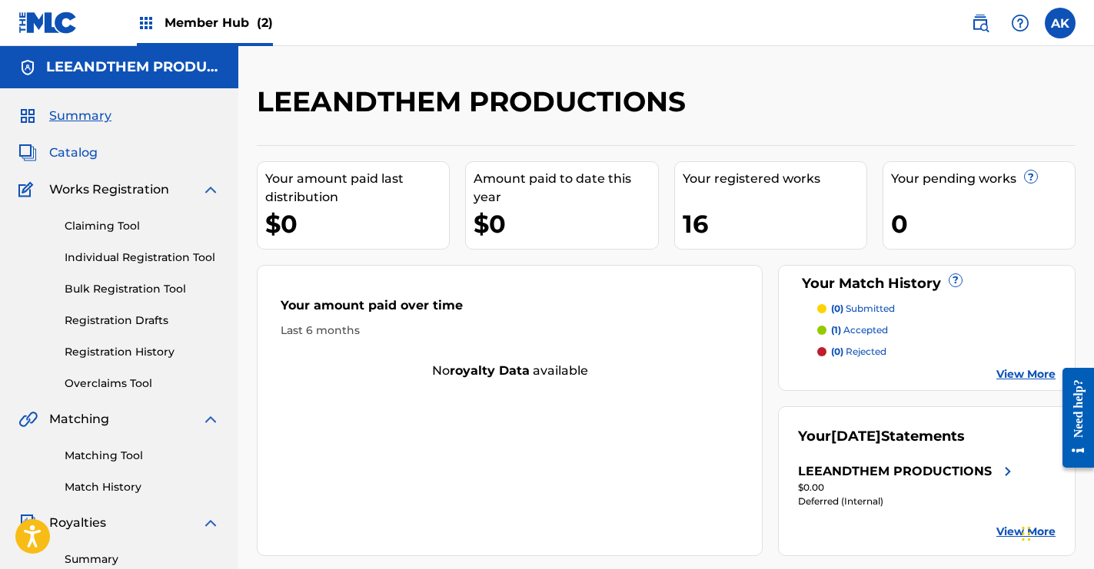
click at [80, 158] on span "Catalog" at bounding box center [73, 153] width 48 height 18
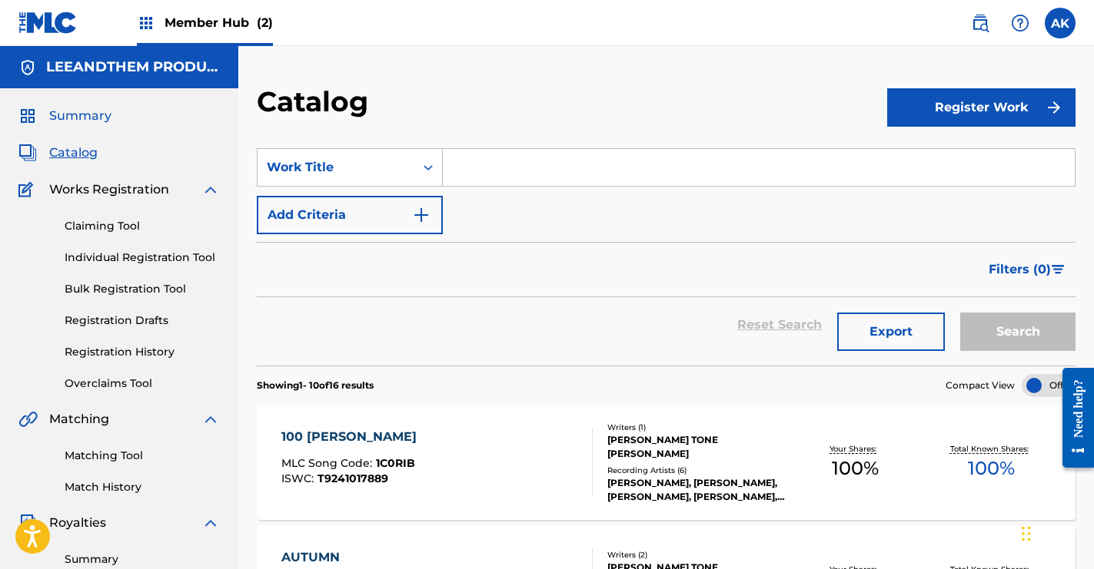
click at [73, 111] on span "Summary" at bounding box center [80, 116] width 62 height 18
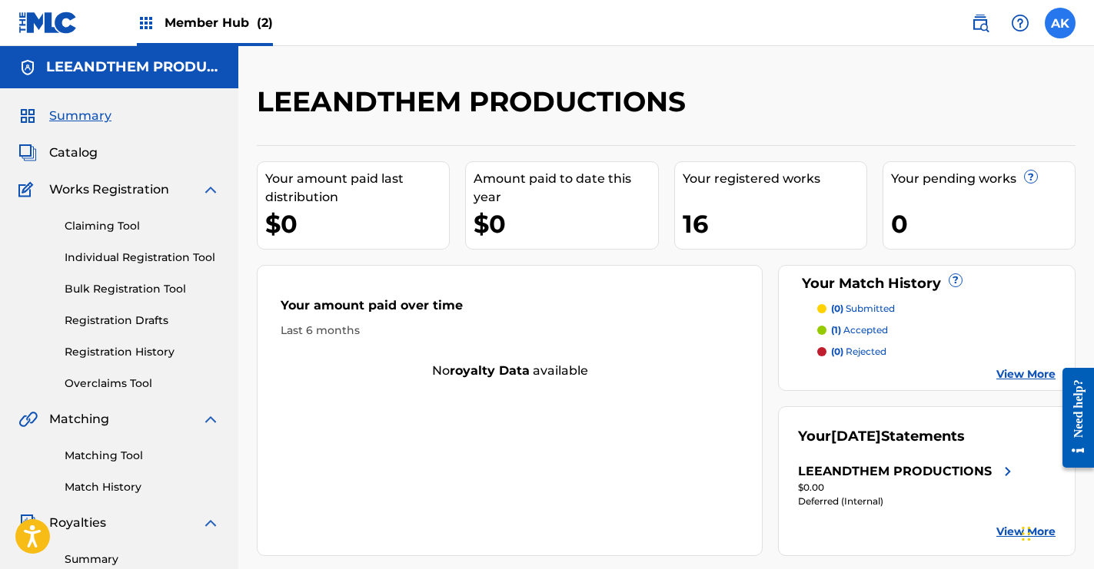
click at [1057, 19] on label at bounding box center [1059, 23] width 31 height 31
click at [1060, 23] on input "AK [PERSON_NAME] Lee [EMAIL_ADDRESS][DOMAIN_NAME] Notification Preferences Prof…" at bounding box center [1060, 23] width 0 height 0
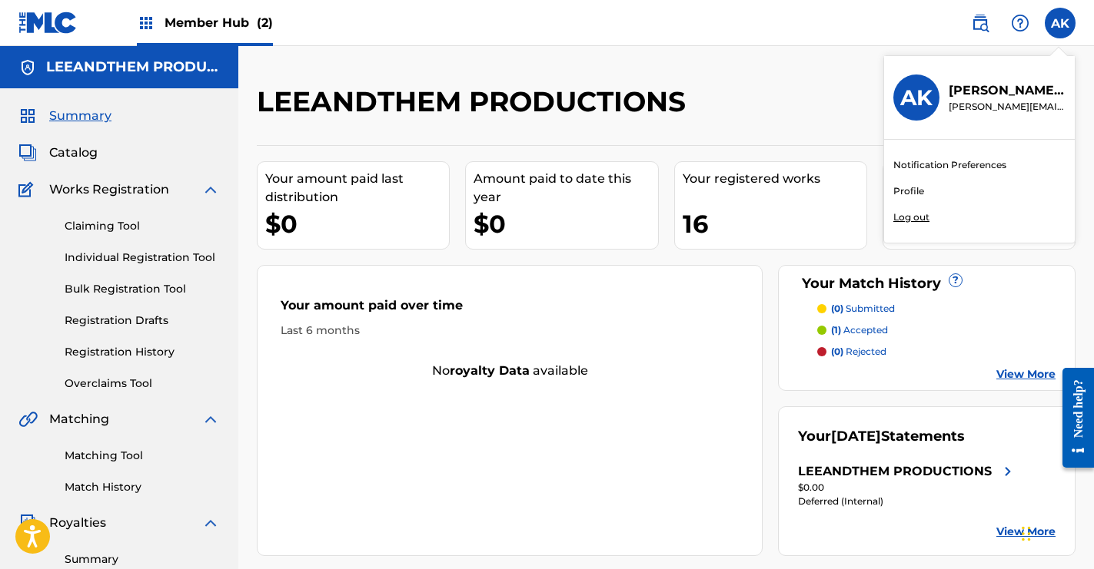
click at [921, 217] on p "Log out" at bounding box center [911, 218] width 36 height 14
click at [1060, 23] on input "AK [PERSON_NAME] Lee [EMAIL_ADDRESS][DOMAIN_NAME] Notification Preferences Prof…" at bounding box center [1060, 23] width 0 height 0
